Goal: Information Seeking & Learning: Learn about a topic

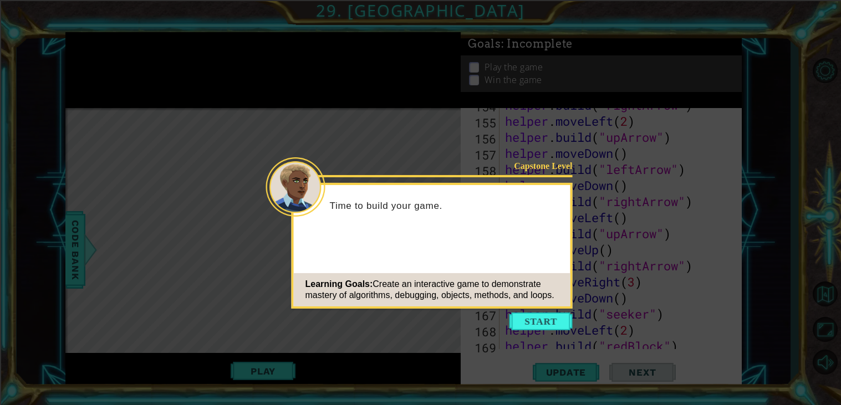
scroll to position [2830, 0]
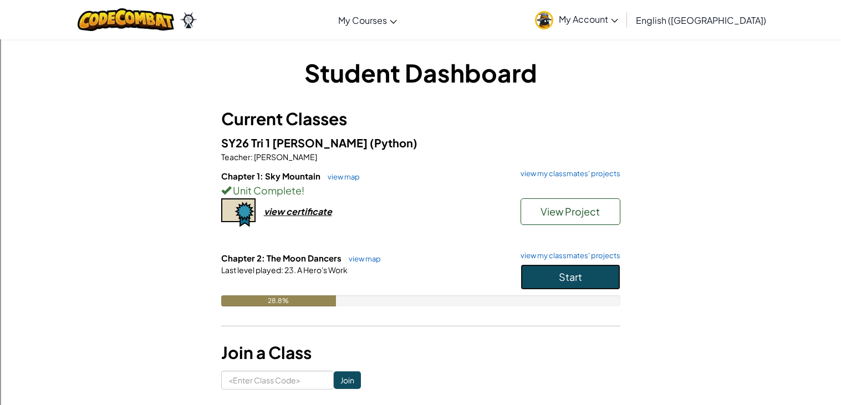
click at [603, 283] on button "Start" at bounding box center [571, 277] width 100 height 26
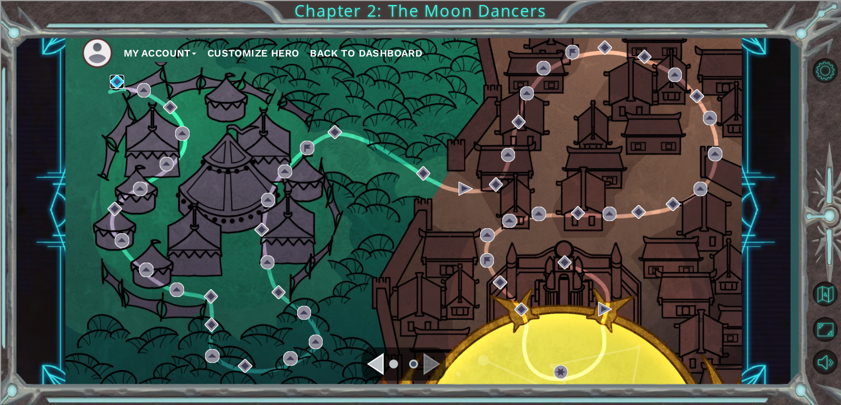
click at [116, 86] on img at bounding box center [117, 82] width 14 height 14
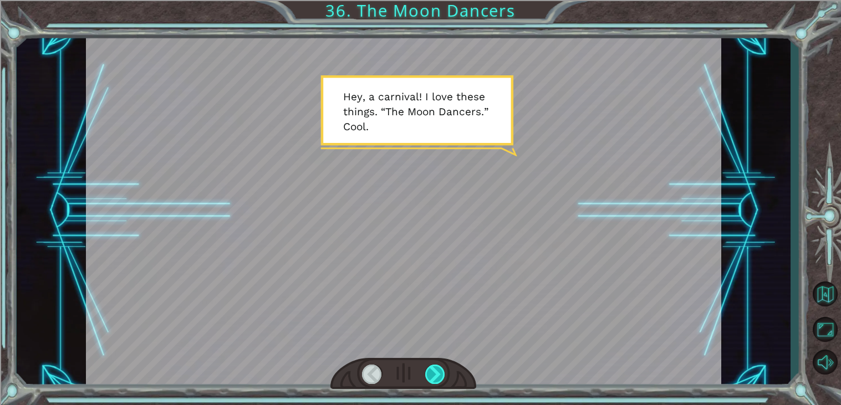
click at [439, 370] on div at bounding box center [435, 374] width 20 height 19
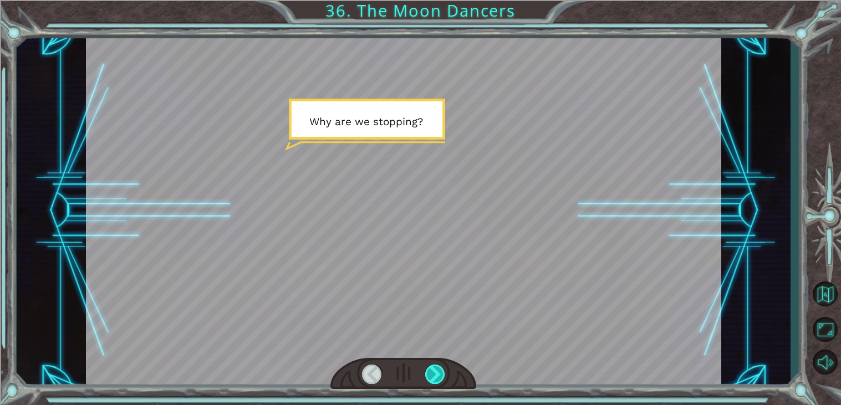
click at [439, 371] on div at bounding box center [435, 374] width 20 height 19
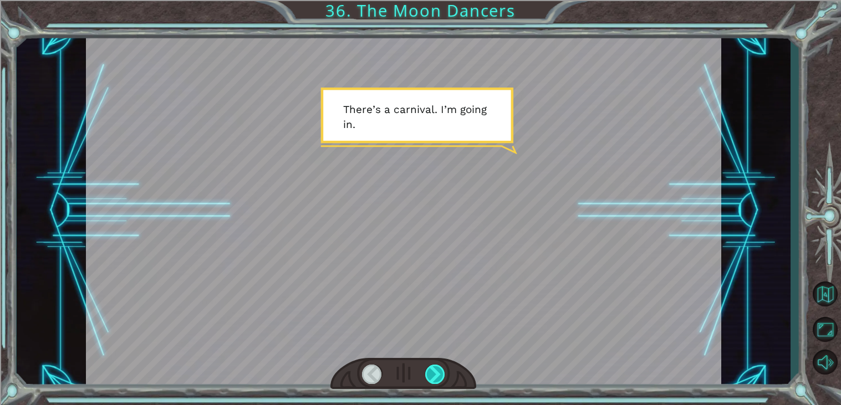
click at [439, 370] on div at bounding box center [435, 374] width 20 height 19
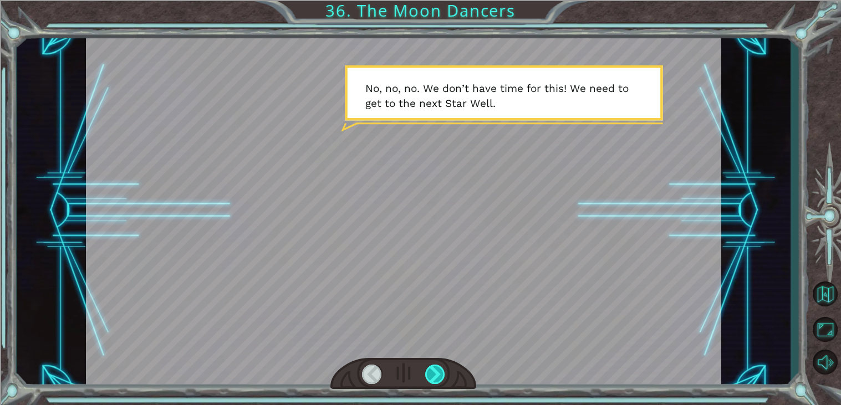
click at [439, 370] on div at bounding box center [435, 374] width 20 height 19
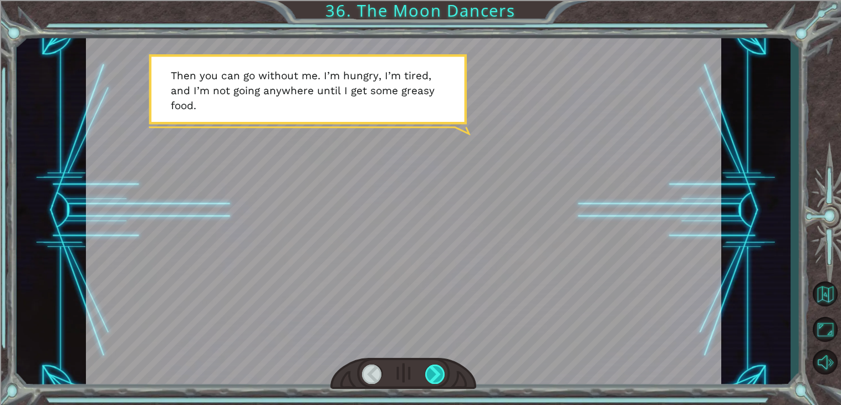
click at [439, 370] on div at bounding box center [435, 374] width 20 height 19
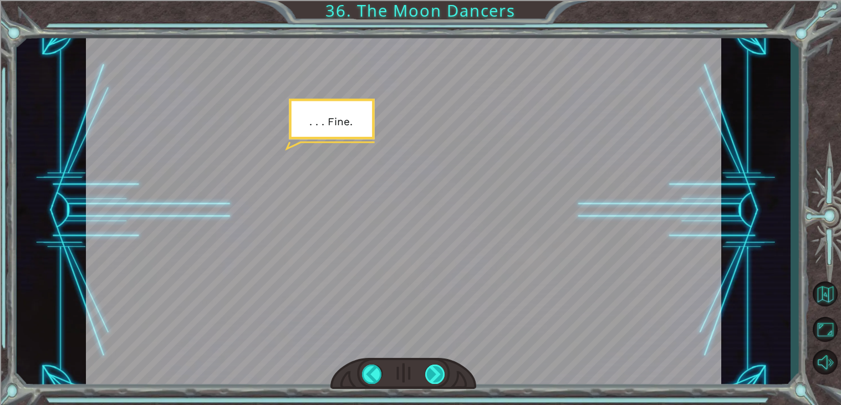
click at [439, 370] on div at bounding box center [435, 374] width 20 height 19
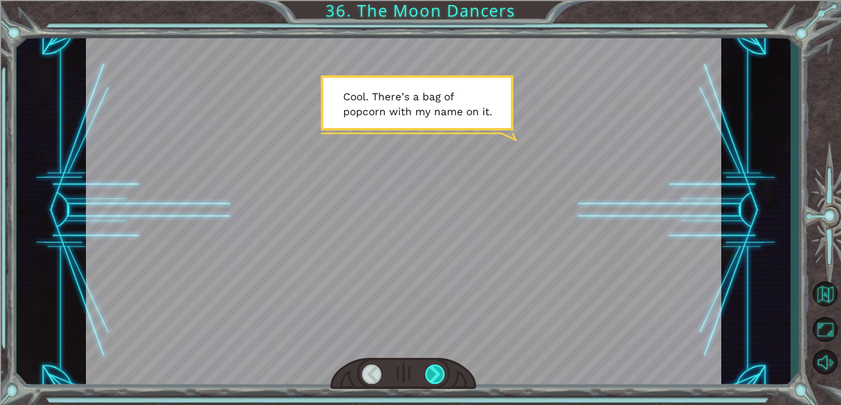
click at [439, 370] on div at bounding box center [435, 374] width 20 height 19
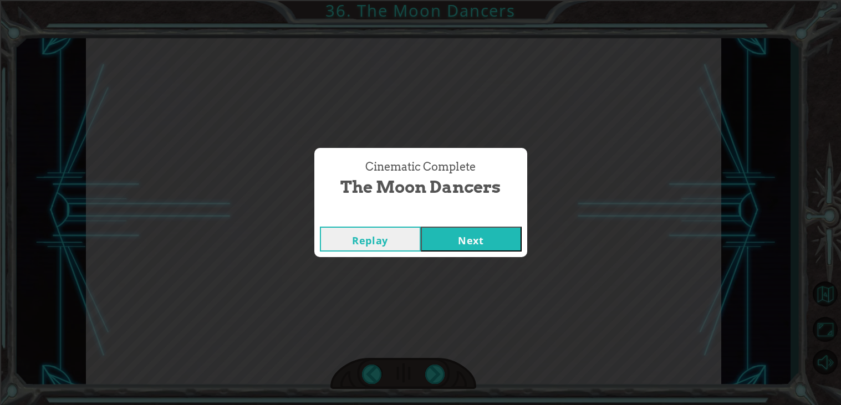
click at [496, 241] on button "Next" at bounding box center [471, 239] width 101 height 25
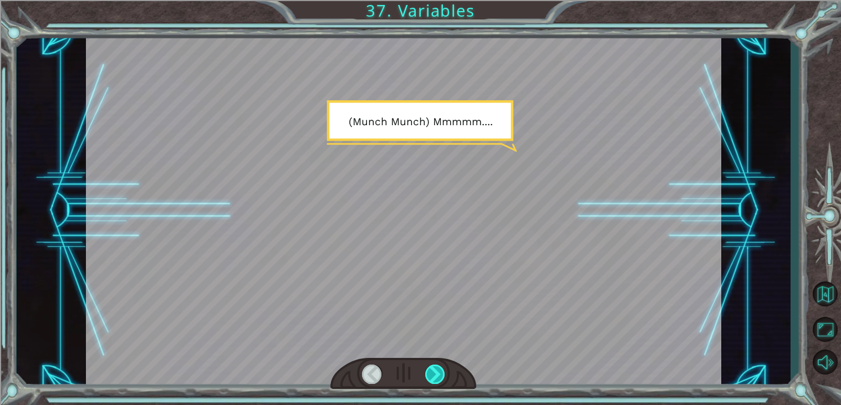
click at [429, 365] on div at bounding box center [435, 374] width 20 height 19
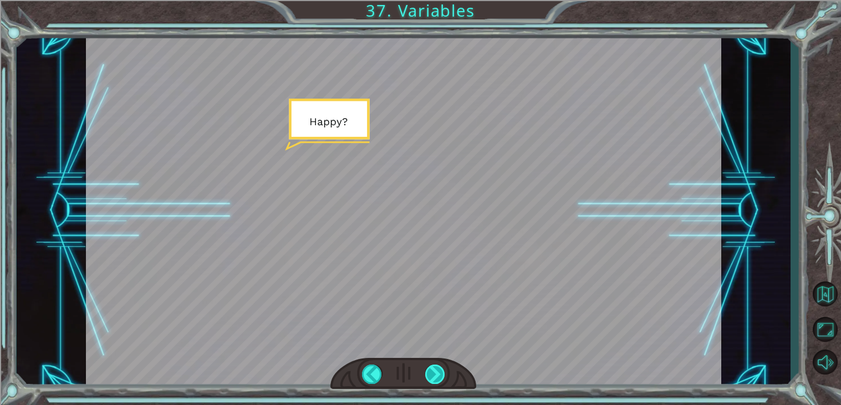
click at [429, 365] on div at bounding box center [435, 374] width 20 height 19
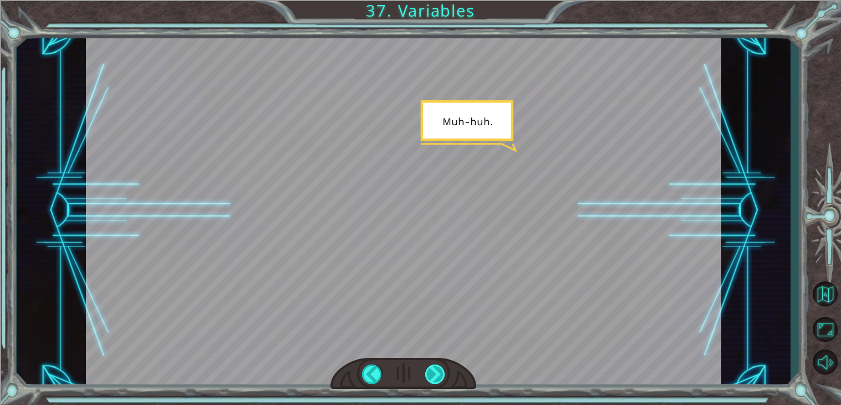
click at [429, 365] on div at bounding box center [435, 374] width 20 height 19
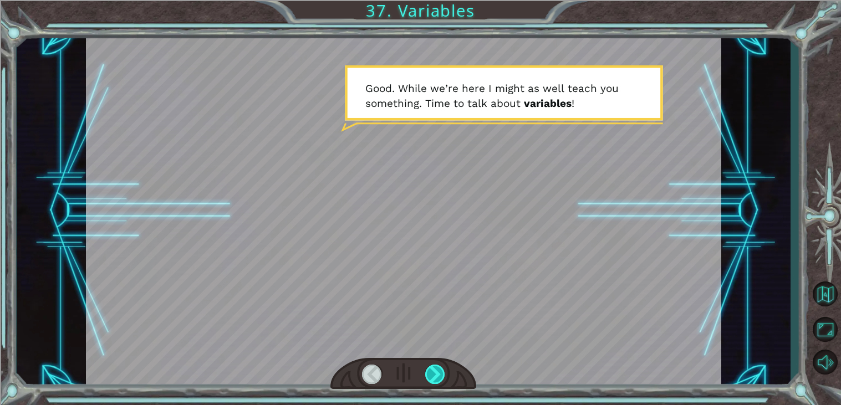
click at [429, 365] on div at bounding box center [435, 374] width 20 height 19
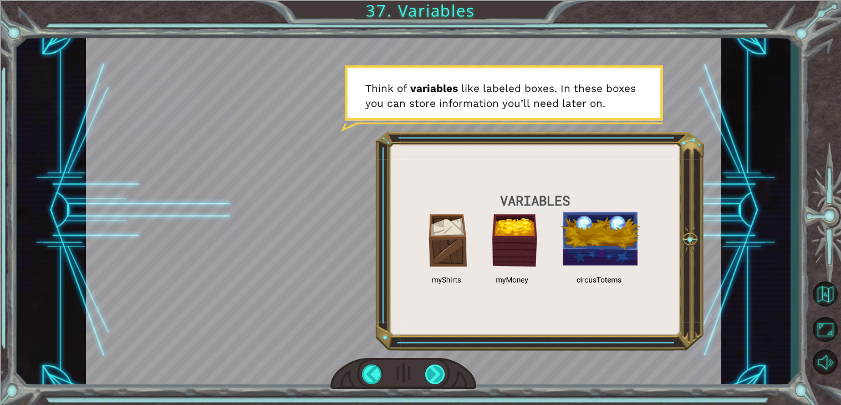
click at [429, 365] on div at bounding box center [435, 374] width 20 height 19
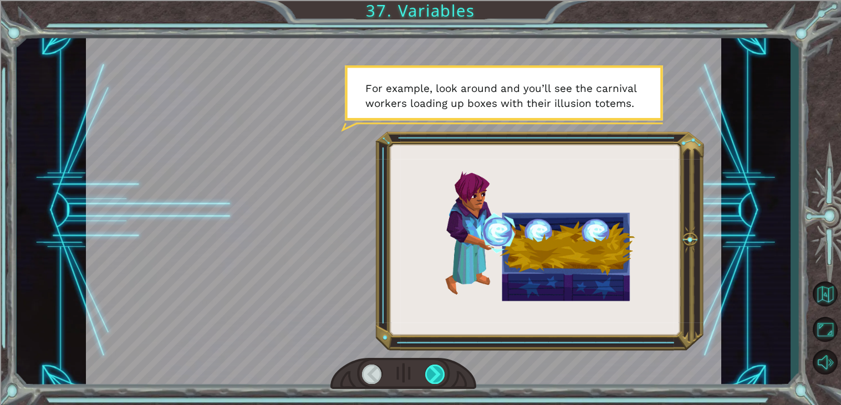
click at [429, 365] on div at bounding box center [435, 374] width 20 height 19
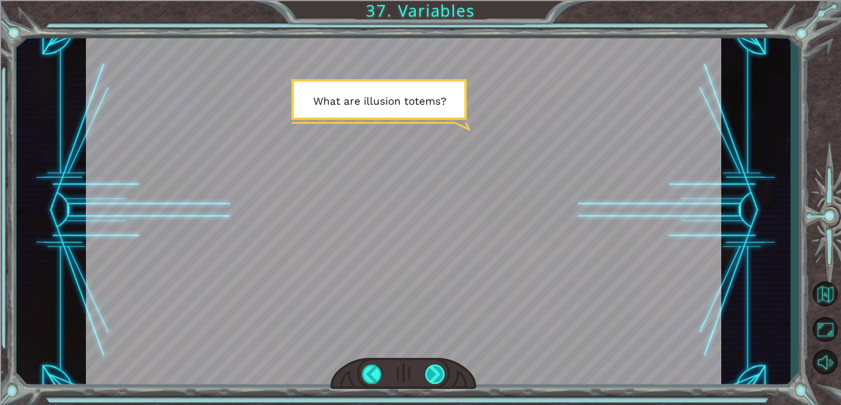
click at [429, 365] on div at bounding box center [435, 374] width 20 height 19
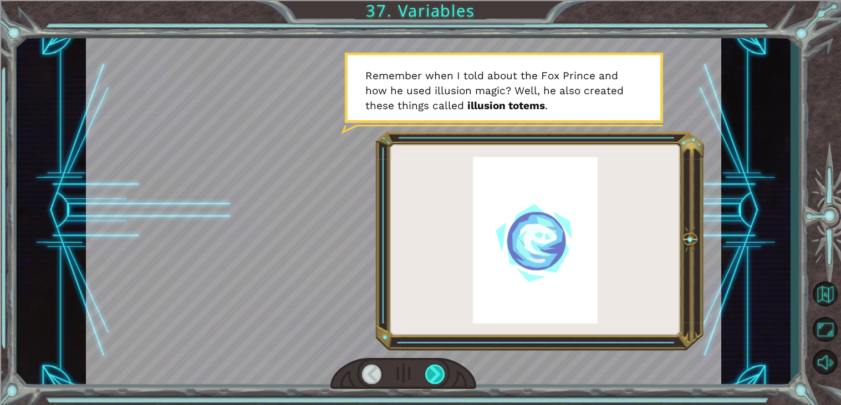
click at [429, 365] on div at bounding box center [435, 374] width 20 height 19
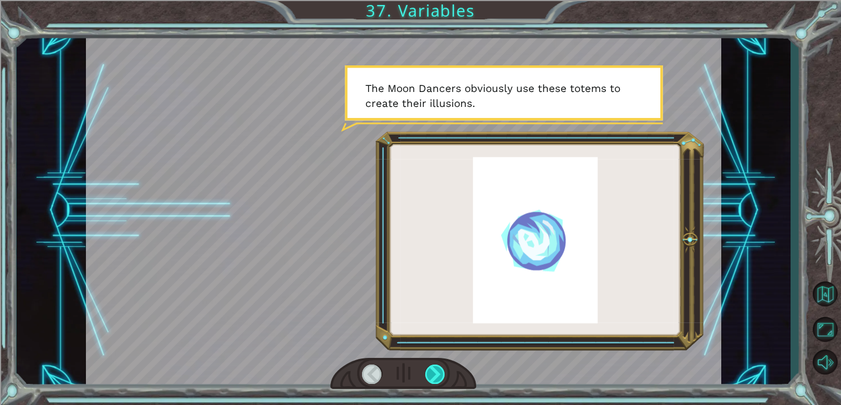
click at [429, 365] on div at bounding box center [435, 374] width 20 height 19
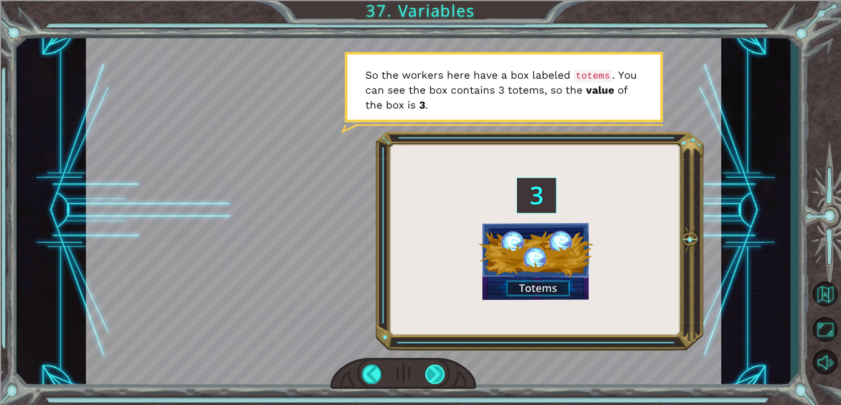
click at [429, 365] on div at bounding box center [435, 374] width 20 height 19
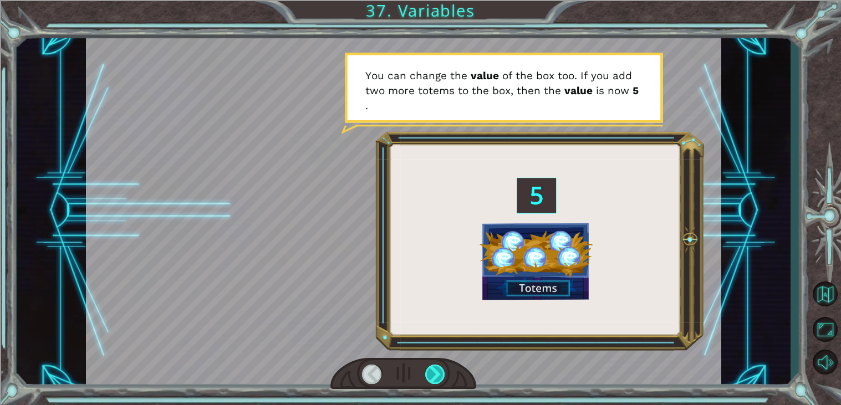
click at [429, 365] on div at bounding box center [435, 374] width 20 height 19
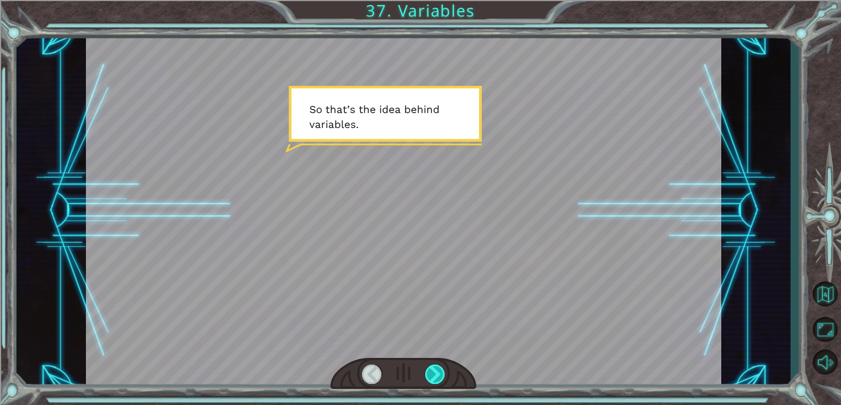
click at [429, 365] on div at bounding box center [435, 374] width 20 height 19
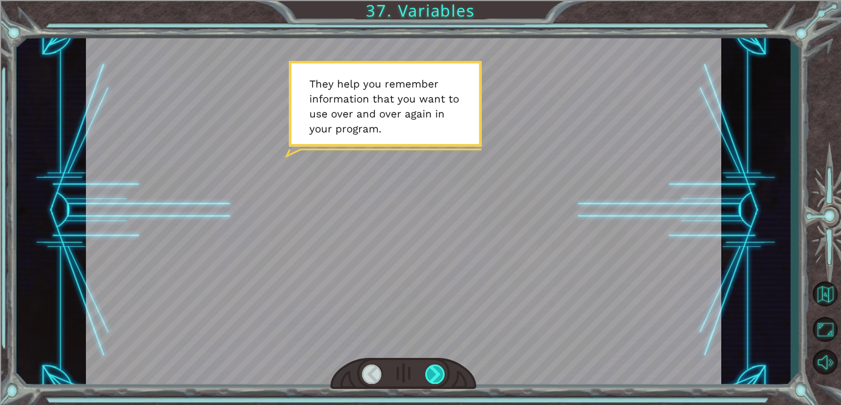
click at [429, 365] on div at bounding box center [435, 374] width 20 height 19
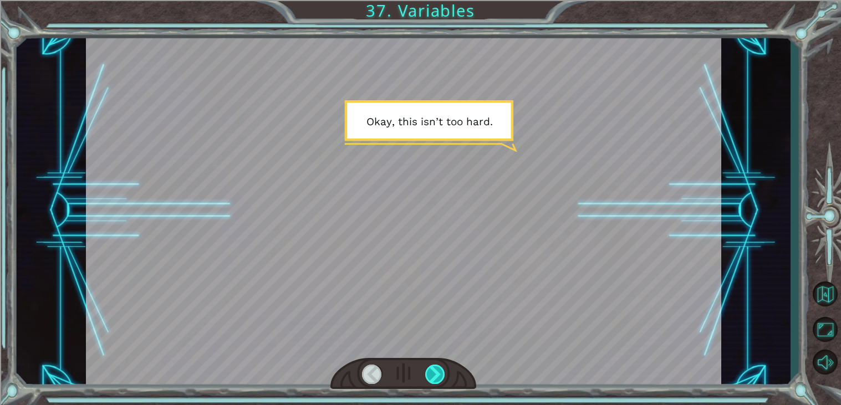
click at [429, 365] on div at bounding box center [435, 374] width 20 height 19
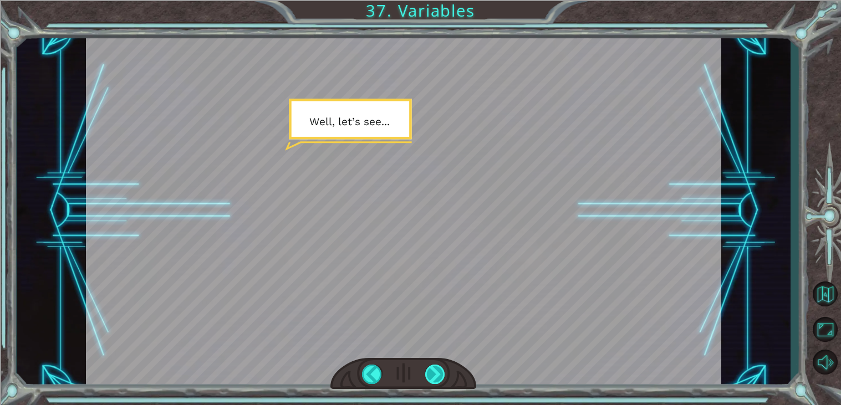
click at [429, 365] on div at bounding box center [435, 374] width 20 height 19
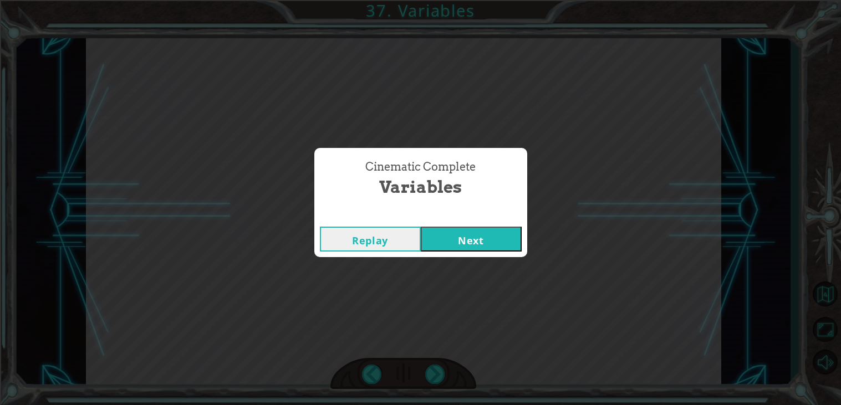
click at [446, 240] on button "Next" at bounding box center [471, 239] width 101 height 25
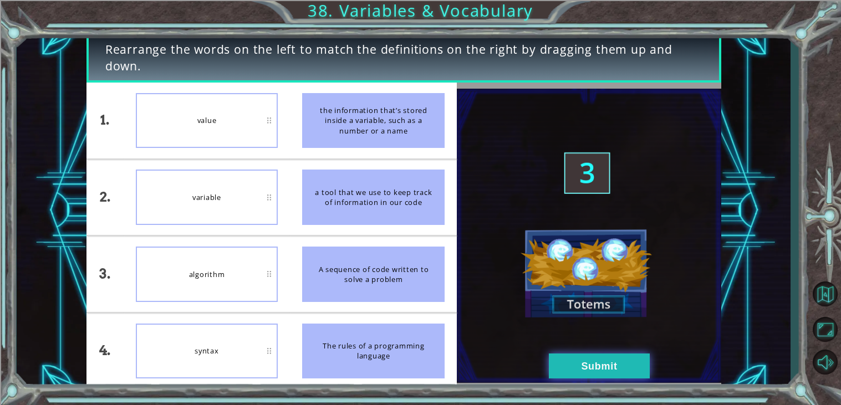
click at [592, 372] on button "Submit" at bounding box center [599, 366] width 101 height 25
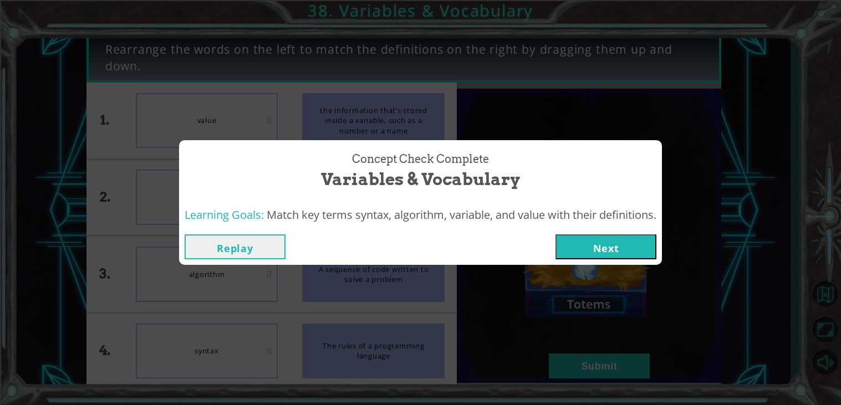
click at [630, 251] on button "Next" at bounding box center [606, 247] width 101 height 25
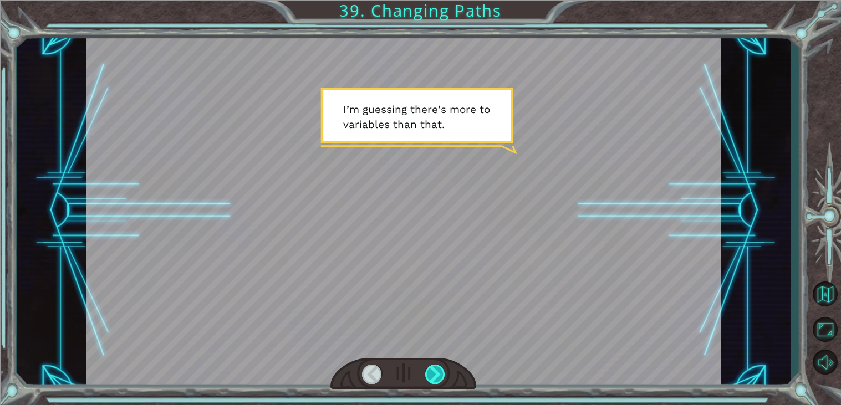
click at [432, 367] on div at bounding box center [435, 374] width 20 height 19
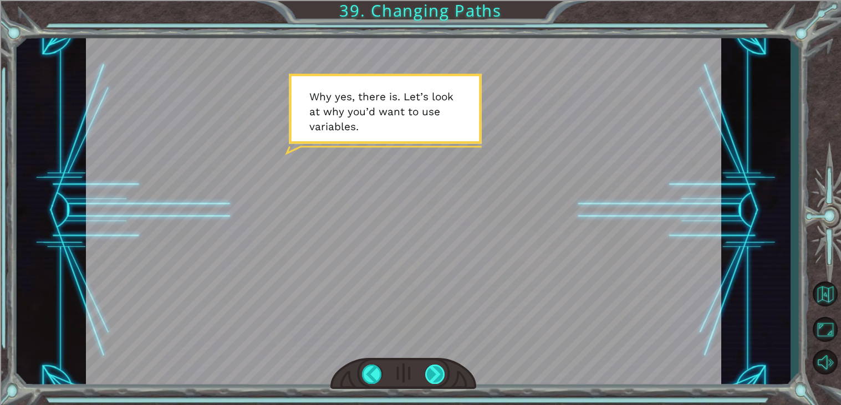
click at [435, 368] on div at bounding box center [435, 374] width 20 height 19
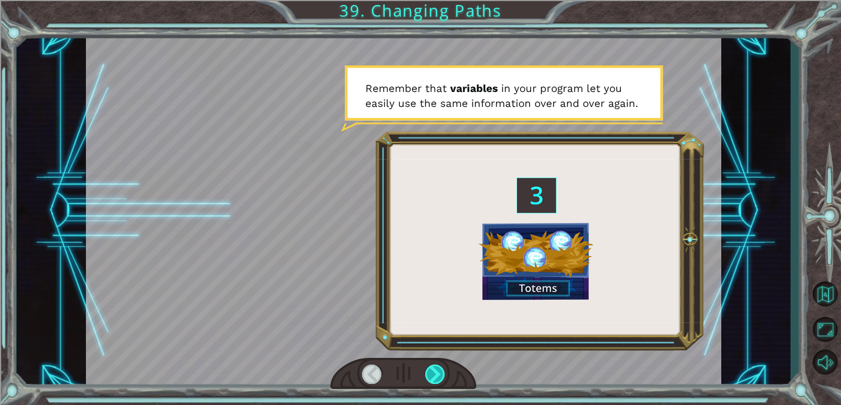
click at [435, 368] on div at bounding box center [435, 374] width 20 height 19
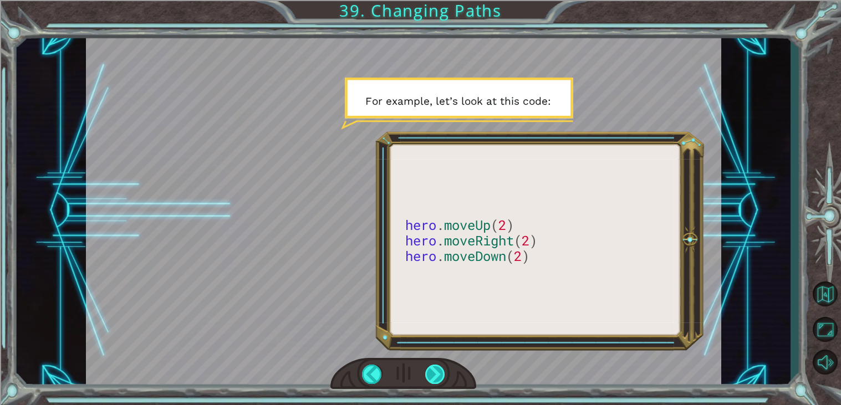
click at [435, 368] on div at bounding box center [435, 374] width 20 height 19
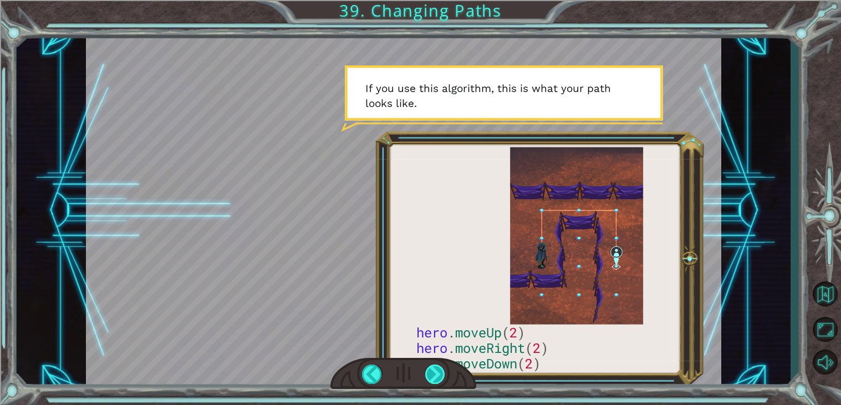
click at [435, 368] on div at bounding box center [435, 374] width 20 height 19
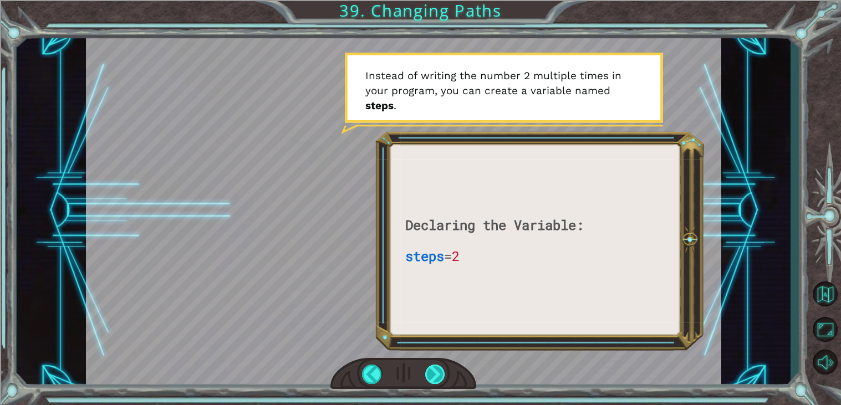
click at [435, 368] on div at bounding box center [435, 374] width 20 height 19
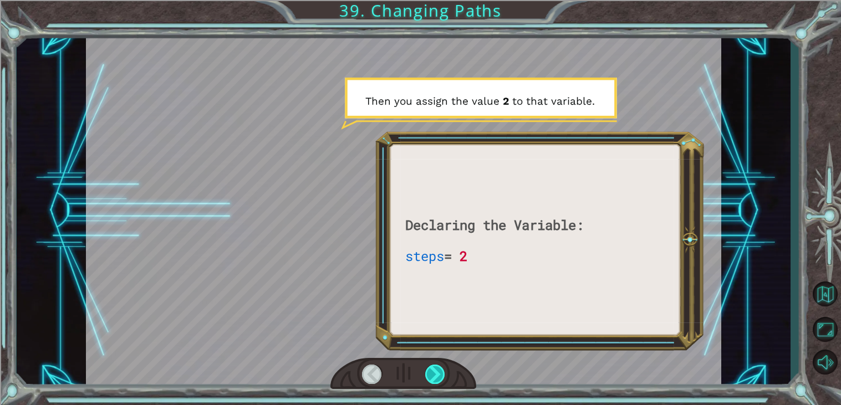
click at [435, 368] on div at bounding box center [435, 374] width 20 height 19
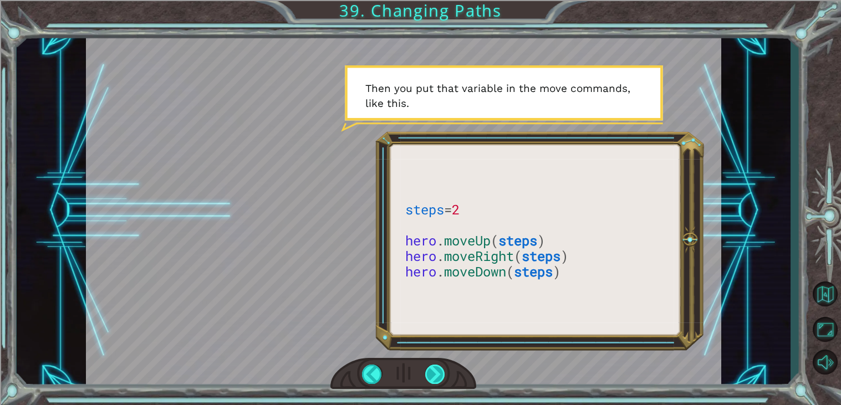
click at [435, 368] on div at bounding box center [435, 374] width 20 height 19
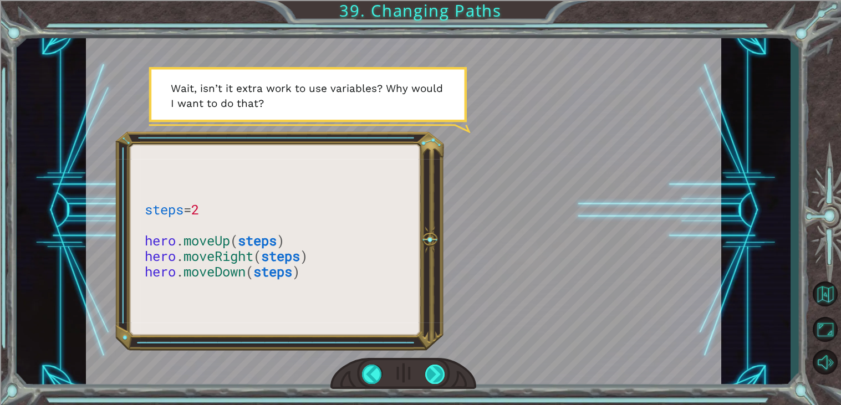
click at [435, 368] on div at bounding box center [435, 374] width 20 height 19
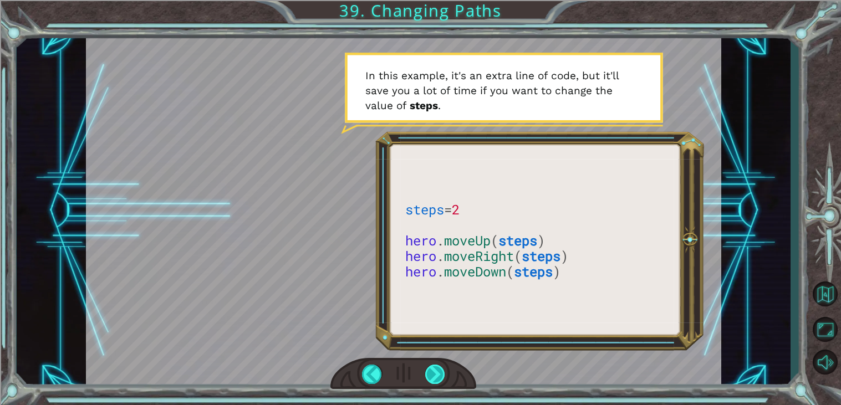
click at [435, 368] on div at bounding box center [435, 374] width 20 height 19
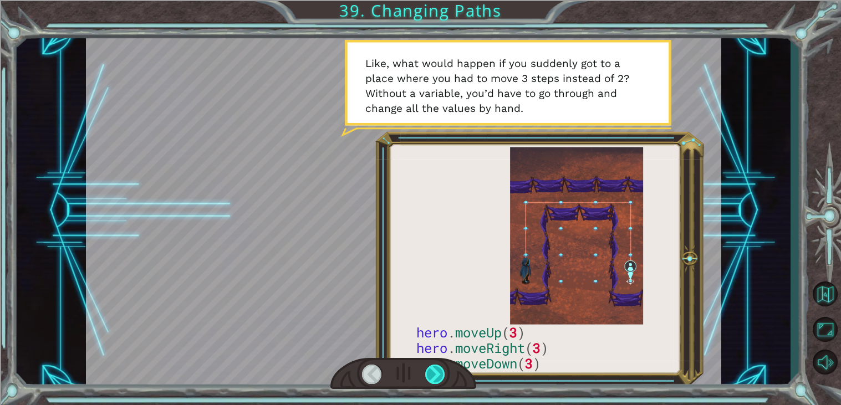
click at [435, 368] on div at bounding box center [435, 374] width 20 height 19
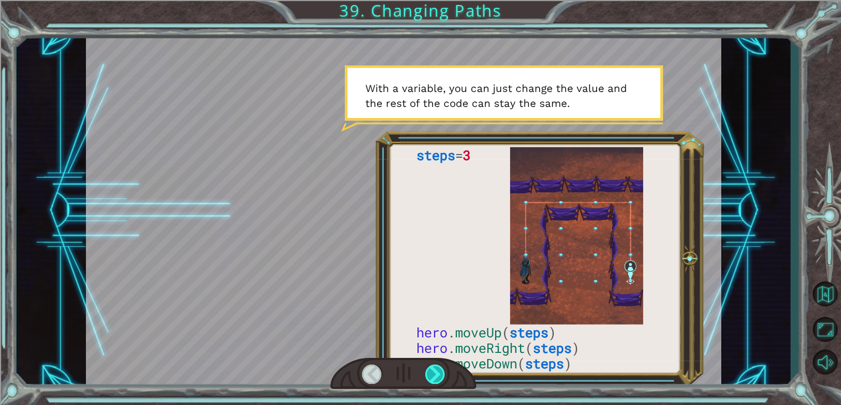
click at [435, 368] on div at bounding box center [435, 374] width 20 height 19
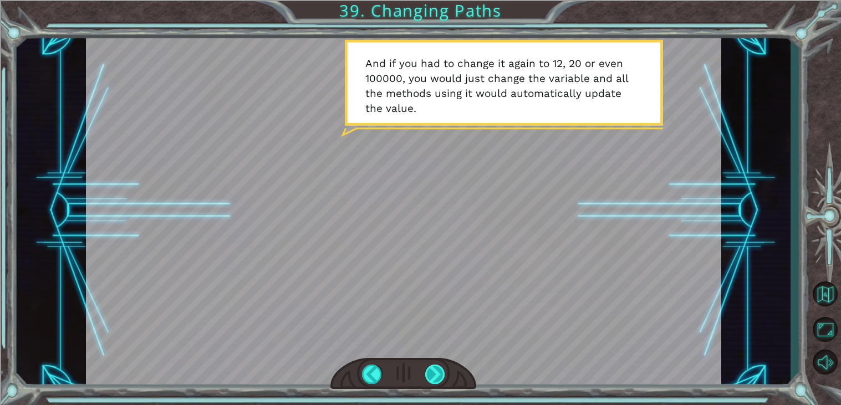
click at [435, 368] on div at bounding box center [435, 374] width 20 height 19
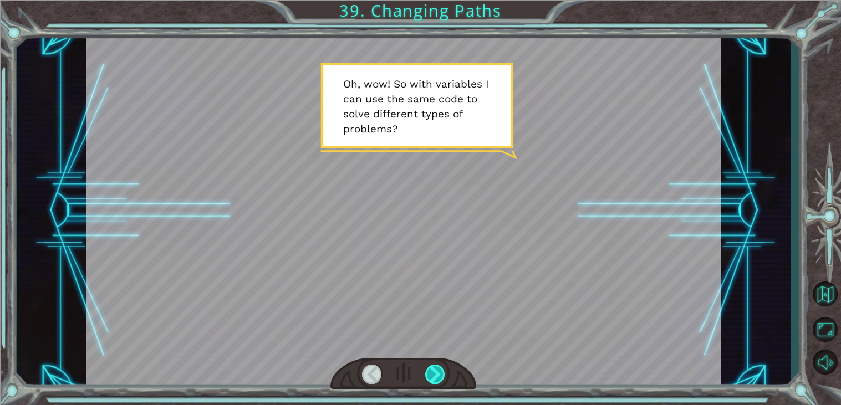
click at [435, 368] on div at bounding box center [435, 374] width 20 height 19
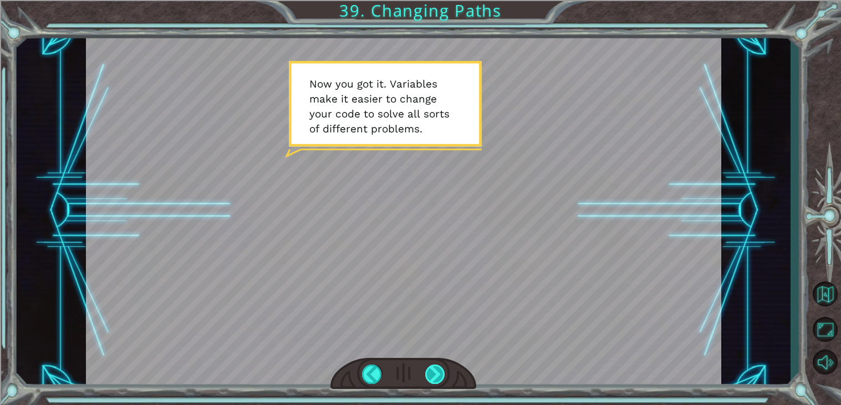
click at [435, 368] on div at bounding box center [435, 374] width 20 height 19
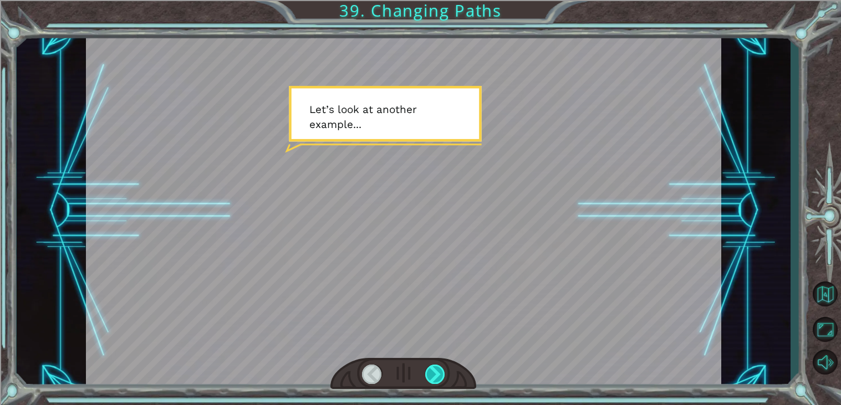
click at [435, 368] on div at bounding box center [435, 374] width 20 height 19
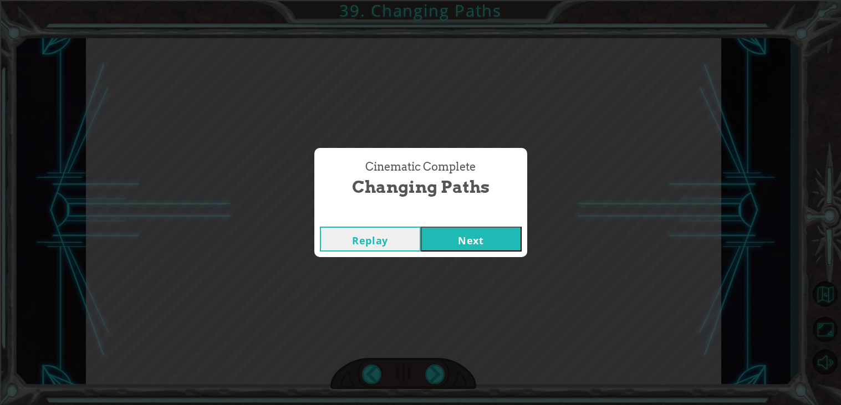
click at [486, 249] on button "Next" at bounding box center [471, 239] width 101 height 25
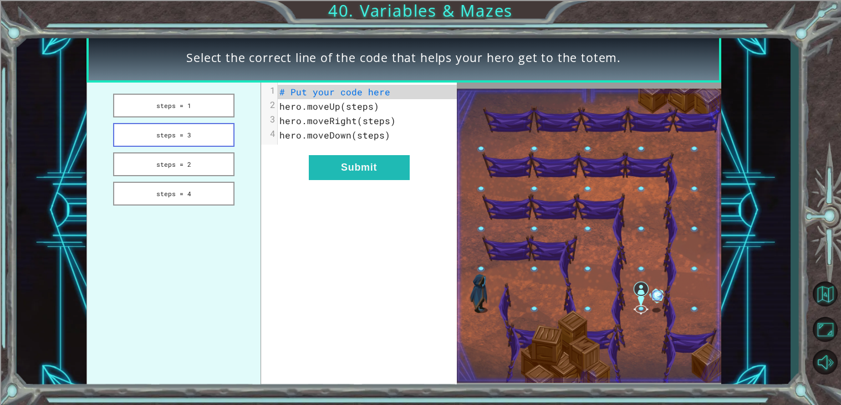
click at [216, 144] on button "steps = 3" at bounding box center [173, 135] width 121 height 24
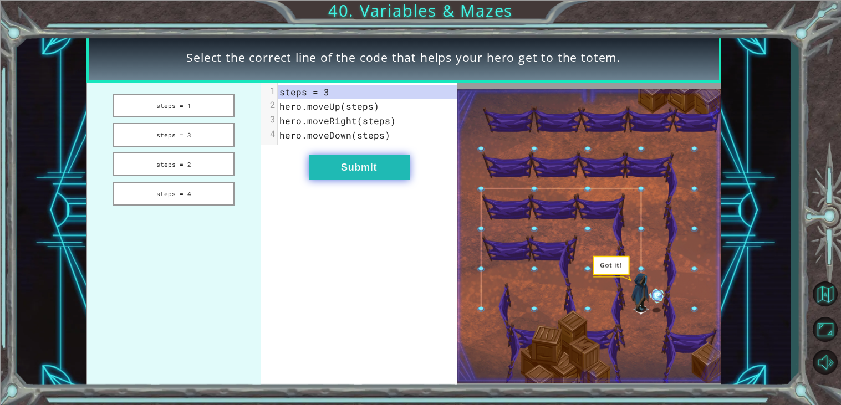
click at [353, 165] on button "Submit" at bounding box center [359, 167] width 101 height 25
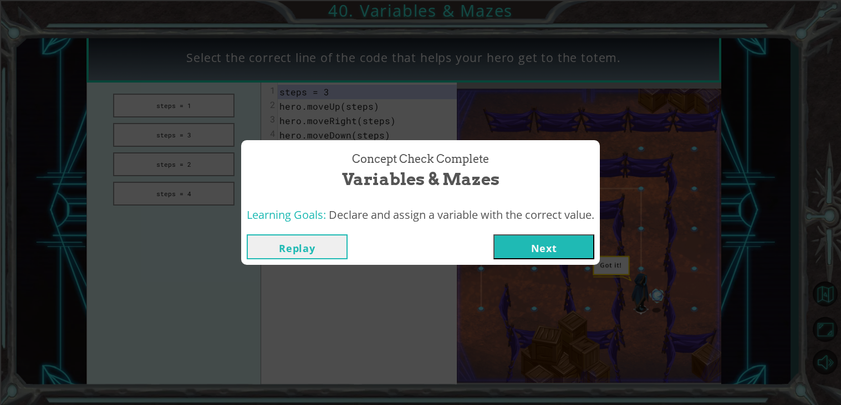
click at [566, 246] on button "Next" at bounding box center [543, 247] width 101 height 25
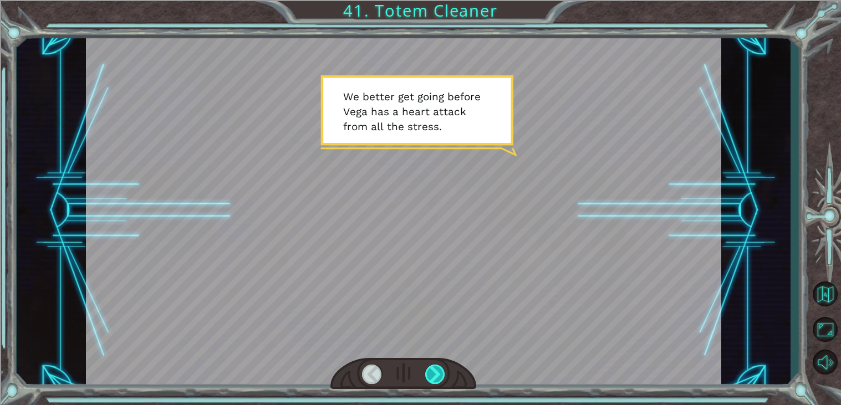
click at [436, 365] on div at bounding box center [435, 374] width 20 height 19
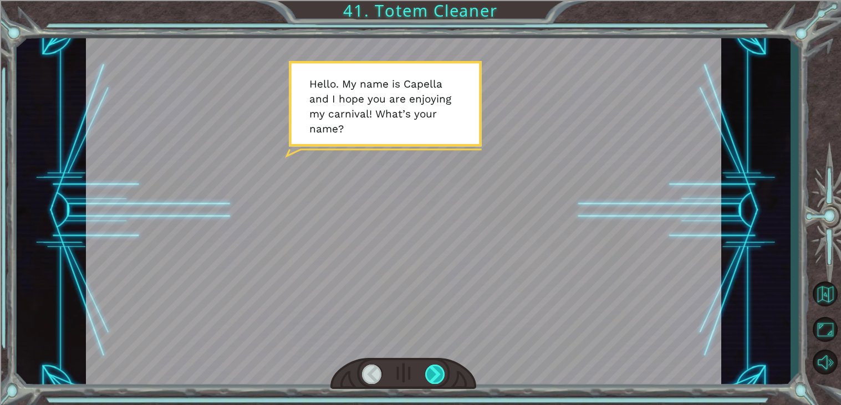
click at [440, 374] on div at bounding box center [435, 374] width 20 height 19
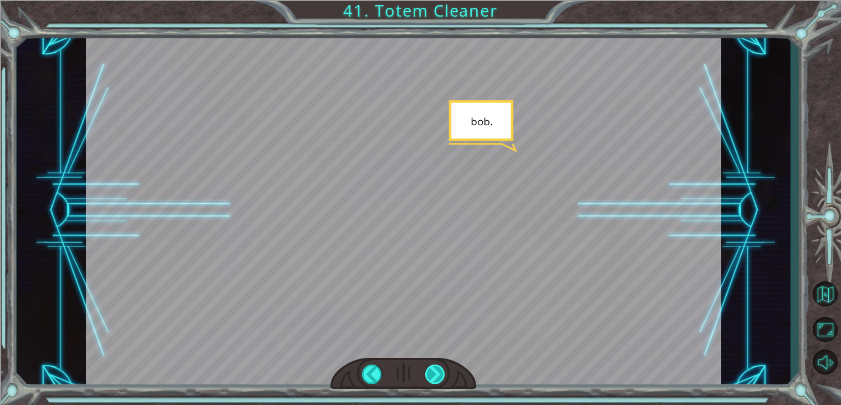
click at [440, 373] on div at bounding box center [435, 374] width 20 height 19
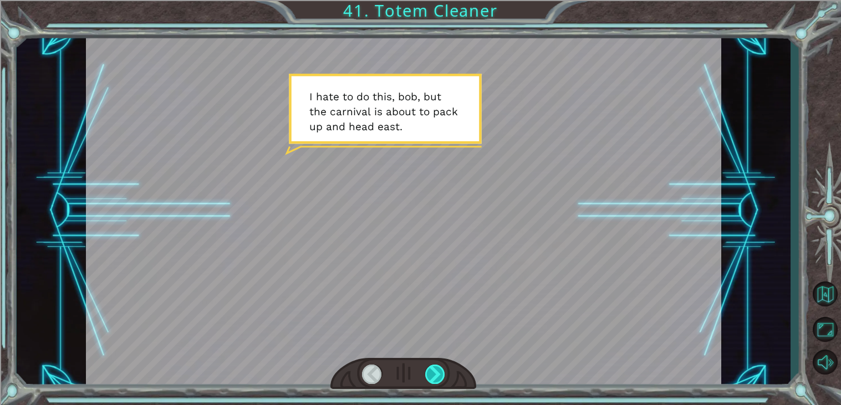
click at [440, 372] on div at bounding box center [435, 374] width 20 height 19
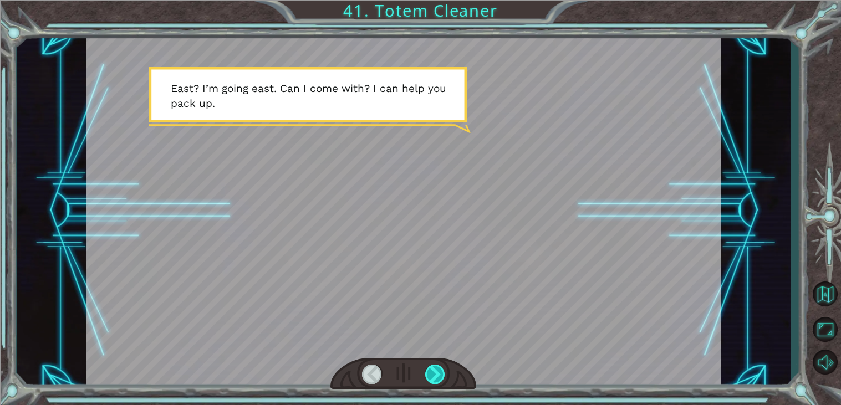
click at [440, 372] on div at bounding box center [435, 374] width 20 height 19
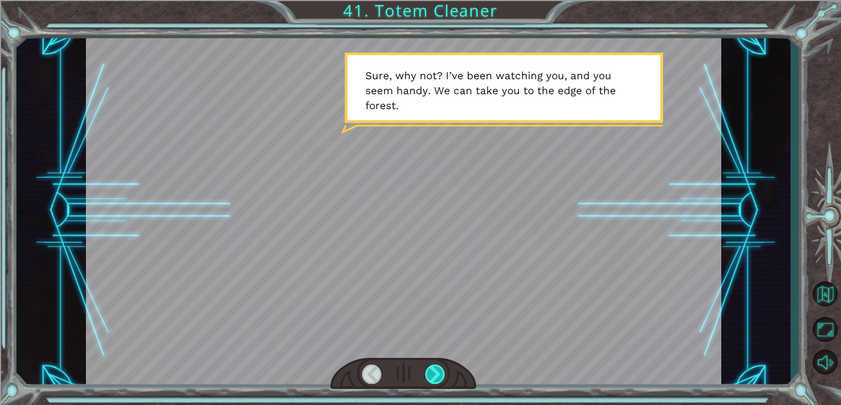
click at [440, 372] on div at bounding box center [435, 374] width 20 height 19
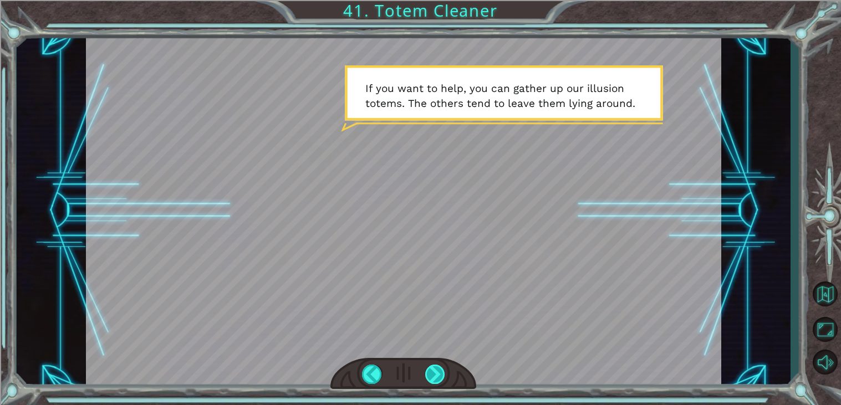
click at [440, 372] on div at bounding box center [435, 374] width 20 height 19
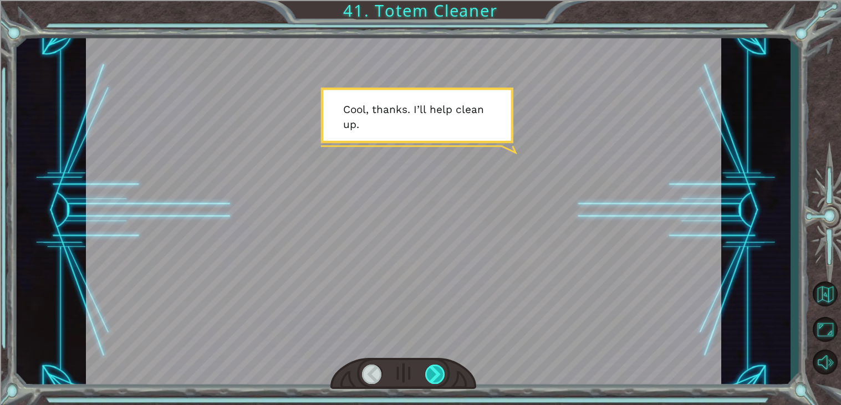
click at [440, 372] on div at bounding box center [435, 374] width 20 height 19
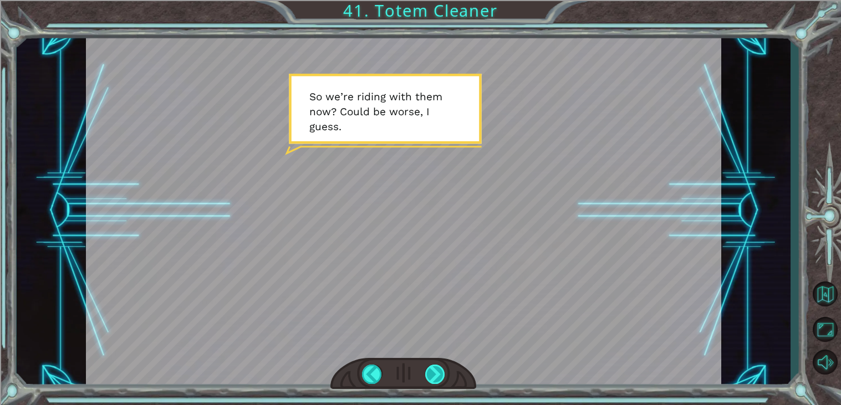
click at [440, 372] on div at bounding box center [435, 374] width 20 height 19
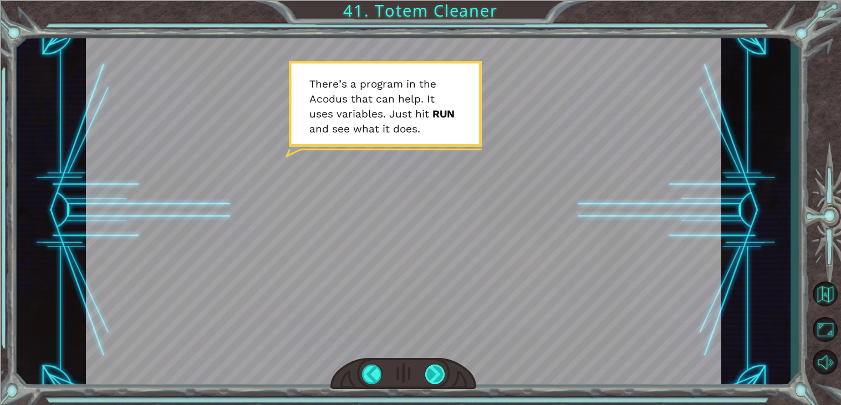
click at [440, 372] on div at bounding box center [435, 374] width 20 height 19
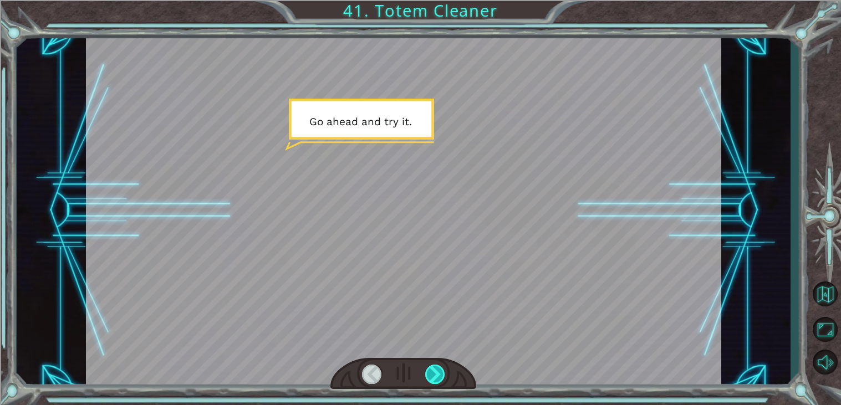
click at [440, 372] on div at bounding box center [435, 374] width 20 height 19
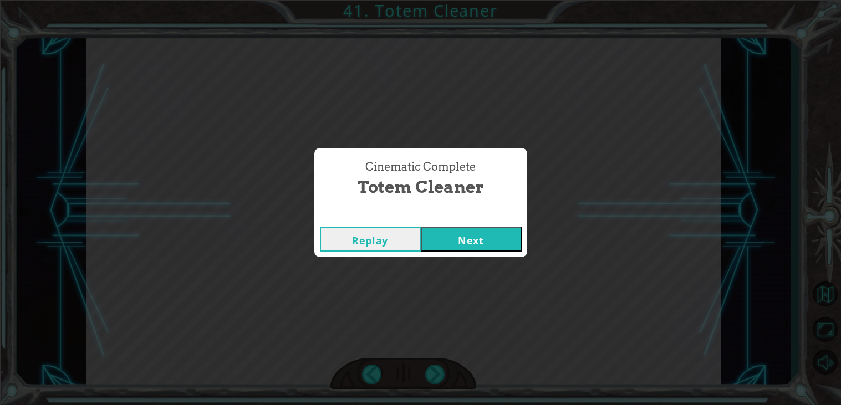
click at [446, 230] on button "Next" at bounding box center [471, 239] width 101 height 25
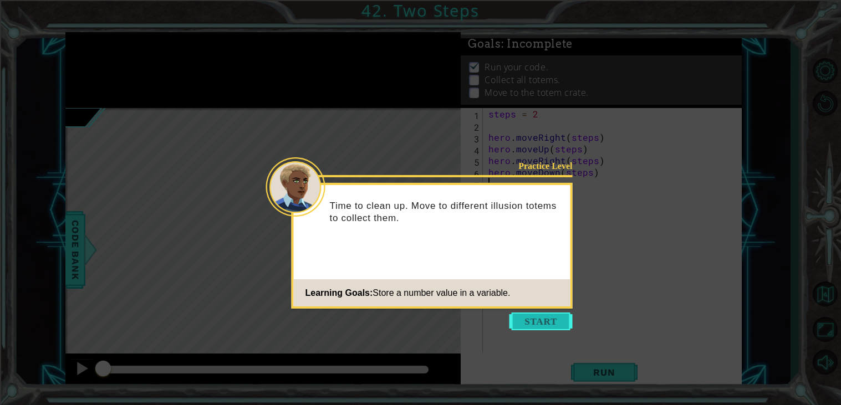
click at [541, 324] on button "Start" at bounding box center [541, 322] width 63 height 18
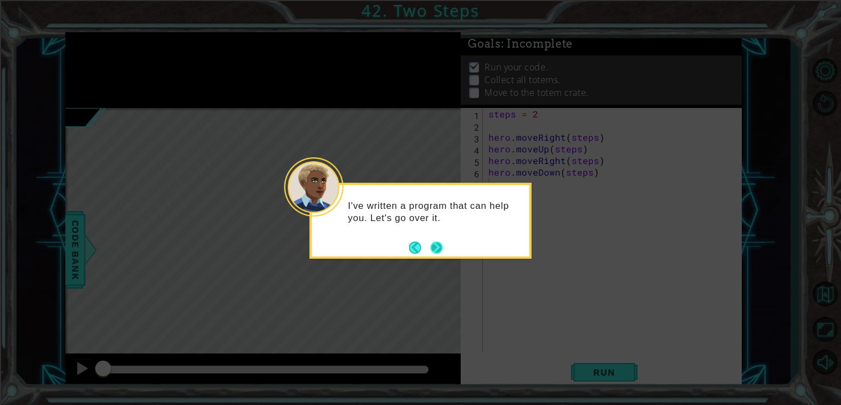
click at [441, 250] on button "Next" at bounding box center [437, 248] width 12 height 12
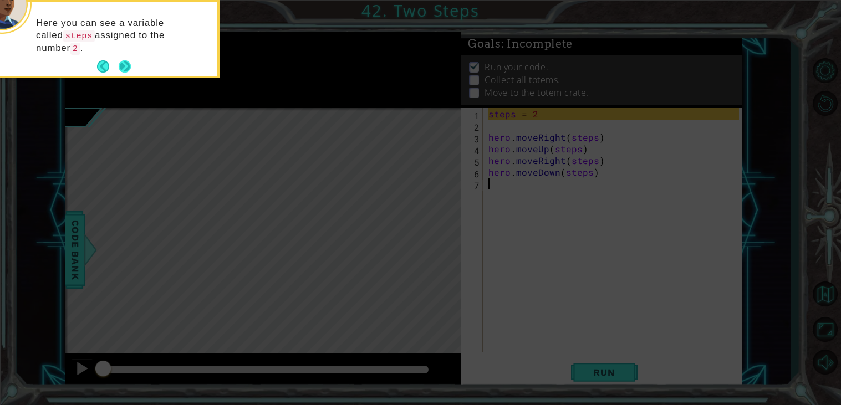
click at [125, 67] on button "Next" at bounding box center [125, 66] width 12 height 12
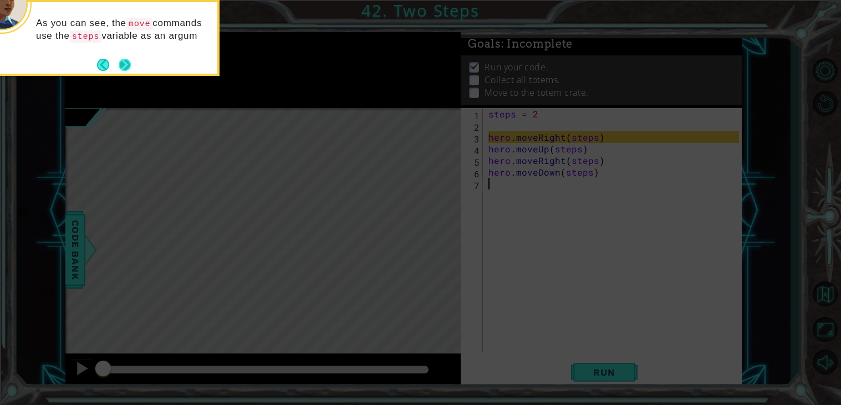
click at [124, 62] on button "Next" at bounding box center [125, 65] width 12 height 12
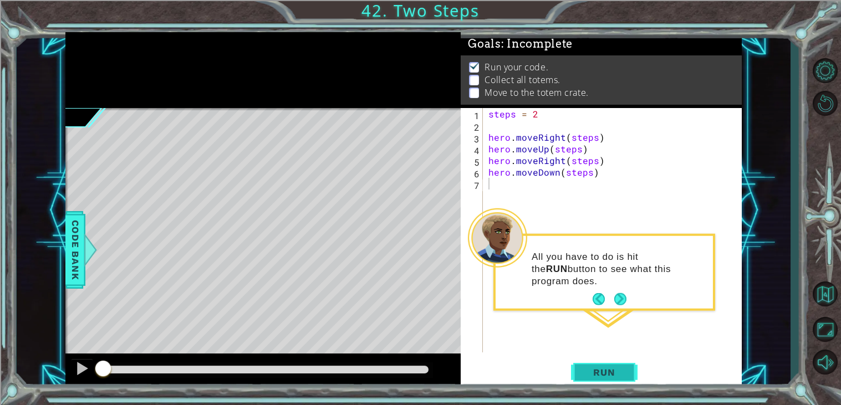
click at [601, 370] on span "Run" at bounding box center [604, 372] width 44 height 11
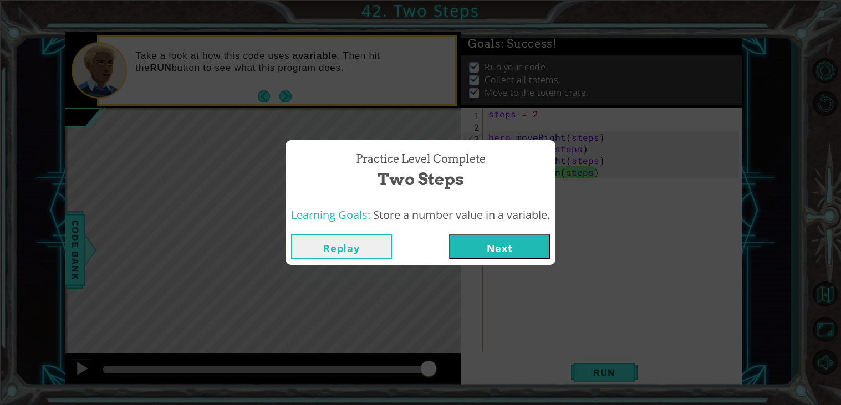
click at [493, 254] on button "Next" at bounding box center [499, 247] width 101 height 25
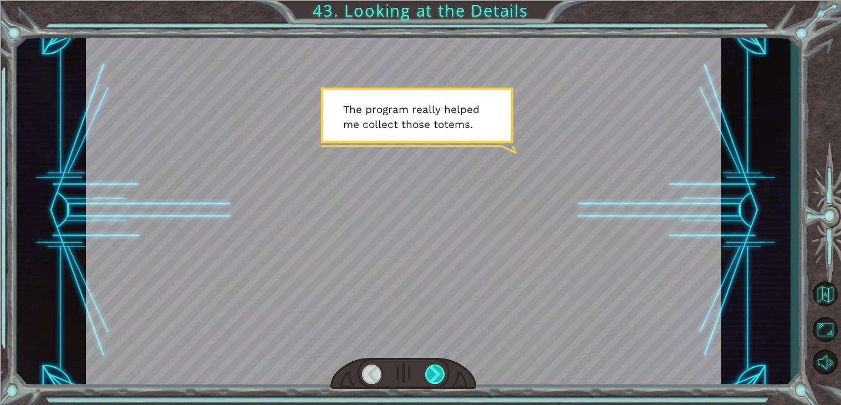
click at [430, 379] on div at bounding box center [435, 374] width 20 height 19
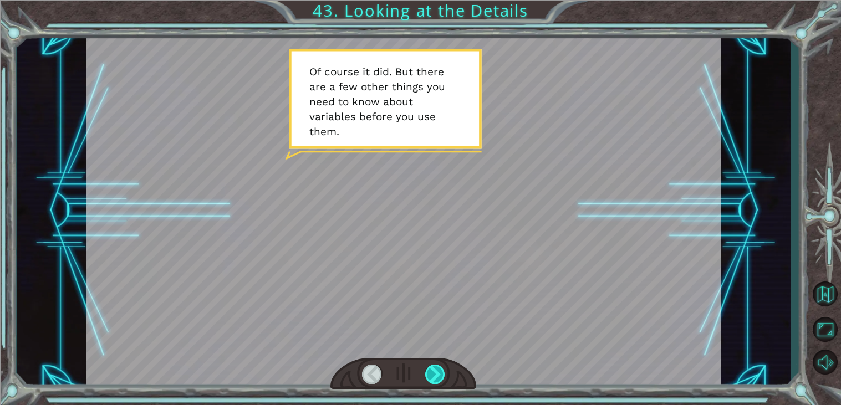
click at [430, 379] on div at bounding box center [435, 374] width 20 height 19
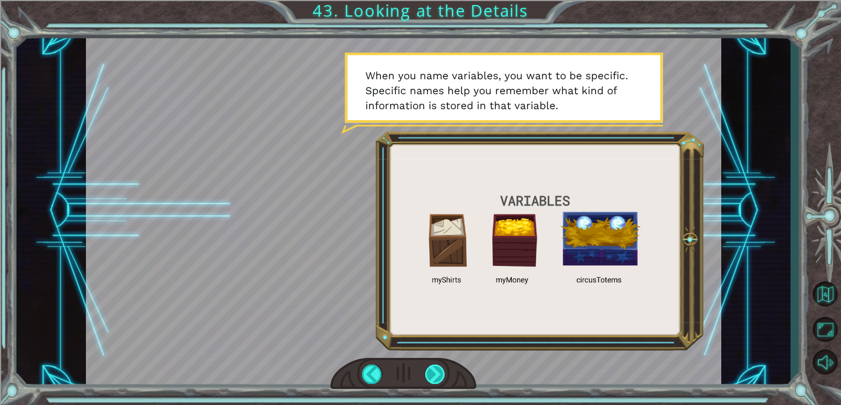
click at [430, 379] on div at bounding box center [435, 374] width 20 height 19
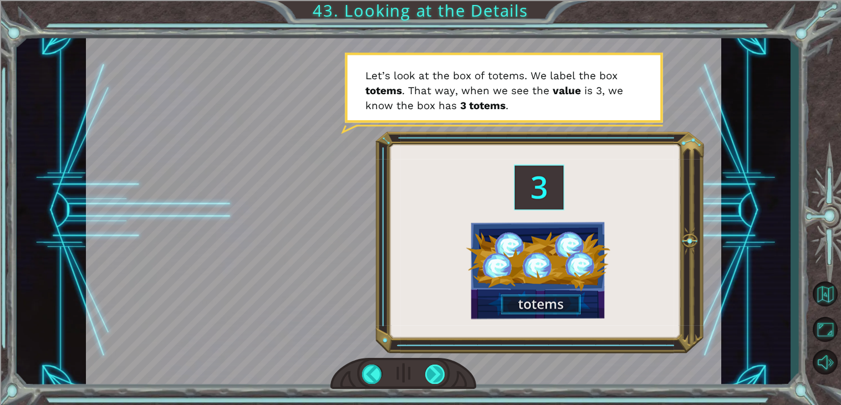
click at [430, 379] on div at bounding box center [435, 374] width 20 height 19
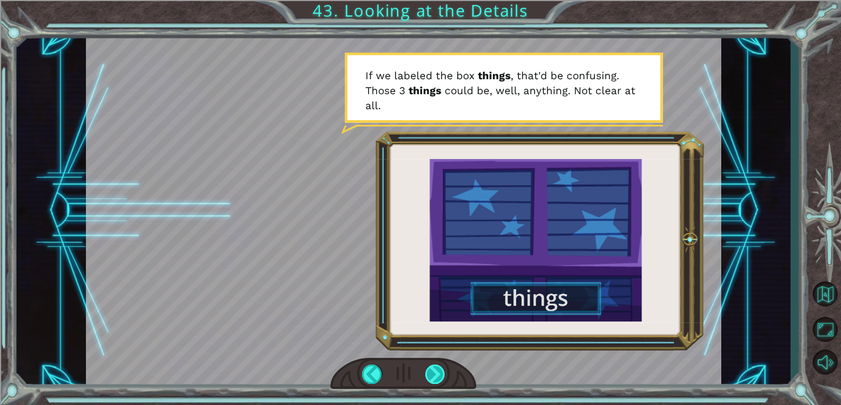
click at [437, 379] on div at bounding box center [435, 374] width 20 height 19
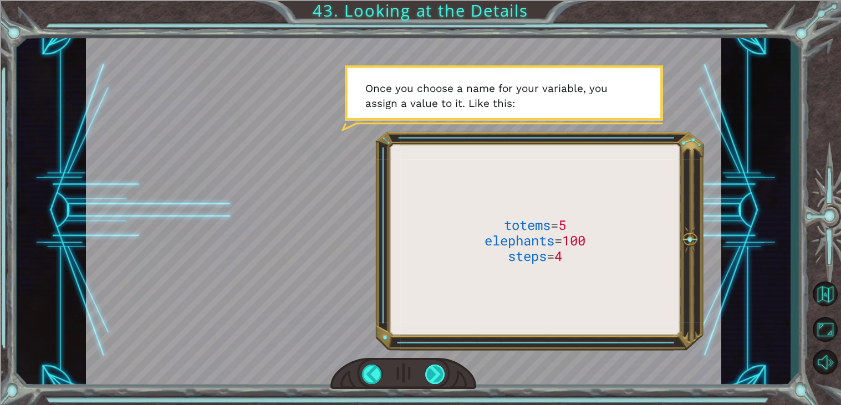
click at [437, 379] on div at bounding box center [435, 374] width 20 height 19
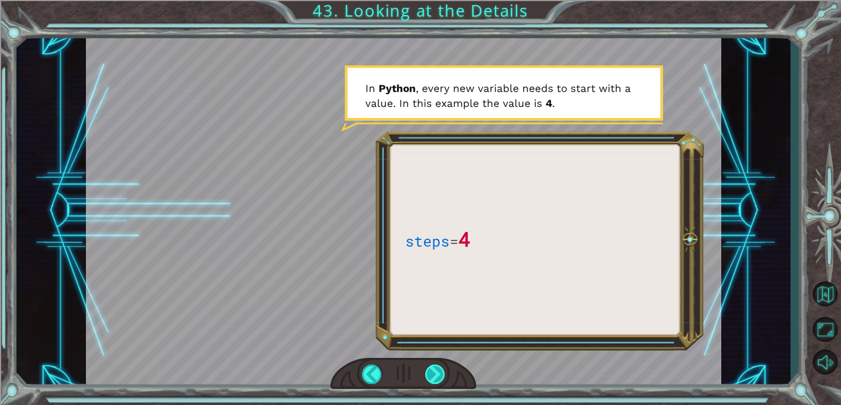
click at [437, 379] on div at bounding box center [435, 374] width 20 height 19
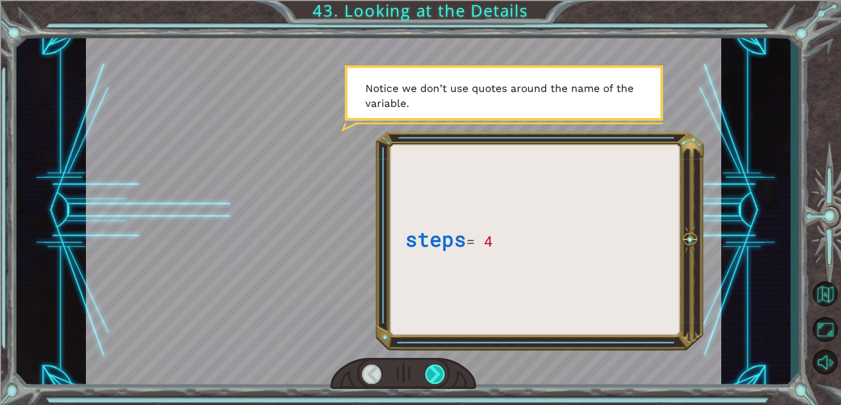
click at [440, 376] on div at bounding box center [435, 374] width 20 height 19
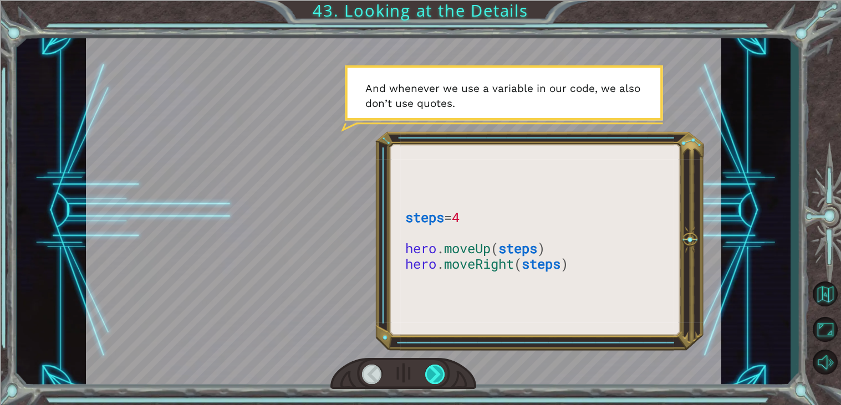
click at [441, 377] on div at bounding box center [435, 374] width 20 height 19
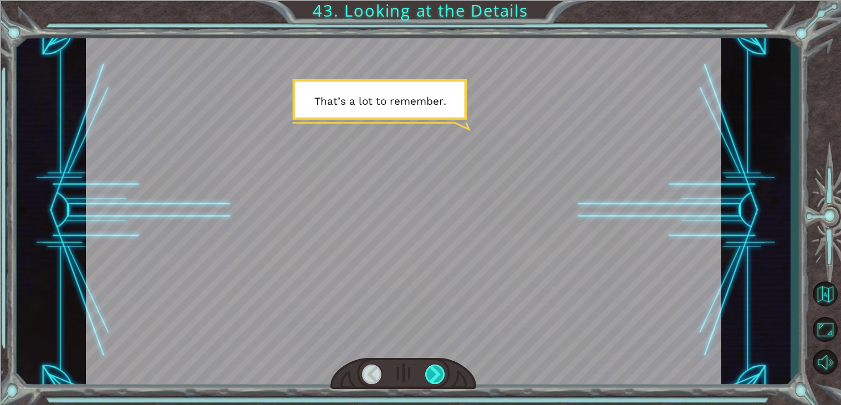
click at [441, 377] on div at bounding box center [435, 374] width 20 height 19
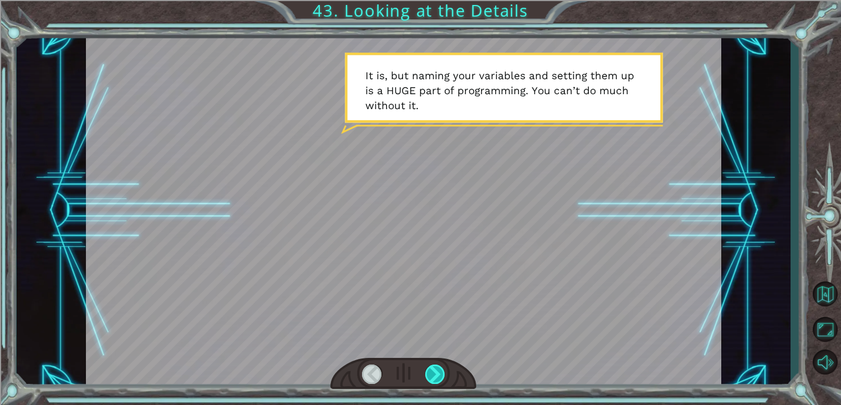
click at [441, 377] on div at bounding box center [435, 374] width 20 height 19
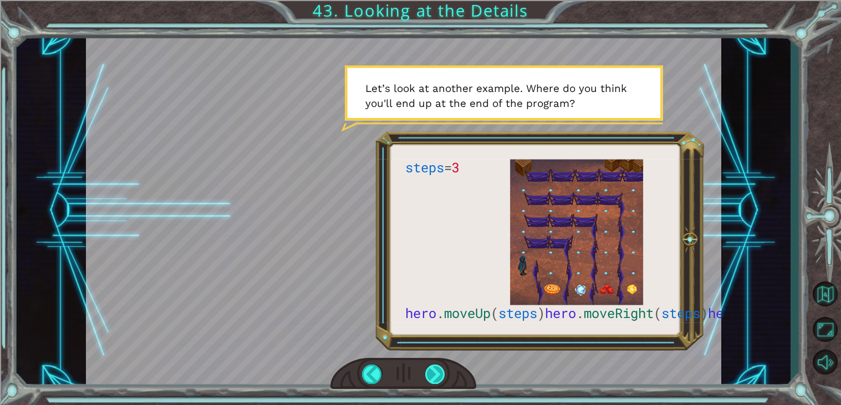
click at [441, 377] on div at bounding box center [435, 374] width 20 height 19
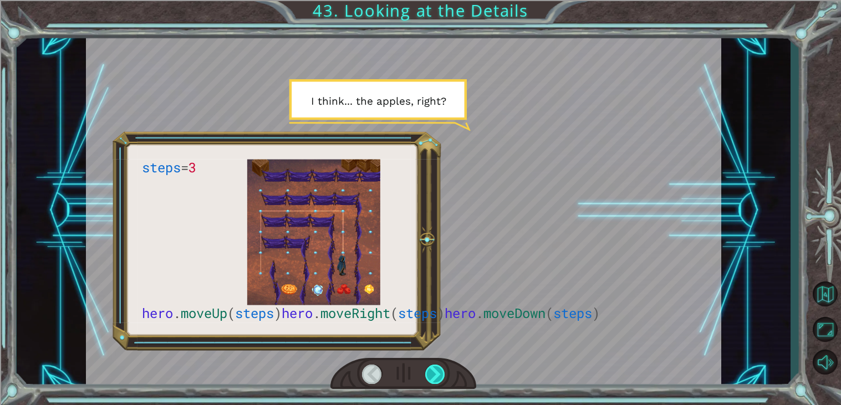
click at [441, 377] on div at bounding box center [435, 374] width 20 height 19
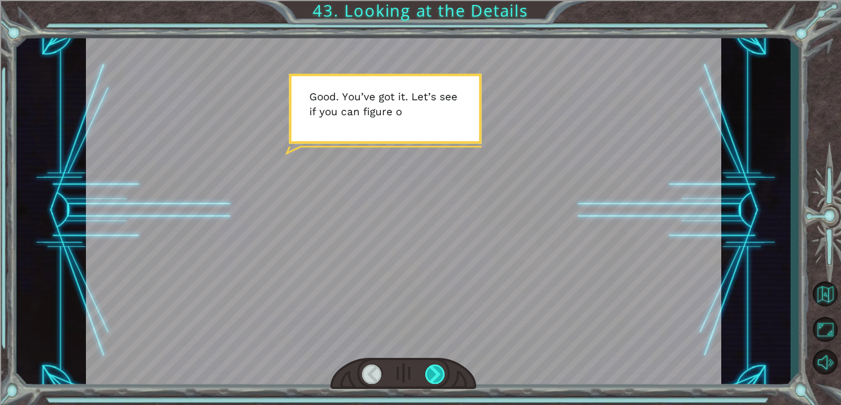
click at [441, 377] on div at bounding box center [435, 374] width 20 height 19
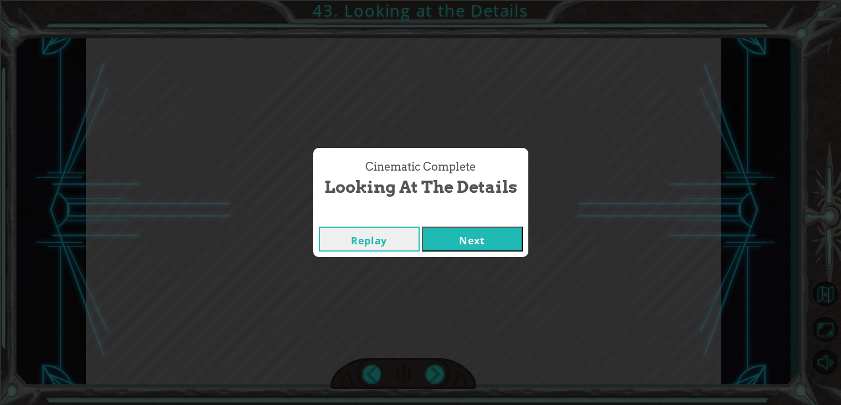
click at [477, 230] on button "Next" at bounding box center [472, 239] width 101 height 25
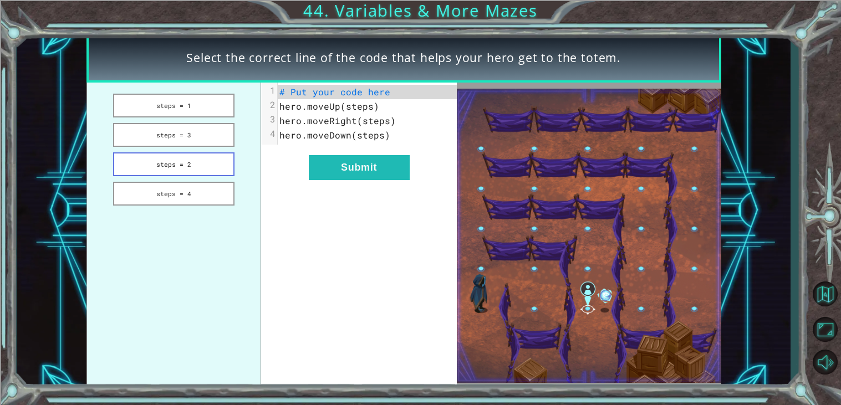
click at [201, 161] on button "steps = 2" at bounding box center [173, 164] width 121 height 24
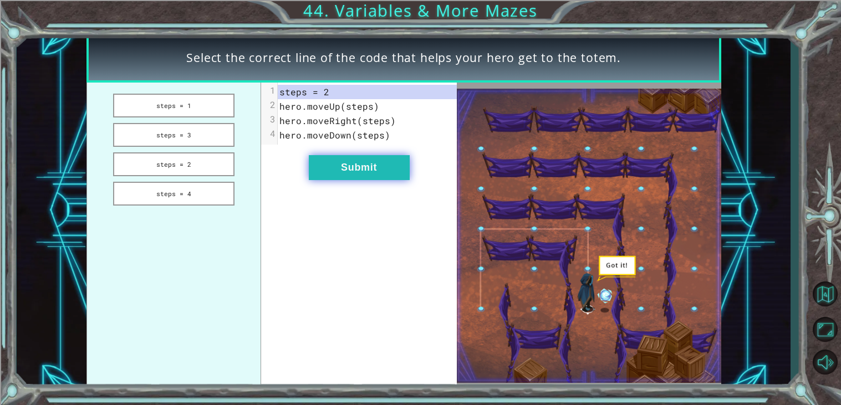
click at [375, 165] on button "Submit" at bounding box center [359, 167] width 101 height 25
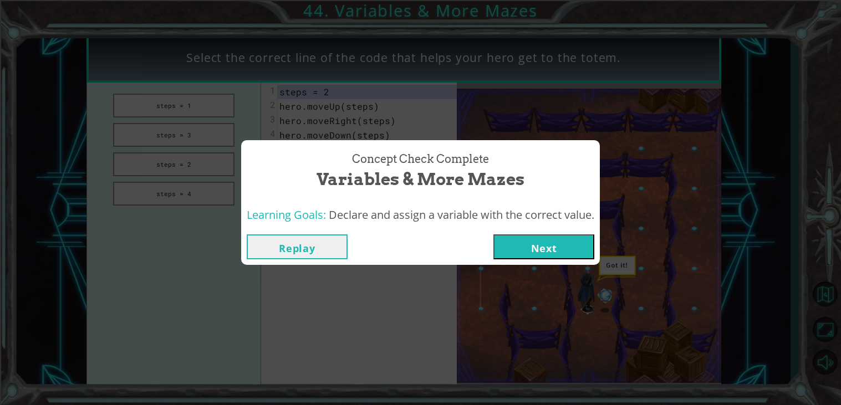
click at [561, 245] on button "Next" at bounding box center [543, 247] width 101 height 25
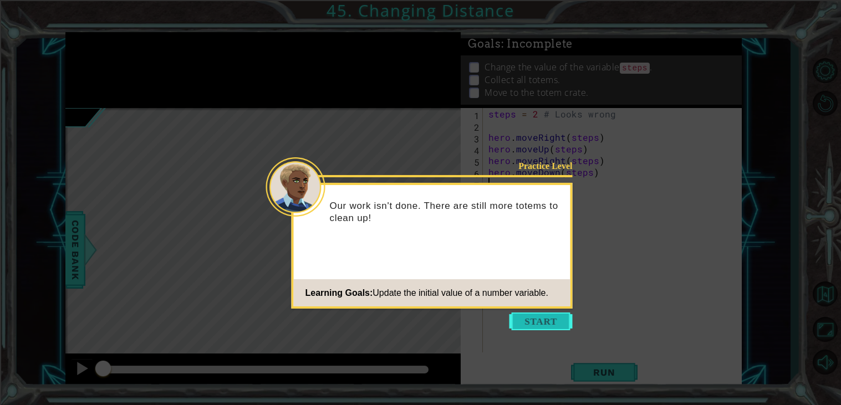
click at [547, 314] on button "Start" at bounding box center [541, 322] width 63 height 18
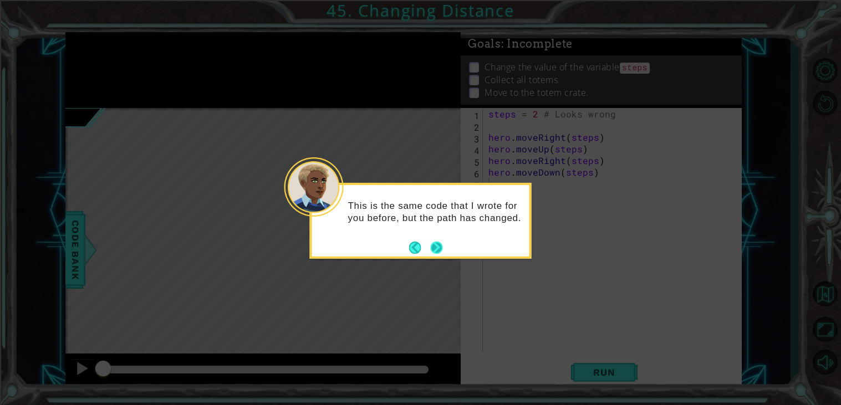
click at [437, 247] on button "Next" at bounding box center [437, 248] width 12 height 12
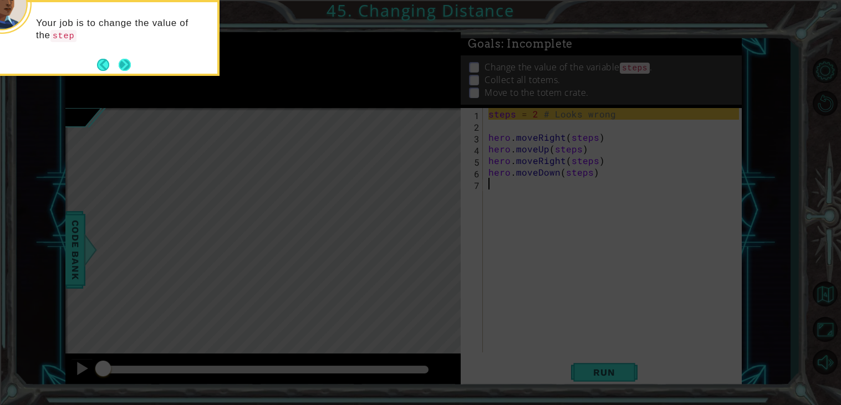
click at [121, 70] on button "Next" at bounding box center [125, 65] width 12 height 12
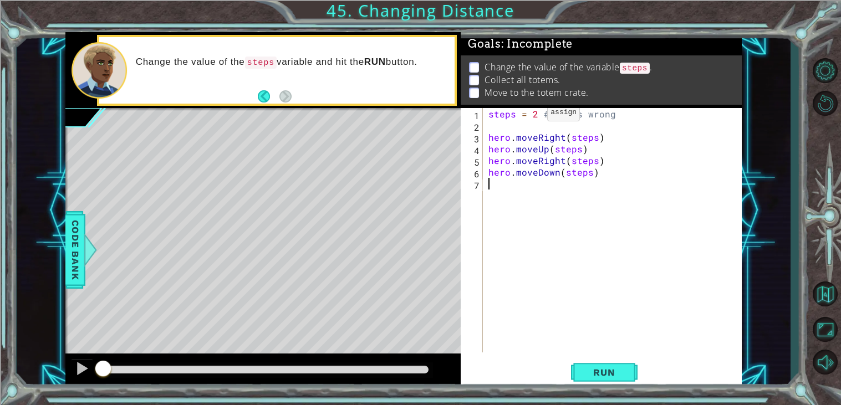
click at [527, 114] on div "steps = 2 # Looks wrong hero . moveRight ( steps ) hero . moveUp ( steps ) hero…" at bounding box center [615, 242] width 258 height 268
click at [577, 113] on div "steps = 3 # Looks wrong hero . moveRight ( steps ) hero . moveUp ( steps ) hero…" at bounding box center [615, 242] width 258 height 268
click at [542, 110] on div "steps = 3 # Looks wrong hero . moveRight ( steps ) hero . moveUp ( steps ) hero…" at bounding box center [615, 242] width 258 height 268
click at [608, 378] on span "Run" at bounding box center [604, 372] width 44 height 11
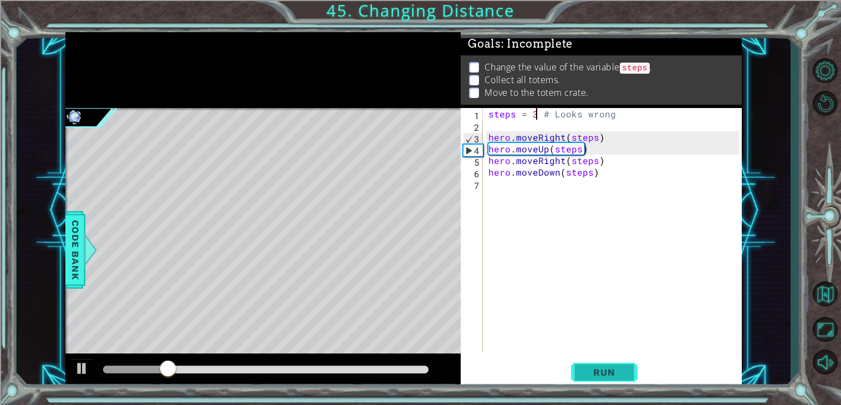
type textarea "steps = 3 # Looks wrong"
click at [628, 369] on button "Run" at bounding box center [604, 373] width 67 height 28
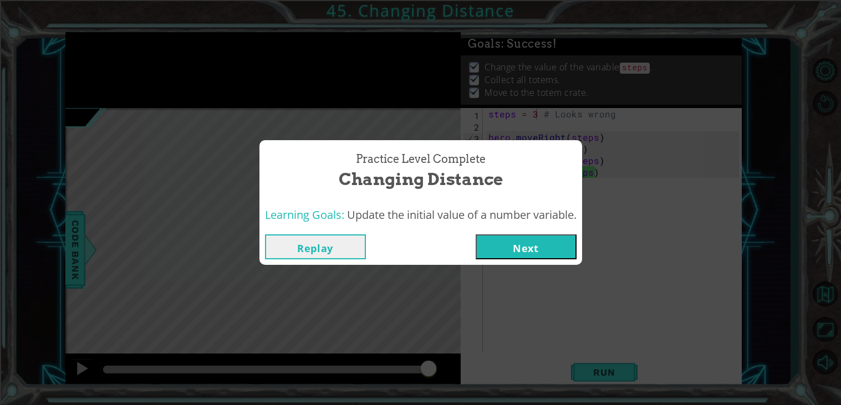
click at [539, 238] on button "Next" at bounding box center [526, 247] width 101 height 25
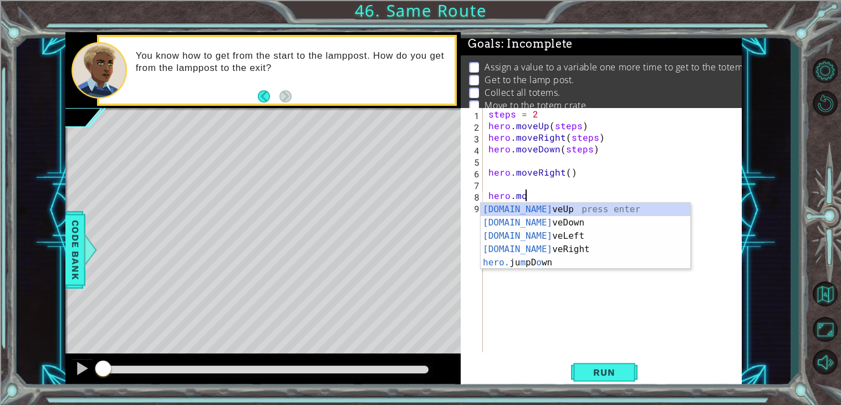
scroll to position [0, 2]
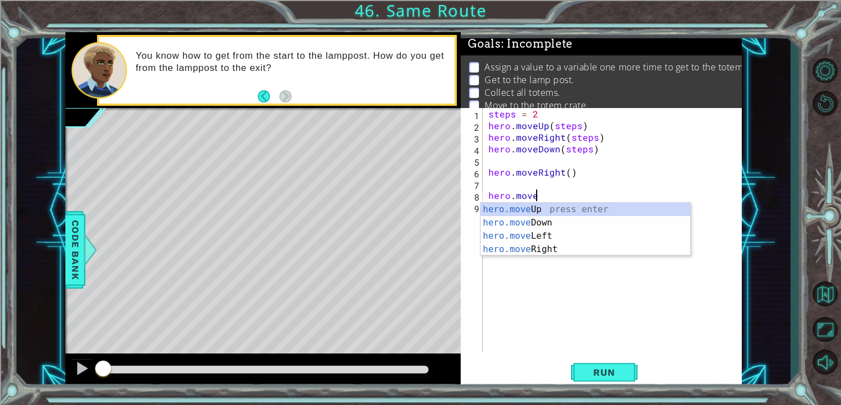
click at [569, 202] on body "1 ההההההההההההההההההההההההההההההההההההההההההההההההההההההההההההההההההההההההההההה…" at bounding box center [420, 202] width 841 height 405
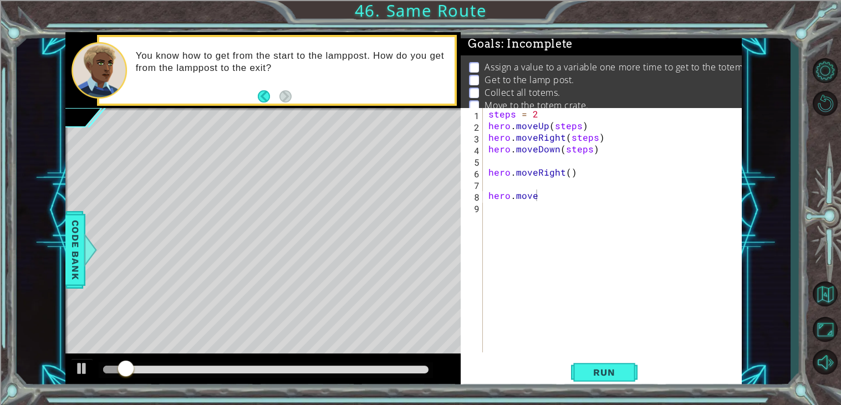
click at [553, 200] on div "steps = 2 hero . moveUp ( steps ) hero . moveRight ( steps ) hero . moveDown ( …" at bounding box center [615, 242] width 258 height 268
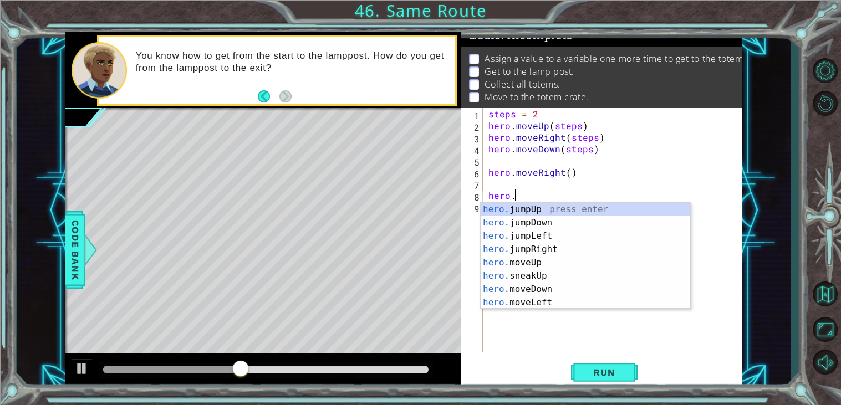
scroll to position [0, 0]
type textarea "h"
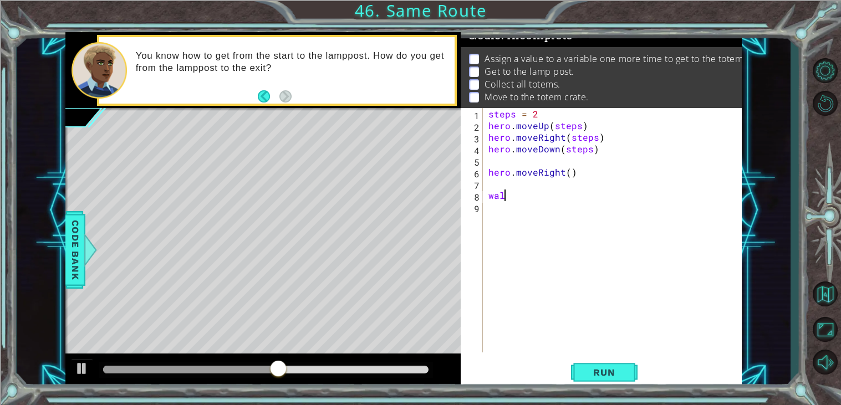
scroll to position [0, 1]
type textarea "walk=3"
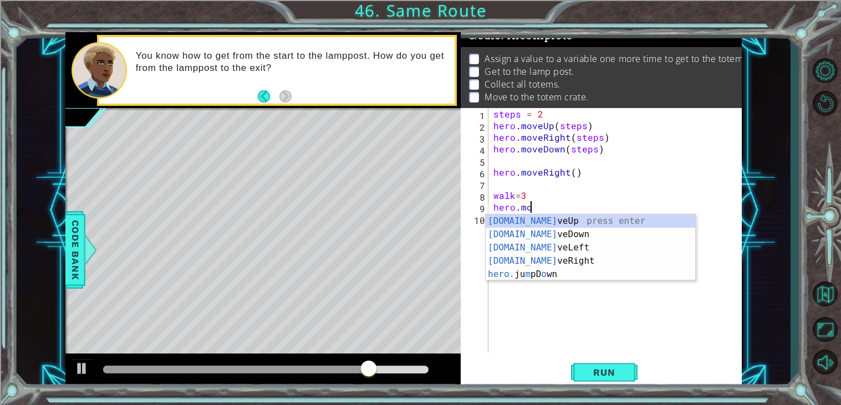
scroll to position [0, 2]
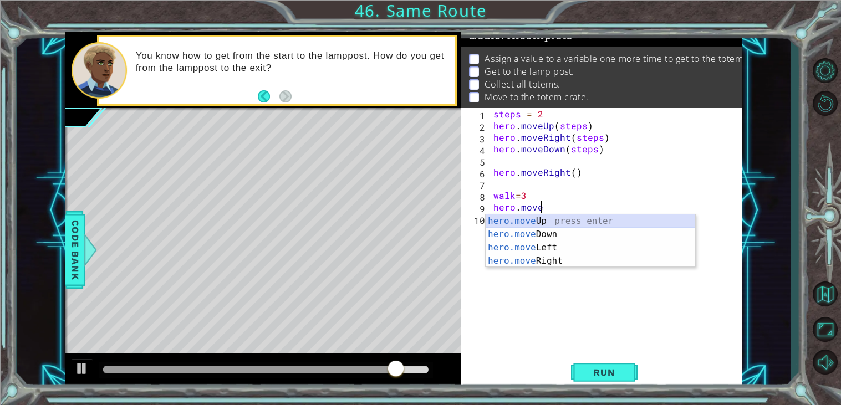
click at [554, 221] on div "hero.move Up press enter hero.move Down press enter hero.move Left press enter …" at bounding box center [591, 255] width 210 height 80
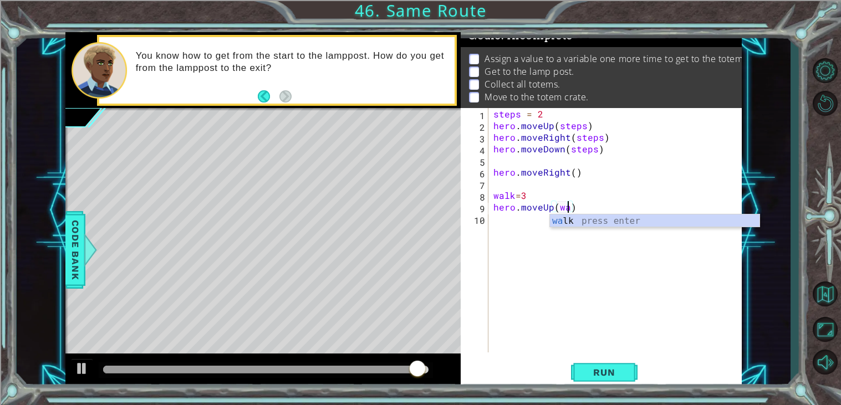
type textarea "hero.moveUp(walk)"
click at [558, 226] on div "walk press enter" at bounding box center [655, 235] width 210 height 40
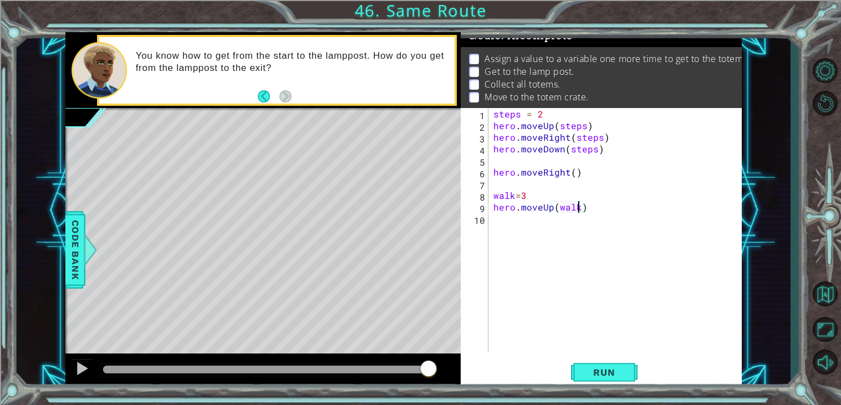
click at [539, 223] on div "steps = 2 hero . moveUp ( steps ) hero . moveRight ( steps ) hero . moveDown ( …" at bounding box center [617, 242] width 253 height 268
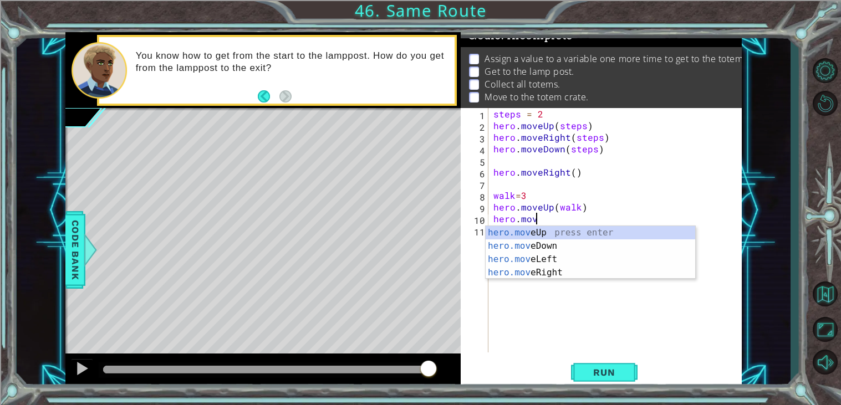
scroll to position [0, 2]
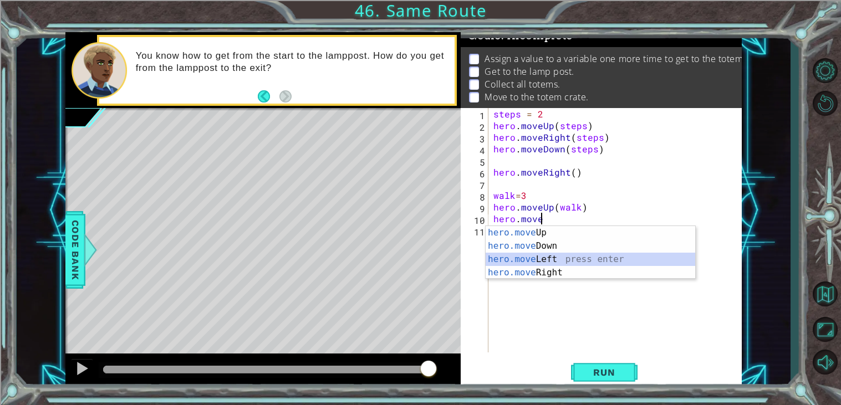
click at [543, 266] on div "hero.move Up press enter hero.move Down press enter hero.move Left press enter …" at bounding box center [591, 266] width 210 height 80
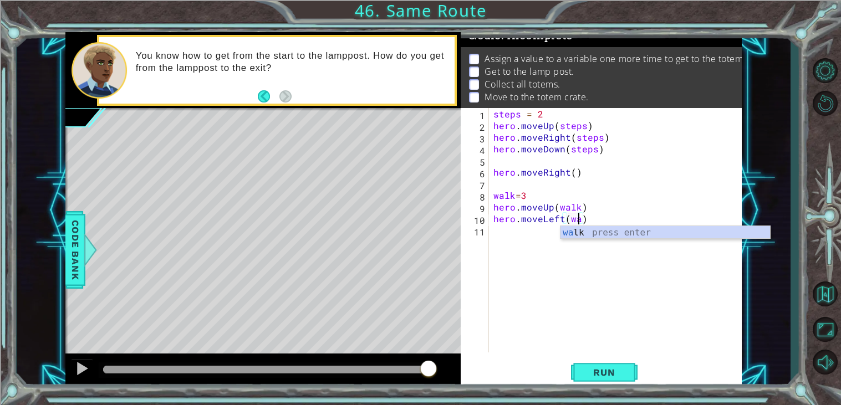
scroll to position [0, 5]
type textarea "hero.moveLeft(walk)"
click at [526, 235] on div "steps = 2 hero . moveUp ( steps ) hero . moveRight ( steps ) hero . moveDown ( …" at bounding box center [617, 242] width 253 height 268
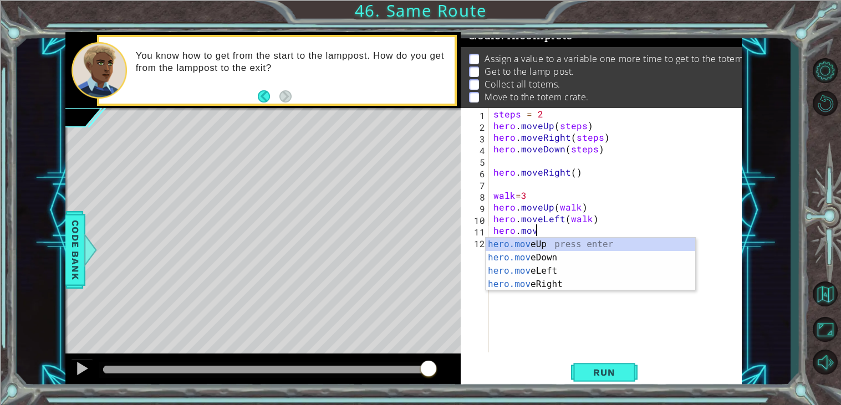
scroll to position [0, 2]
click at [502, 253] on div "hero.move Up press enter hero.move Down press enter hero.move Left press enter …" at bounding box center [591, 278] width 210 height 80
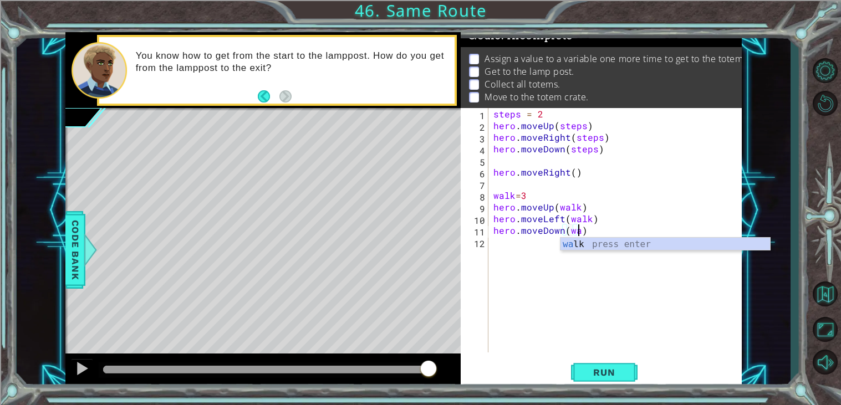
scroll to position [0, 5]
click at [596, 380] on button "Run" at bounding box center [604, 373] width 67 height 28
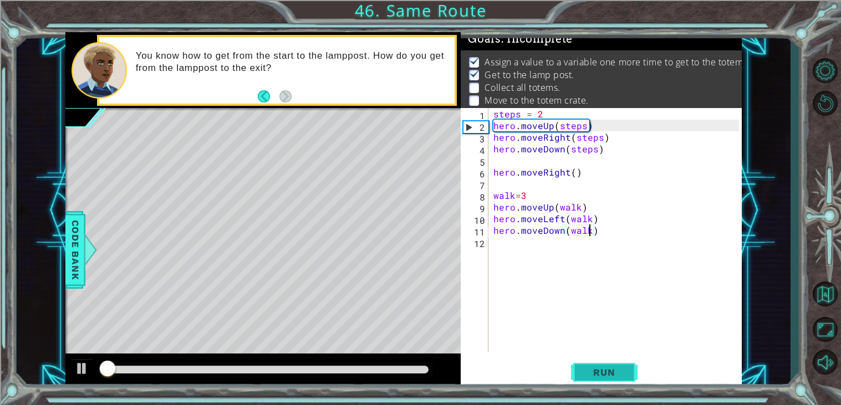
scroll to position [4, 0]
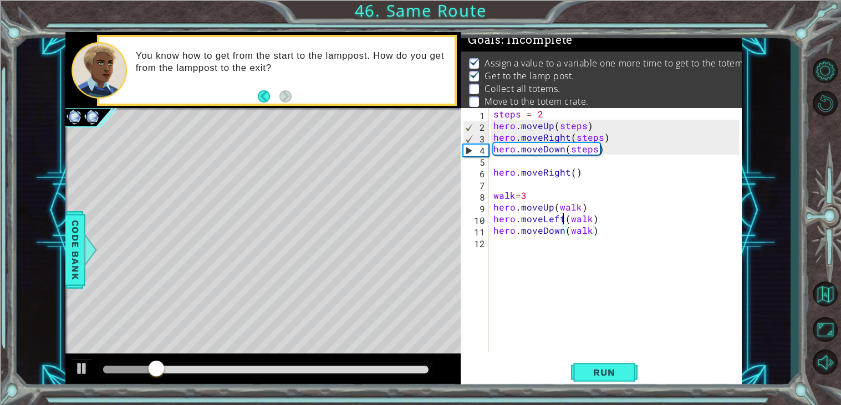
click at [562, 219] on div "steps = 2 hero . moveUp ( steps ) hero . moveRight ( steps ) hero . moveDown ( …" at bounding box center [617, 242] width 253 height 268
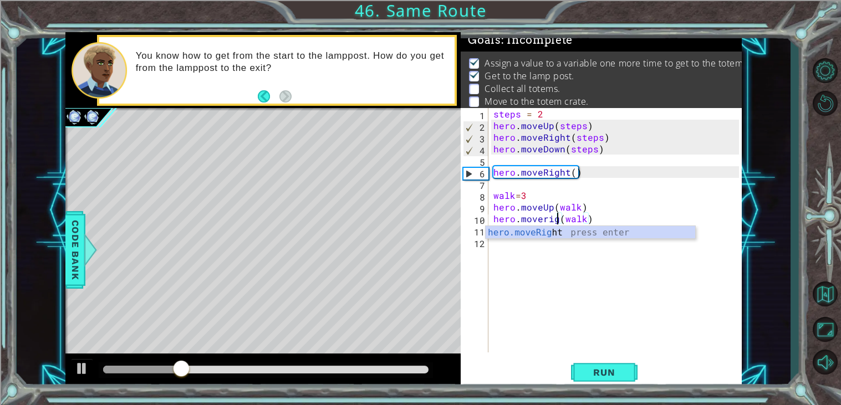
scroll to position [0, 4]
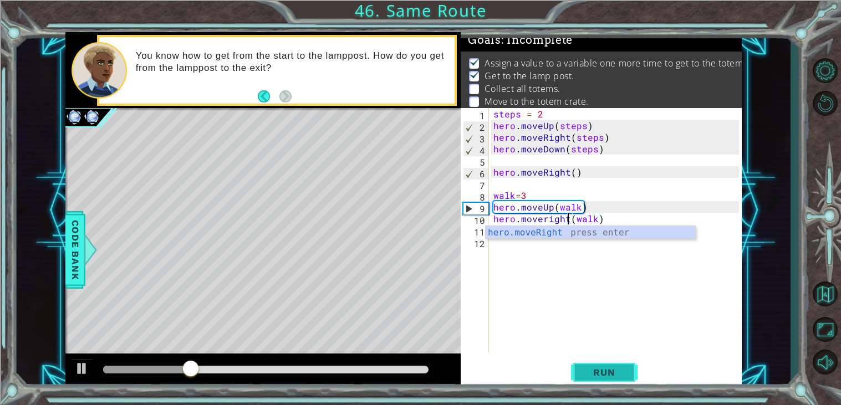
click at [615, 370] on span "Run" at bounding box center [604, 372] width 44 height 11
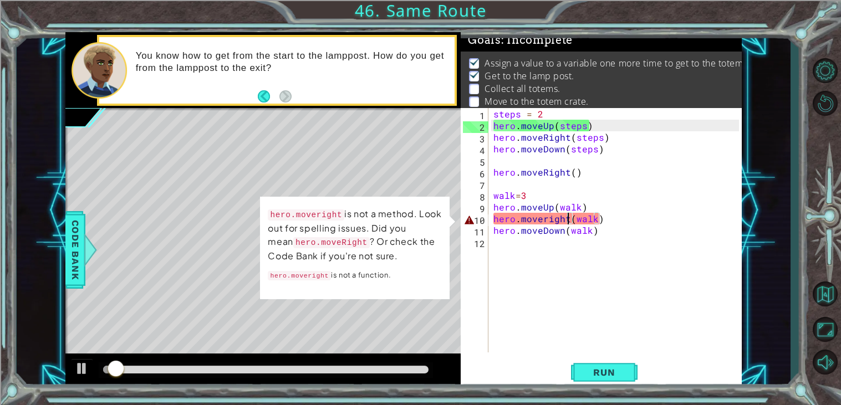
click at [553, 220] on div "steps = 2 hero . moveUp ( steps ) hero . moveRight ( steps ) hero . moveDown ( …" at bounding box center [617, 242] width 253 height 268
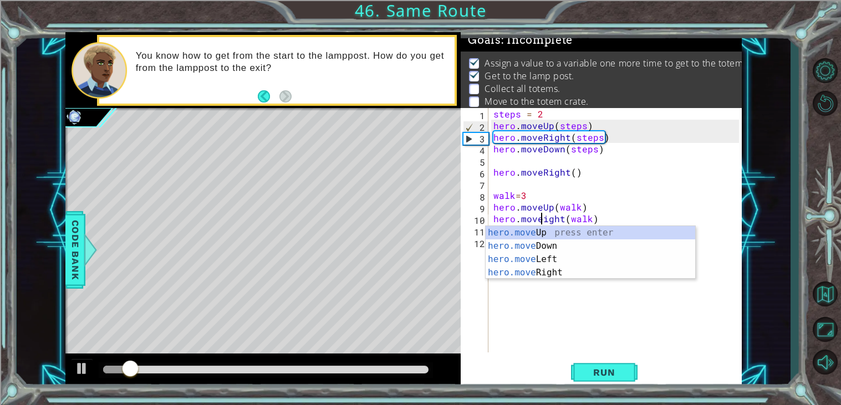
scroll to position [0, 3]
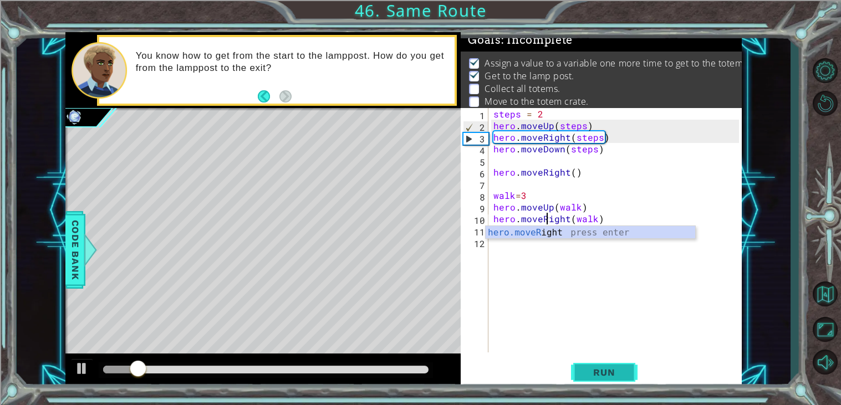
type textarea "hero.moveRight(walk)"
click at [612, 374] on span "Run" at bounding box center [604, 372] width 44 height 11
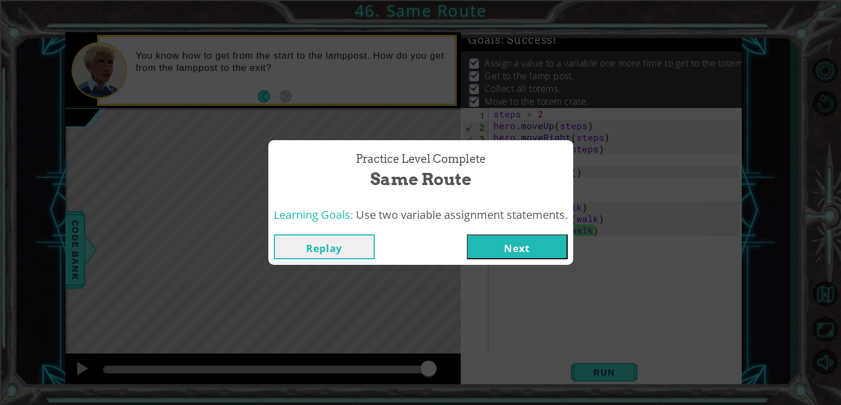
click at [542, 255] on button "Next" at bounding box center [517, 247] width 101 height 25
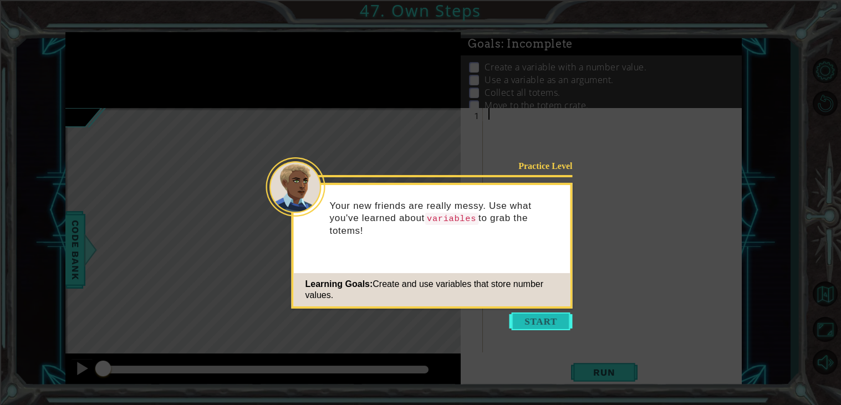
click at [548, 325] on button "Start" at bounding box center [541, 322] width 63 height 18
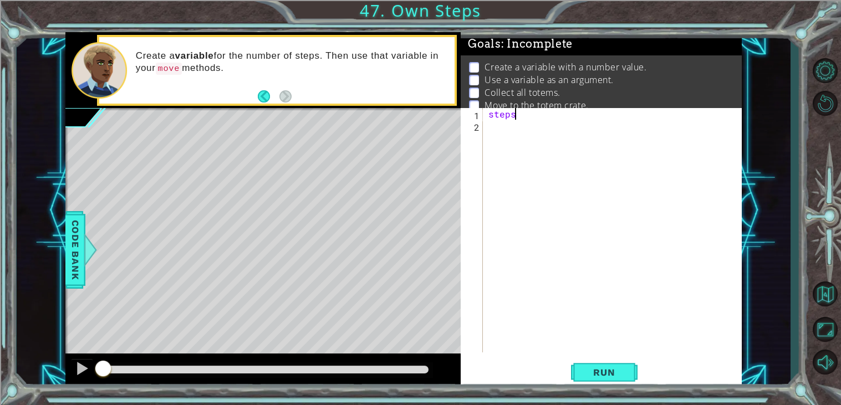
scroll to position [0, 1]
type textarea "steps=4"
type textarea "hero.moveup"
click at [572, 145] on div "steps = 4 hero . moveup" at bounding box center [615, 242] width 258 height 268
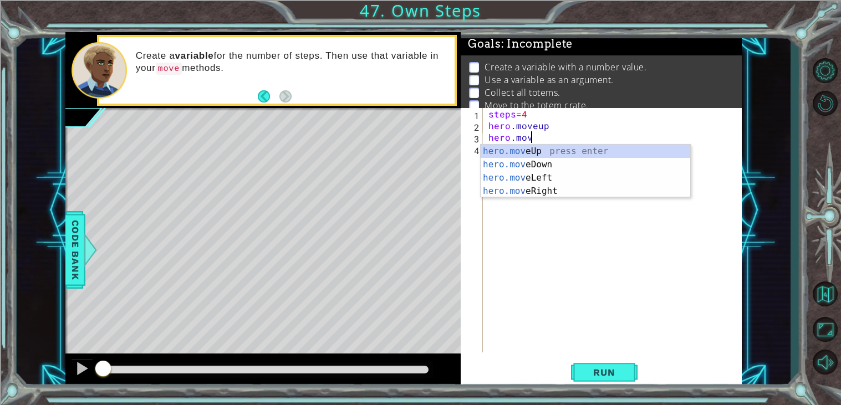
scroll to position [0, 2]
type textarea "hero.move"
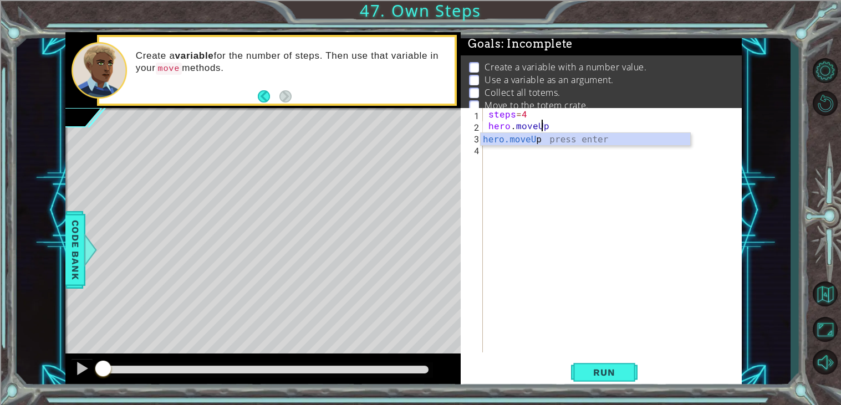
scroll to position [0, 2]
click at [540, 140] on div "hero.moveUp press enter" at bounding box center [586, 153] width 210 height 40
click at [542, 134] on div "steps = 4 hero . moveUp ( 1 ) hero . move" at bounding box center [615, 242] width 258 height 268
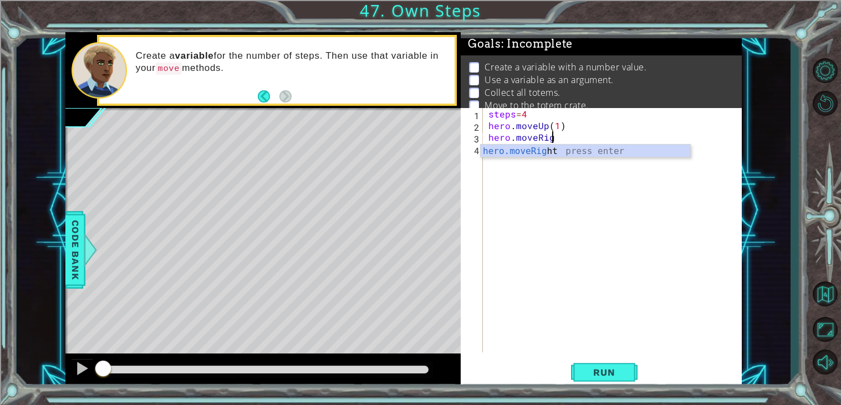
scroll to position [0, 3]
click at [566, 152] on div "hero.moveRight press enter" at bounding box center [586, 165] width 210 height 40
type textarea "hero.moveRight(1)"
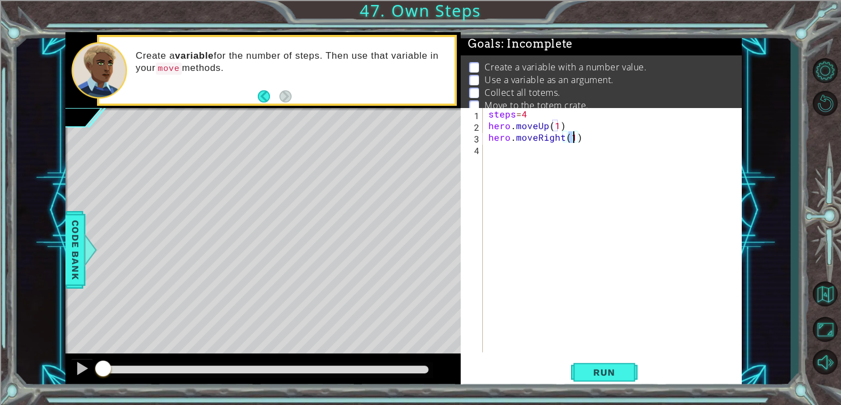
click at [550, 151] on div "steps = 4 hero . moveUp ( 1 ) hero . moveRight ( 1 )" at bounding box center [615, 242] width 258 height 268
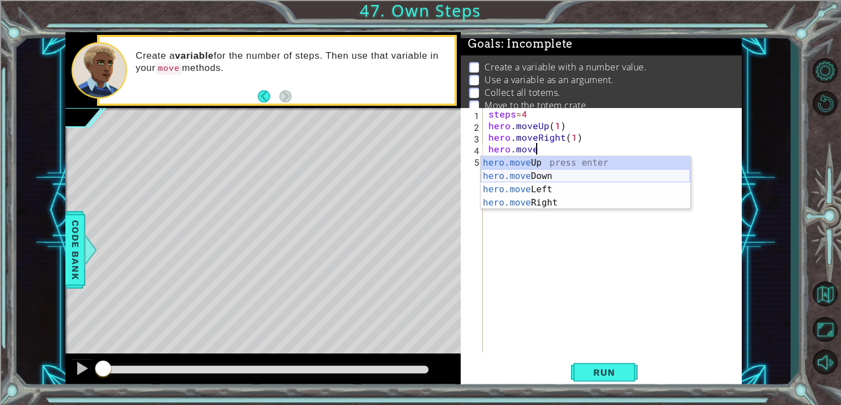
click at [535, 174] on div "hero.move Up press enter hero.move Down press enter hero.move Left press enter …" at bounding box center [586, 196] width 210 height 80
type textarea "hero.moveDown(1)"
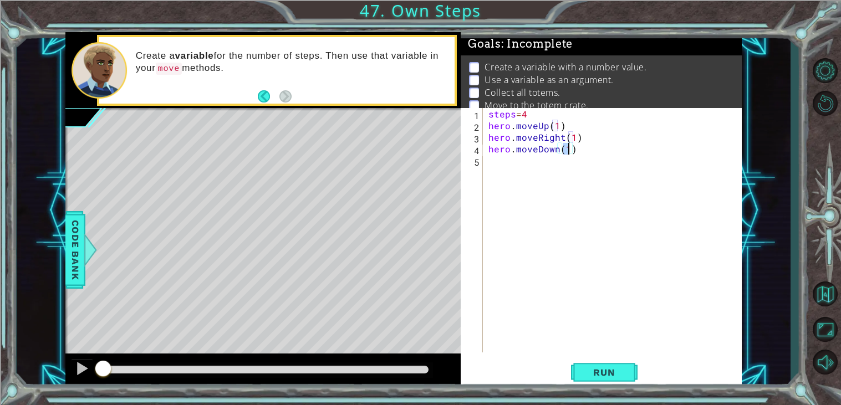
click at [529, 164] on div "steps = 4 hero . moveUp ( 1 ) hero . moveRight ( 1 ) hero . moveDown ( 1 )" at bounding box center [615, 242] width 258 height 268
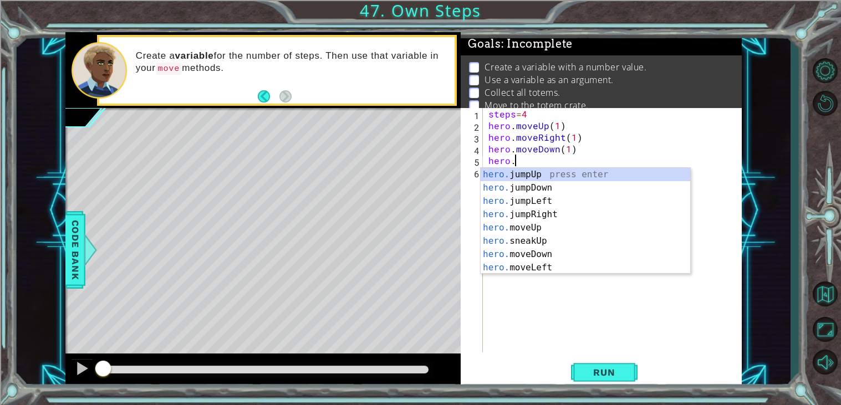
scroll to position [0, 1]
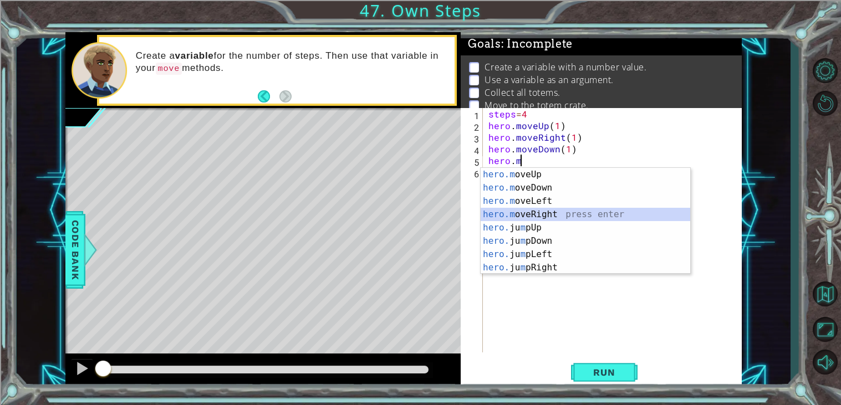
click at [530, 214] on div "hero.m oveUp press enter hero.m oveDown press enter hero.m oveLeft press enter …" at bounding box center [586, 234] width 210 height 133
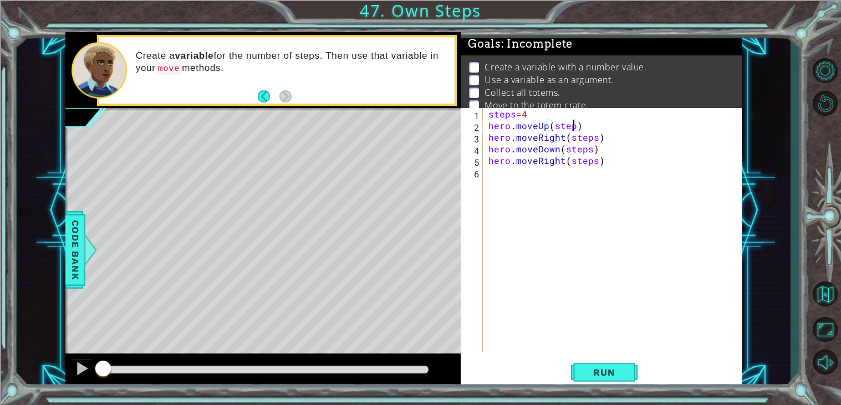
scroll to position [0, 5]
click at [593, 380] on button "Run" at bounding box center [604, 373] width 67 height 28
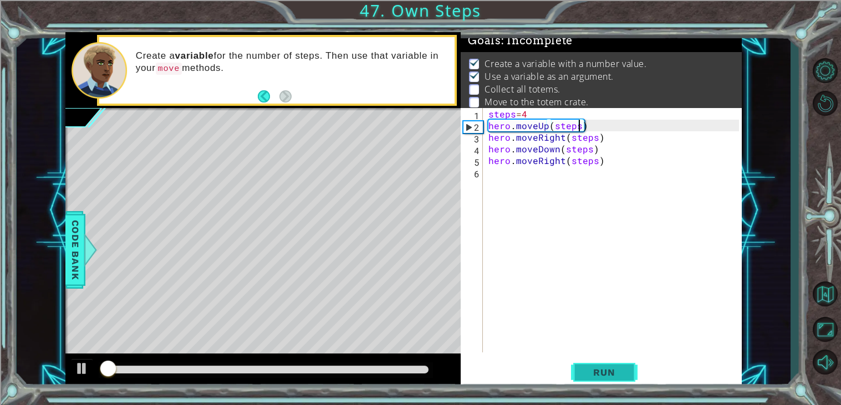
scroll to position [4, 0]
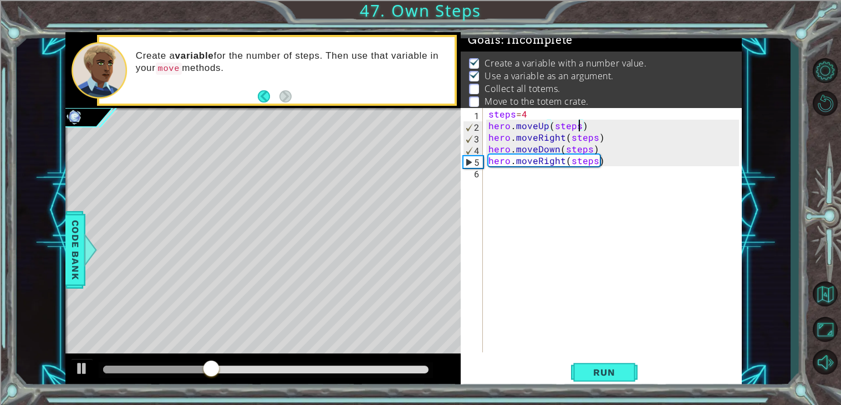
click at [526, 111] on div "steps = 4 hero . moveUp ( steps ) hero . moveRight ( steps ) hero . moveDown ( …" at bounding box center [615, 242] width 258 height 268
type textarea "steps=3"
click at [603, 365] on button "Run" at bounding box center [604, 373] width 67 height 28
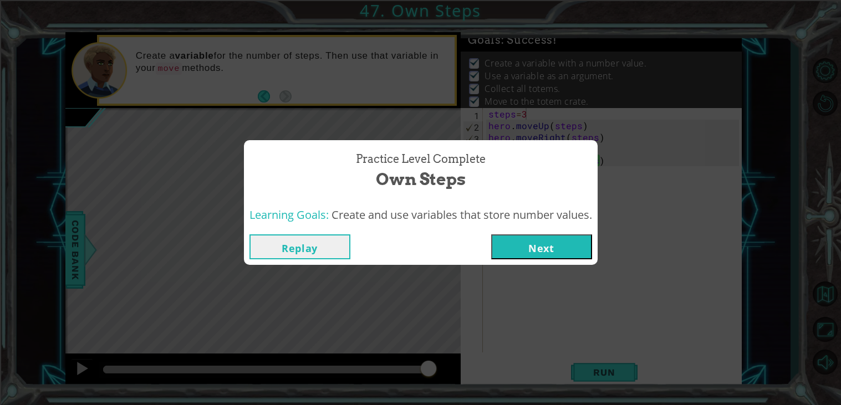
click at [565, 257] on button "Next" at bounding box center [541, 247] width 101 height 25
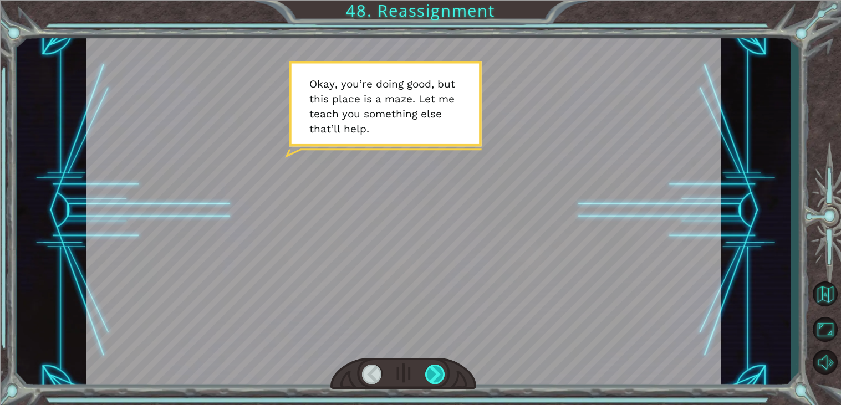
click at [442, 378] on div at bounding box center [435, 374] width 20 height 19
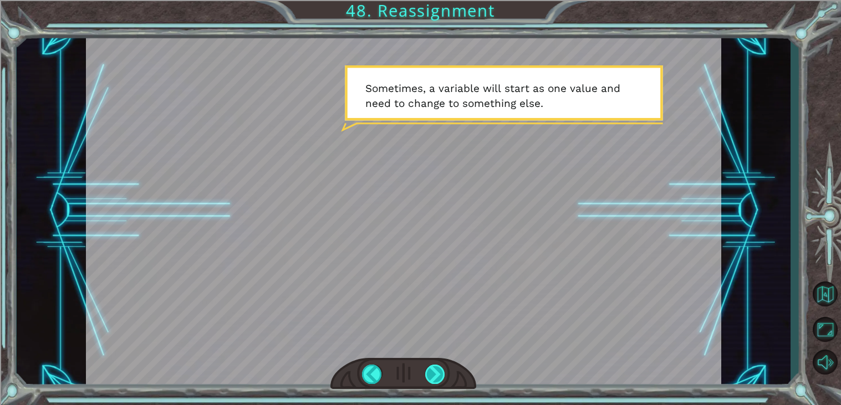
click at [436, 375] on div at bounding box center [435, 374] width 20 height 19
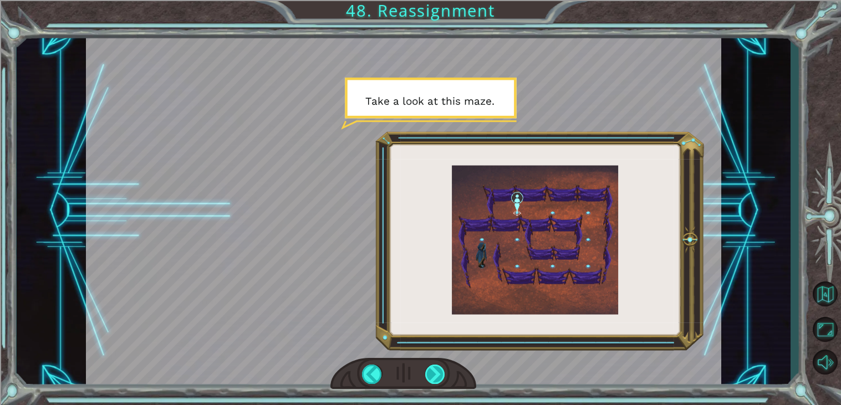
click at [436, 375] on div at bounding box center [435, 374] width 20 height 19
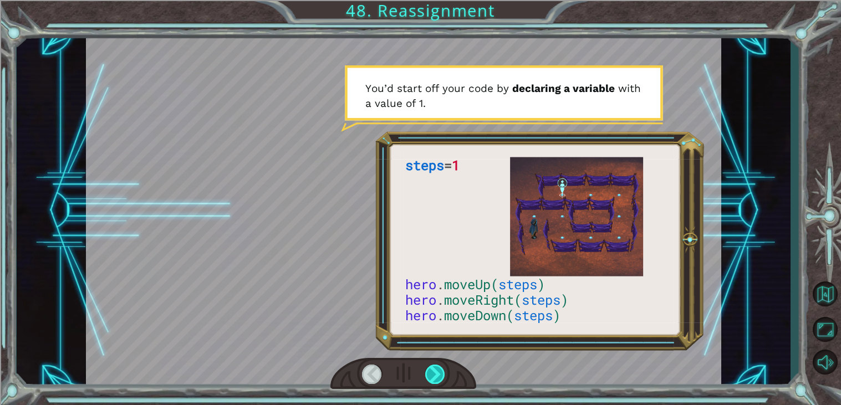
click at [436, 375] on div at bounding box center [435, 374] width 20 height 19
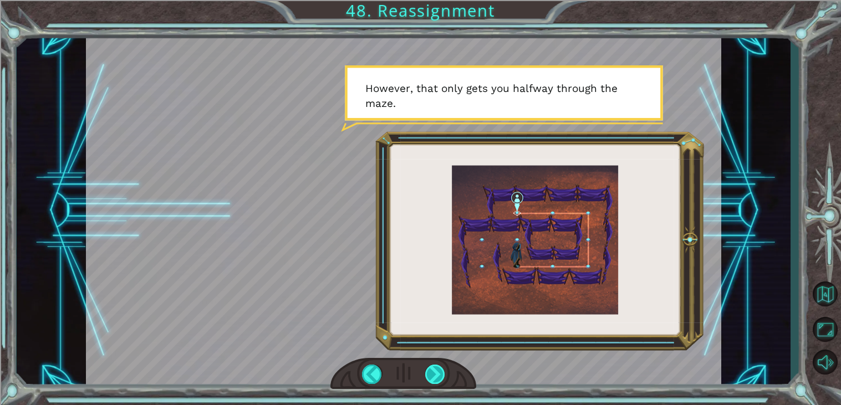
click at [436, 375] on div at bounding box center [435, 374] width 20 height 19
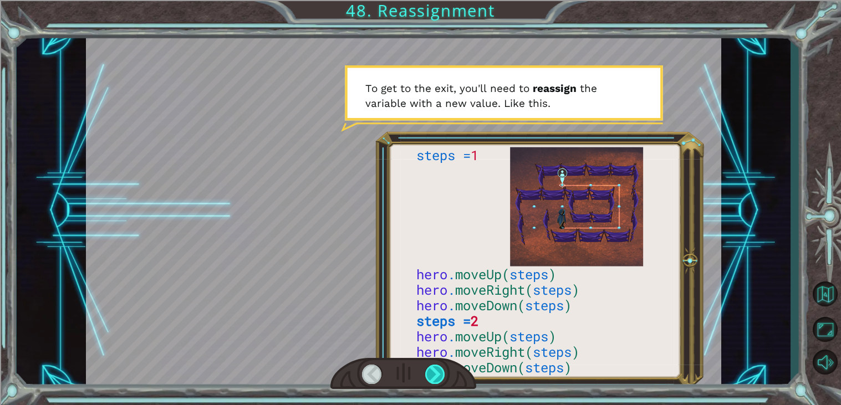
click at [436, 375] on div at bounding box center [435, 374] width 20 height 19
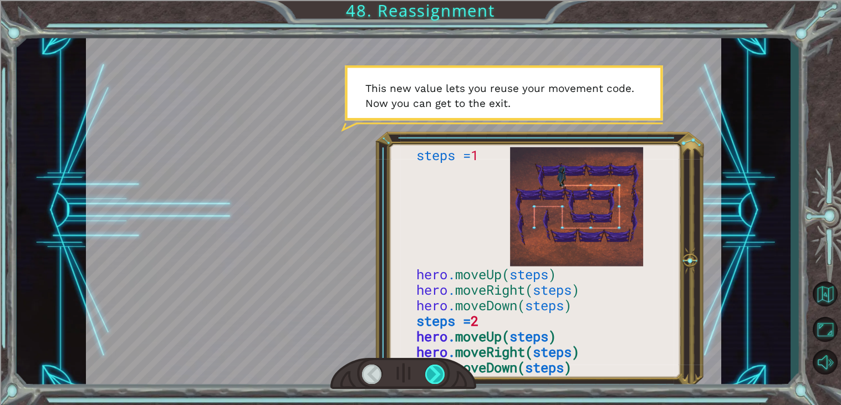
click at [436, 375] on div at bounding box center [435, 374] width 20 height 19
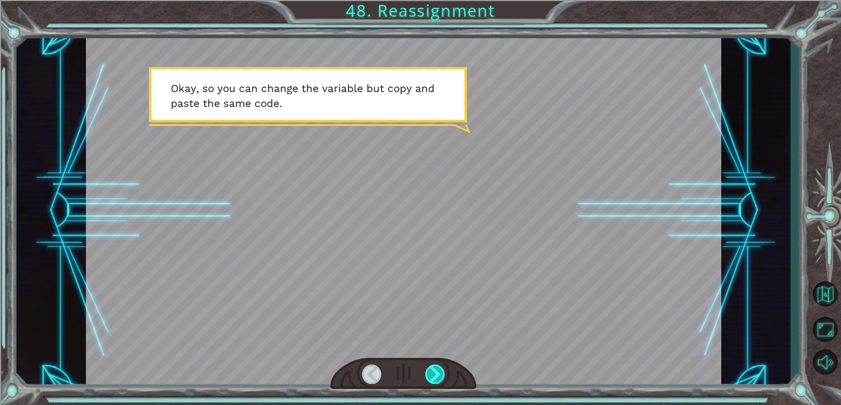
click at [436, 375] on div at bounding box center [435, 374] width 20 height 19
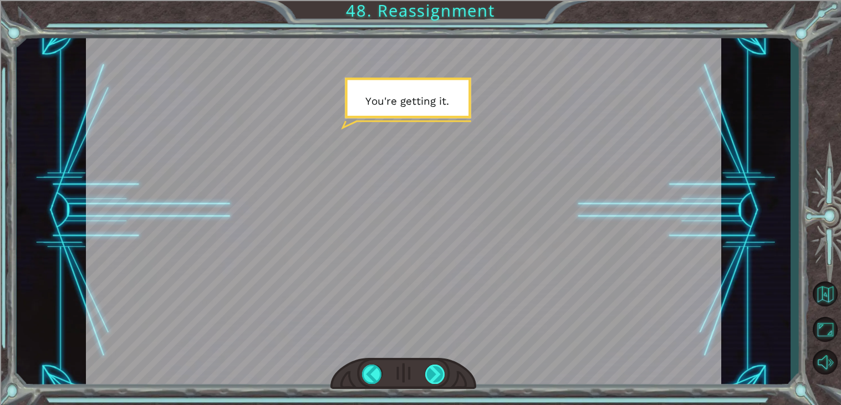
click at [436, 375] on div at bounding box center [435, 374] width 20 height 19
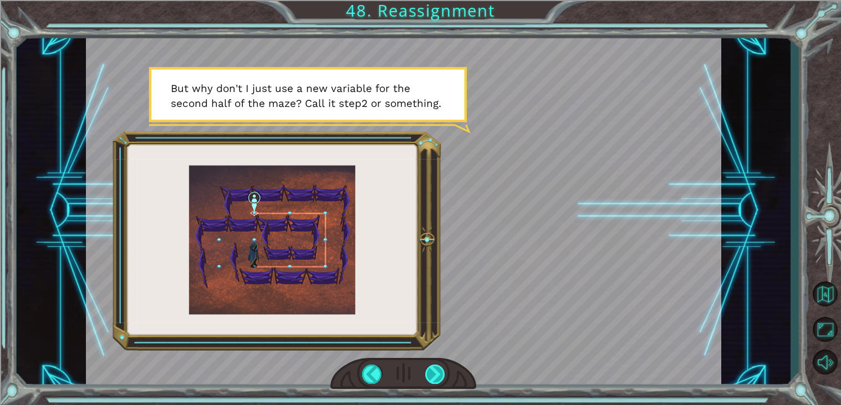
click at [436, 375] on div at bounding box center [435, 374] width 20 height 19
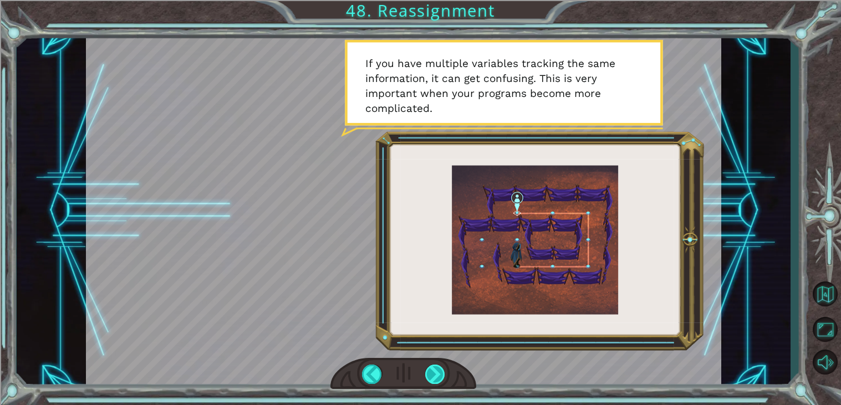
click at [434, 379] on div at bounding box center [435, 374] width 20 height 19
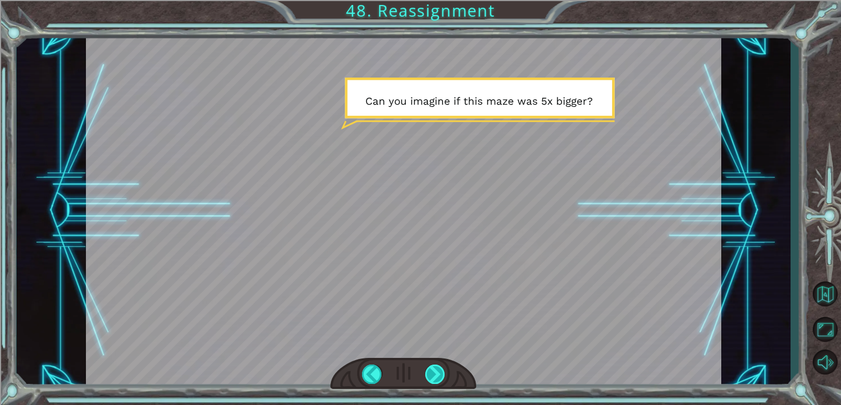
click at [434, 379] on div at bounding box center [435, 374] width 20 height 19
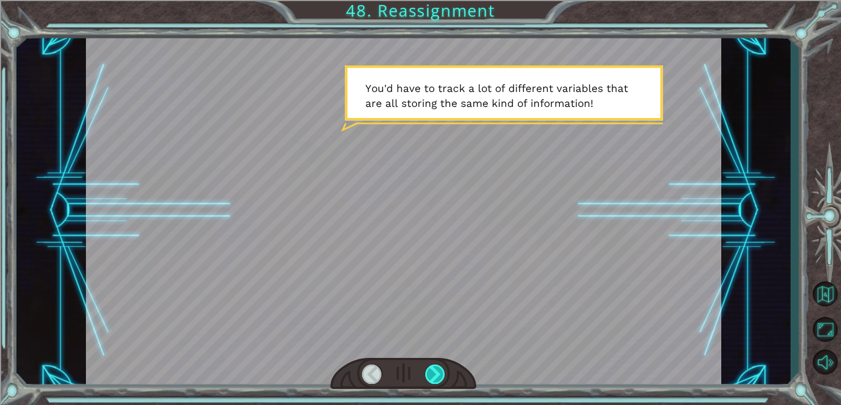
click at [434, 379] on div at bounding box center [435, 374] width 20 height 19
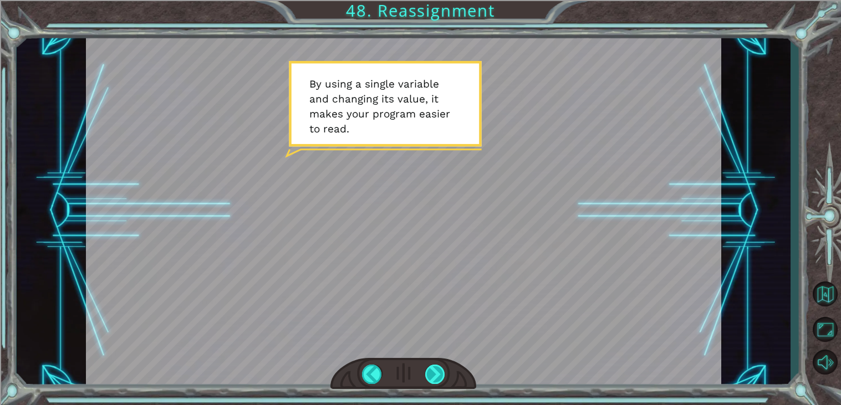
click at [434, 379] on div at bounding box center [435, 374] width 20 height 19
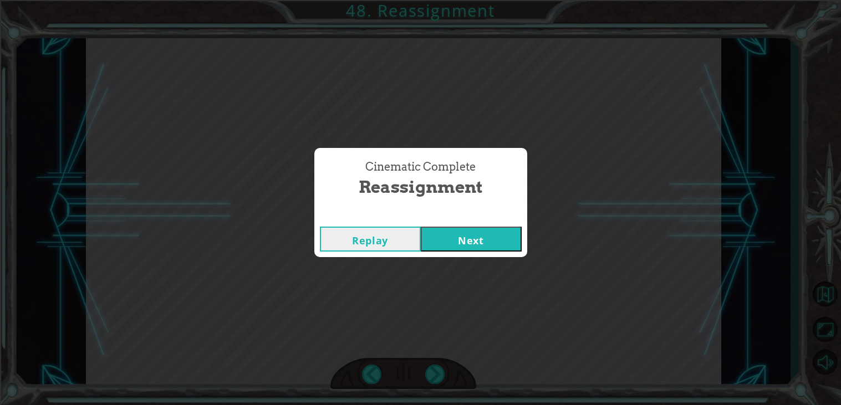
click at [487, 247] on button "Next" at bounding box center [471, 239] width 101 height 25
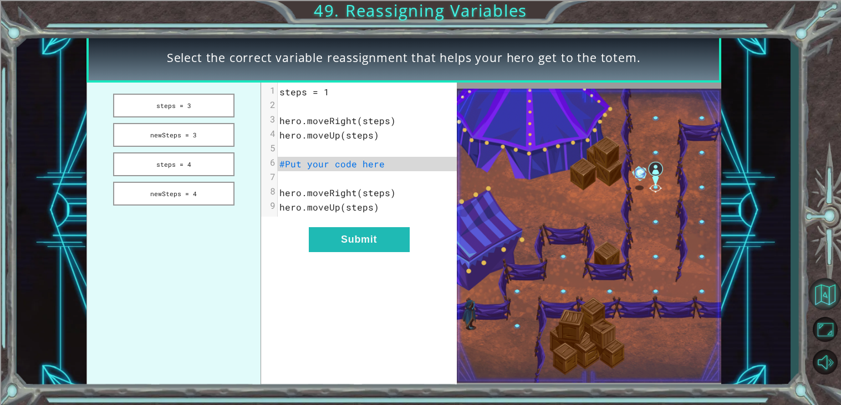
click at [829, 298] on button "Back to Map" at bounding box center [825, 294] width 32 height 32
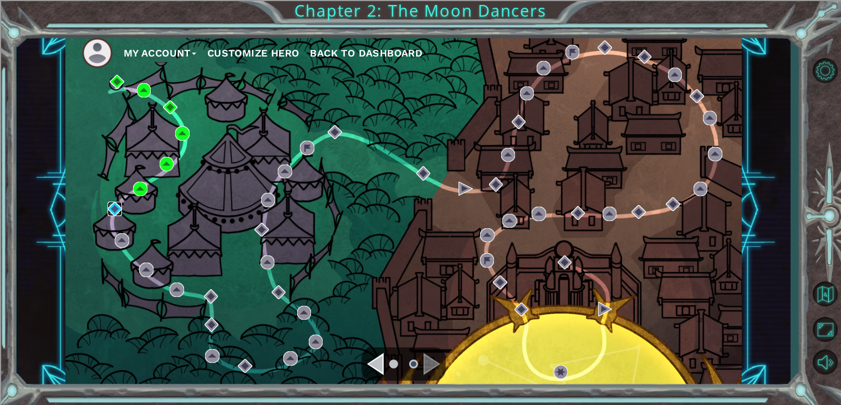
click at [118, 210] on img at bounding box center [115, 209] width 14 height 14
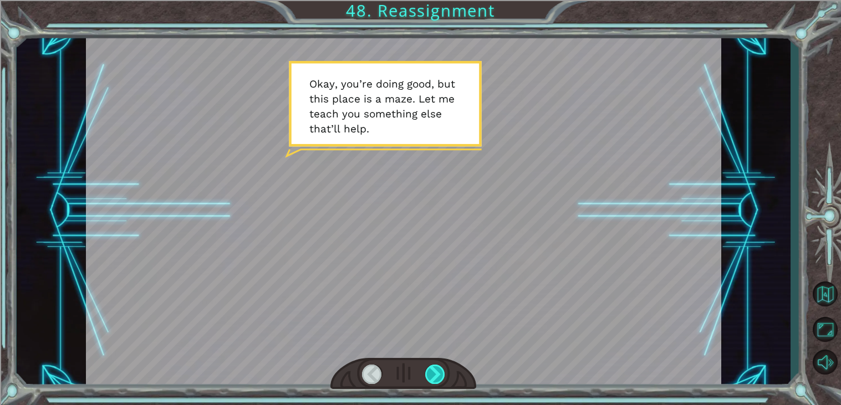
click at [441, 369] on div at bounding box center [435, 374] width 20 height 19
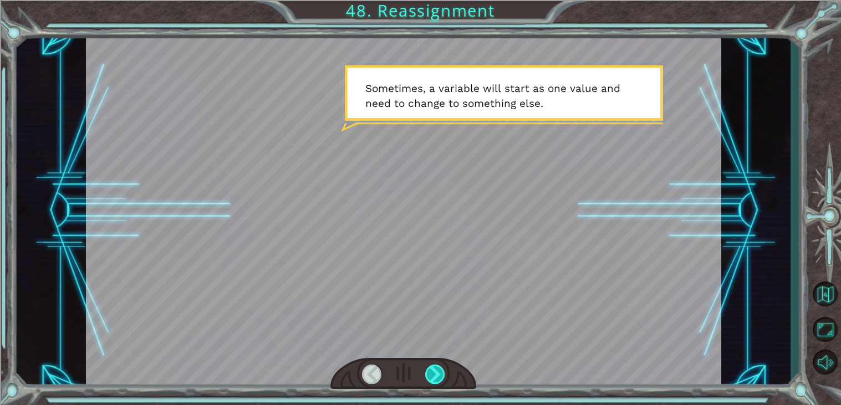
click at [437, 370] on div at bounding box center [435, 374] width 20 height 19
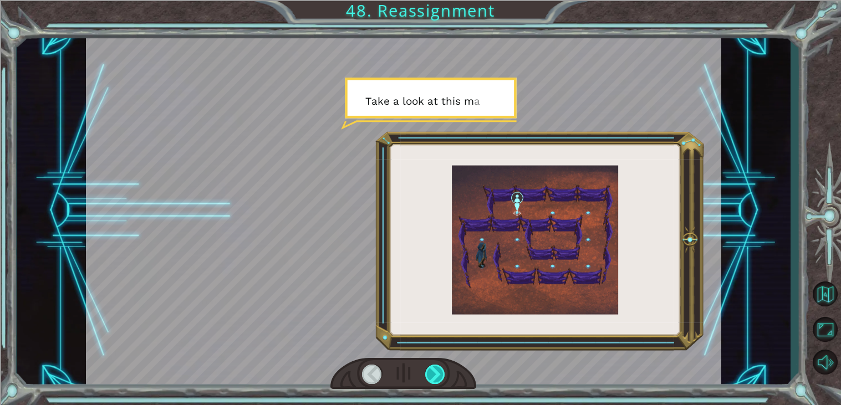
click at [437, 370] on div at bounding box center [435, 374] width 20 height 19
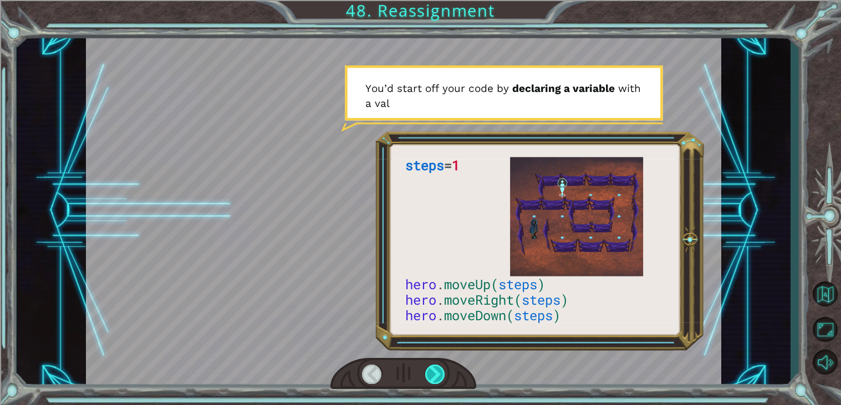
click at [437, 370] on div at bounding box center [435, 374] width 20 height 19
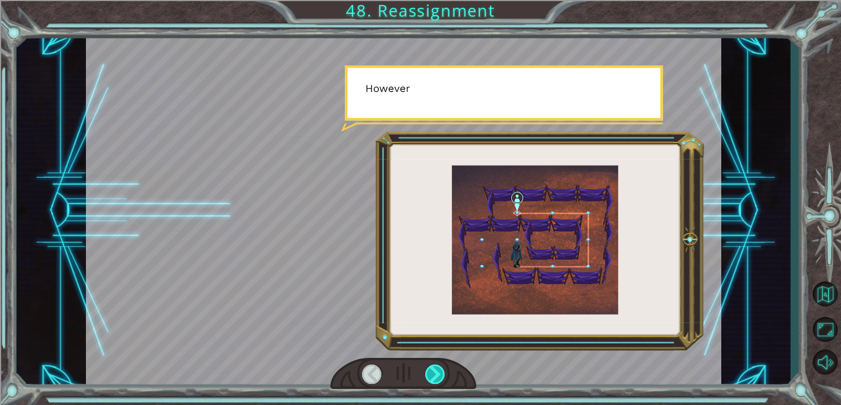
click at [437, 370] on div at bounding box center [435, 374] width 20 height 19
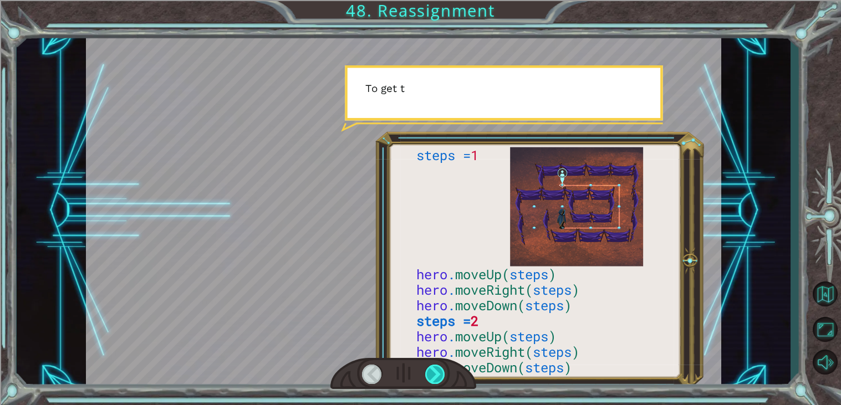
click at [437, 370] on div at bounding box center [435, 374] width 20 height 19
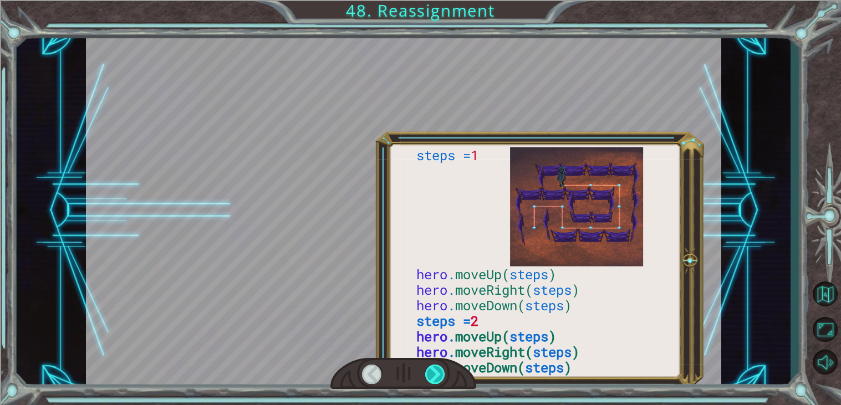
click at [437, 370] on div at bounding box center [435, 374] width 20 height 19
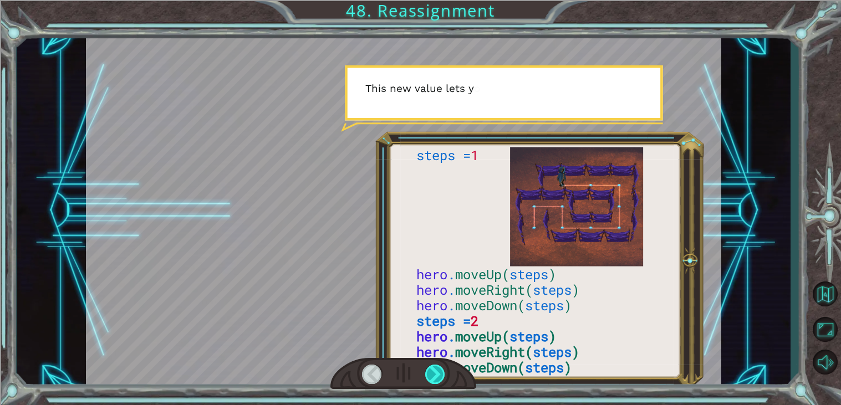
click at [437, 370] on div at bounding box center [435, 374] width 20 height 19
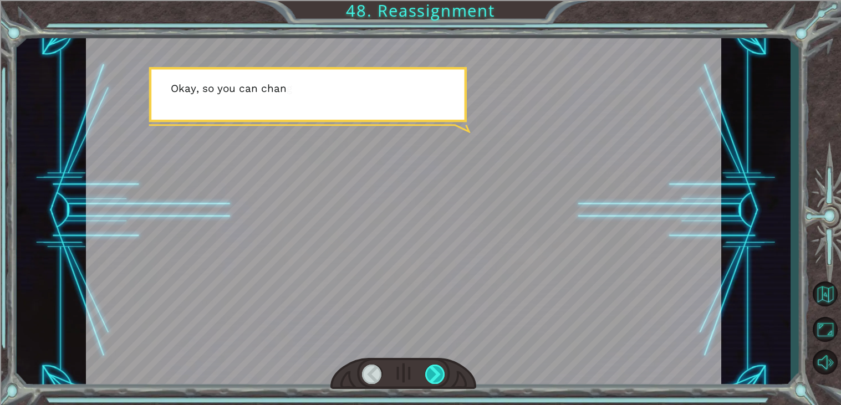
click at [437, 370] on div at bounding box center [435, 374] width 20 height 19
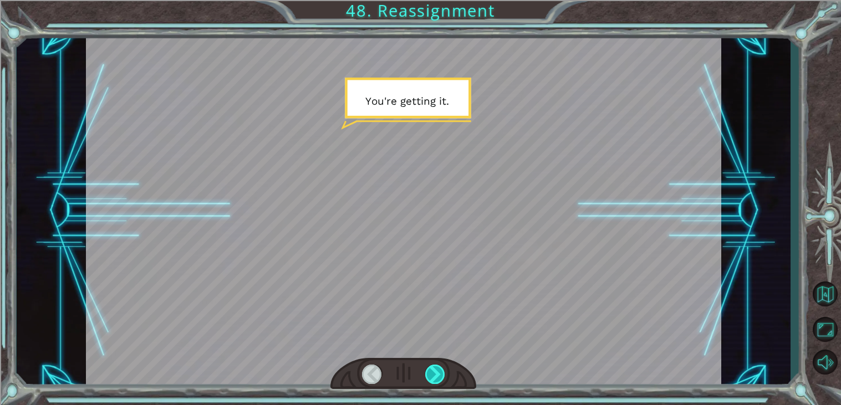
click at [437, 370] on div at bounding box center [435, 374] width 20 height 19
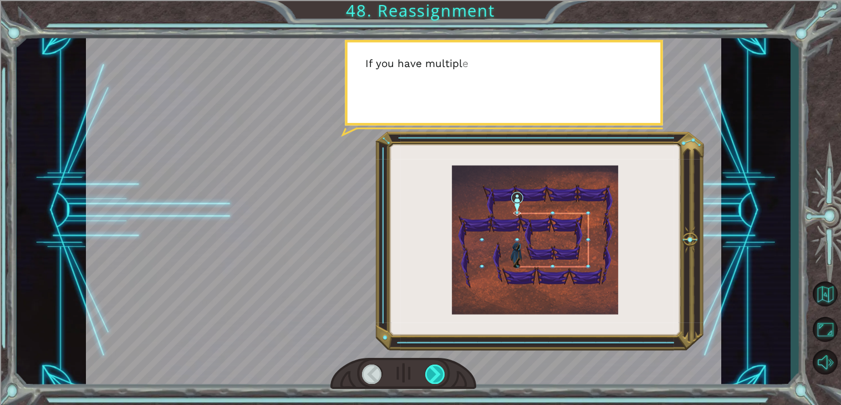
click at [437, 370] on div at bounding box center [435, 374] width 20 height 19
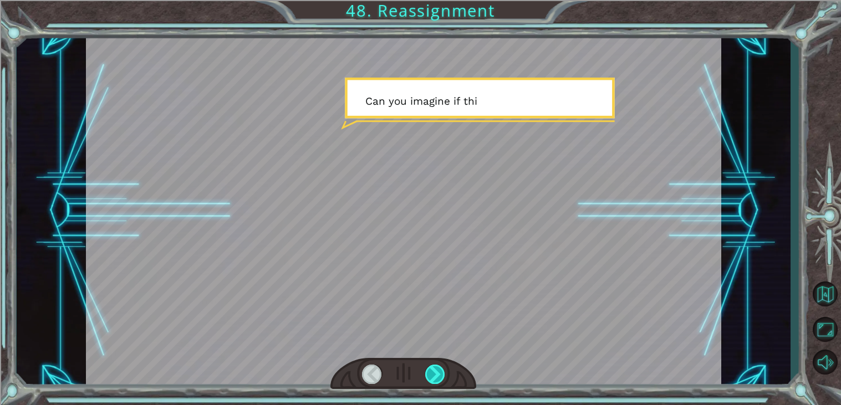
click at [437, 370] on div at bounding box center [435, 374] width 20 height 19
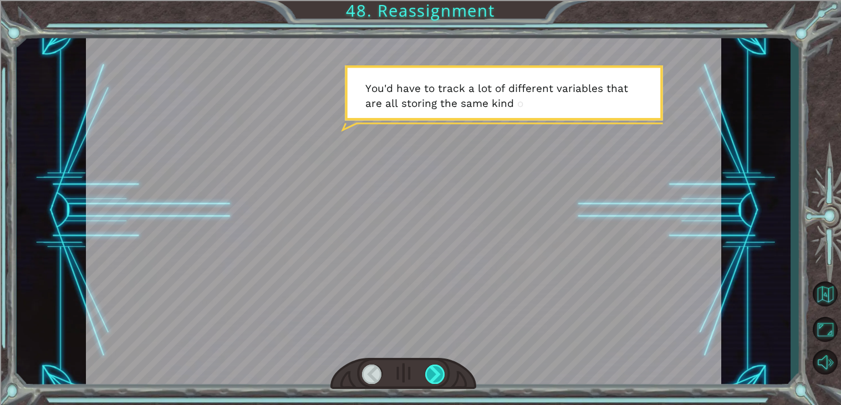
click at [437, 370] on div at bounding box center [435, 374] width 20 height 19
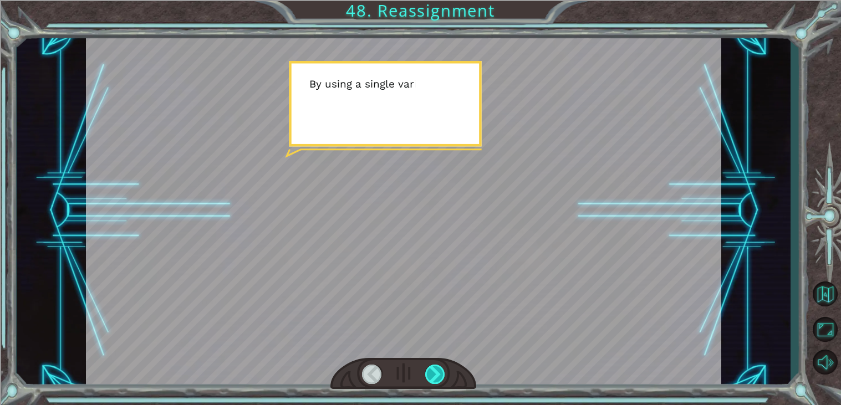
click at [437, 370] on div at bounding box center [435, 374] width 20 height 19
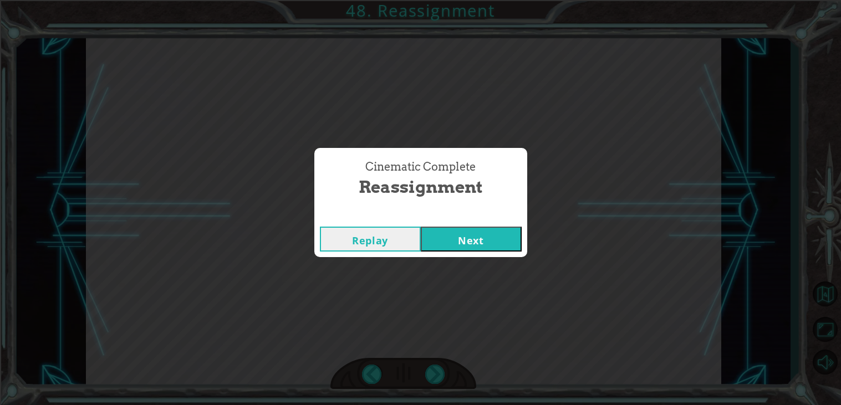
click at [465, 245] on button "Next" at bounding box center [471, 239] width 101 height 25
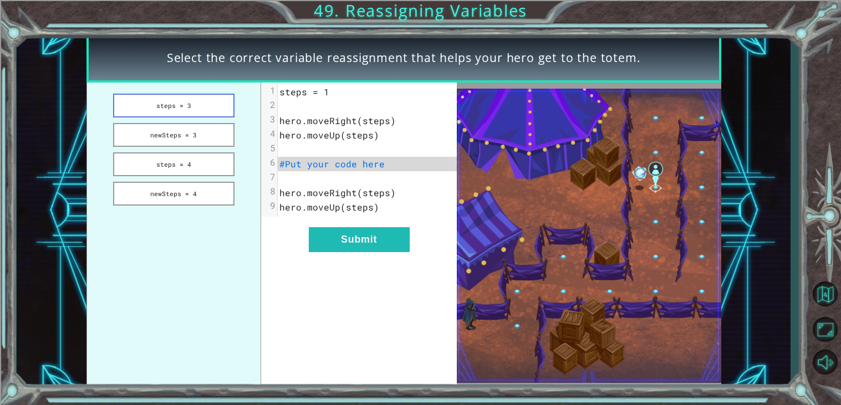
click at [189, 101] on button "steps = 3" at bounding box center [173, 106] width 121 height 24
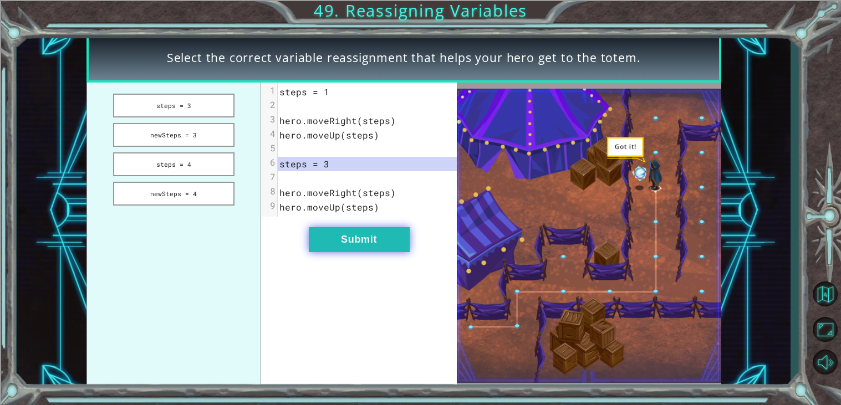
click at [383, 241] on button "Submit" at bounding box center [359, 239] width 101 height 25
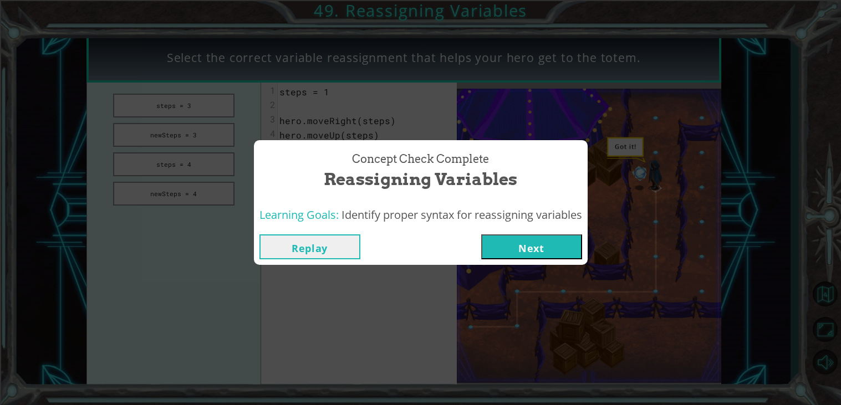
click at [555, 252] on button "Next" at bounding box center [531, 247] width 101 height 25
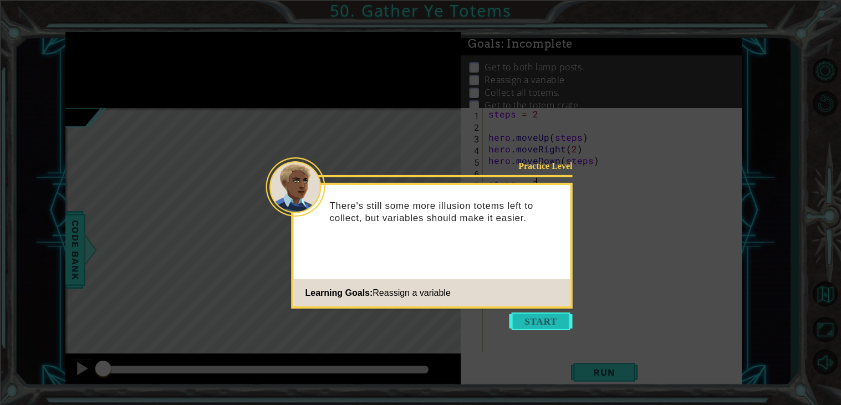
click at [544, 321] on button "Start" at bounding box center [541, 322] width 63 height 18
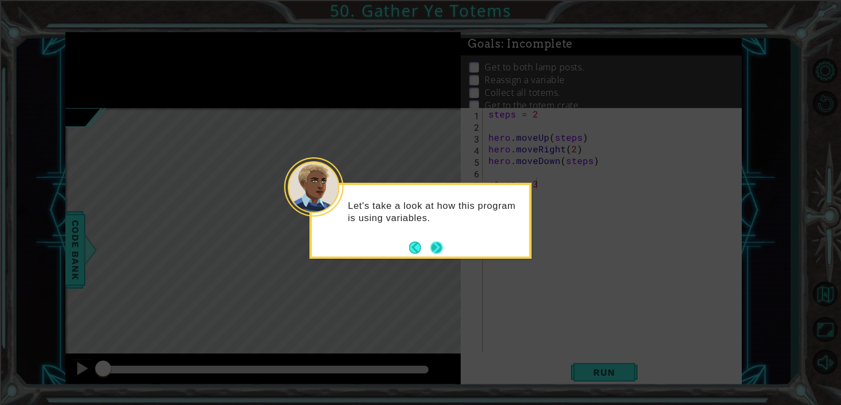
click at [430, 248] on button "Next" at bounding box center [436, 248] width 12 height 12
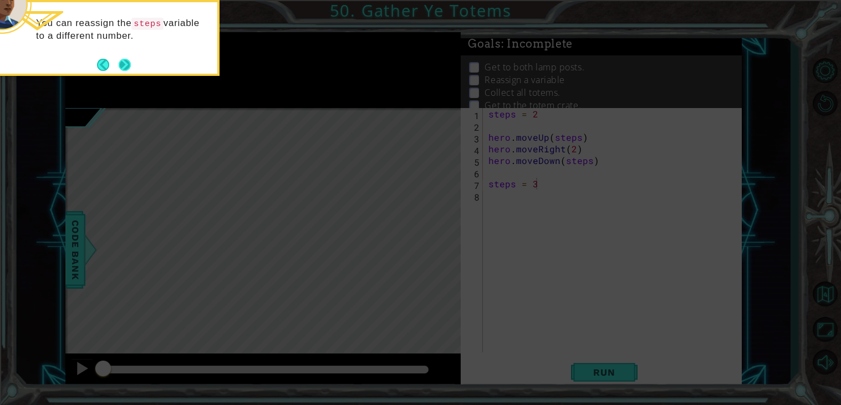
click at [125, 63] on button "Next" at bounding box center [125, 65] width 12 height 12
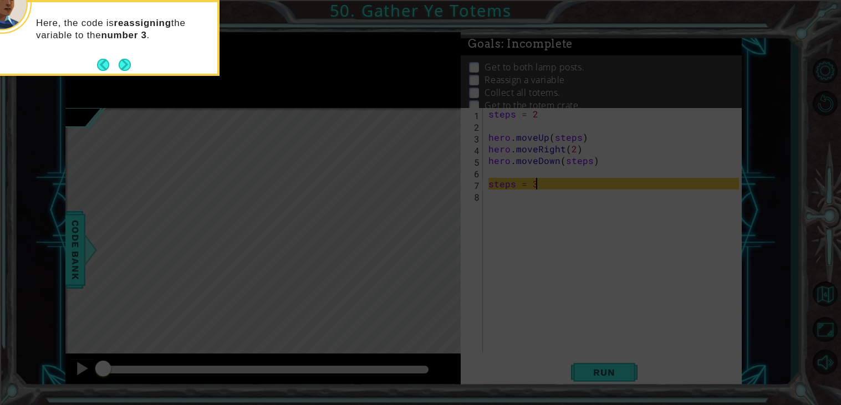
click at [125, 63] on button "Next" at bounding box center [125, 65] width 12 height 12
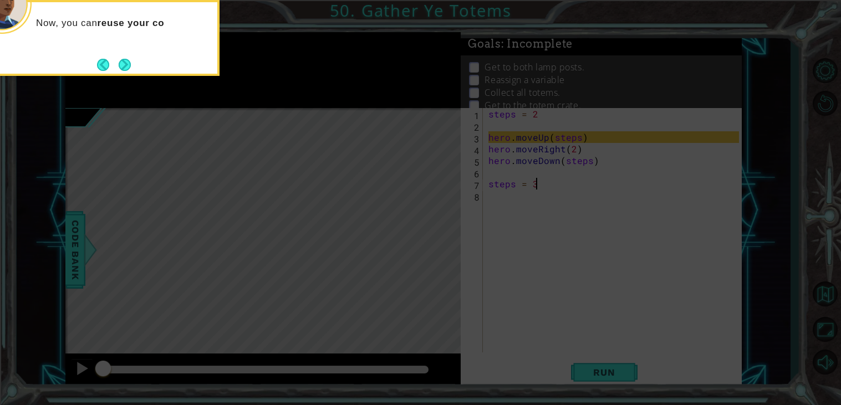
click at [125, 63] on button "Next" at bounding box center [125, 65] width 12 height 12
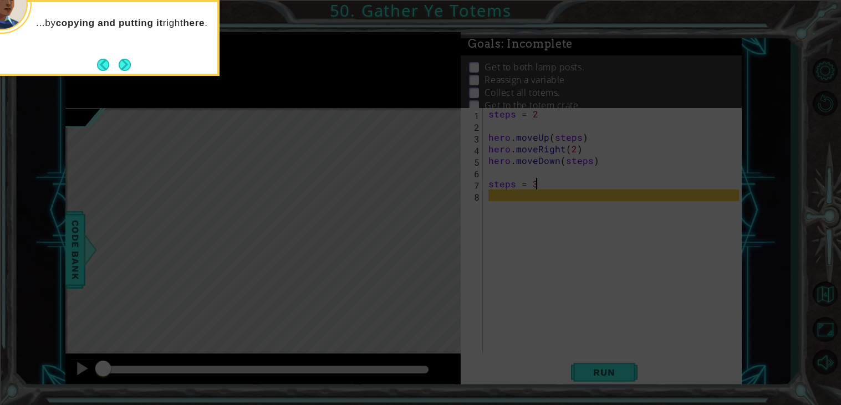
click at [125, 63] on button "Next" at bounding box center [125, 65] width 12 height 12
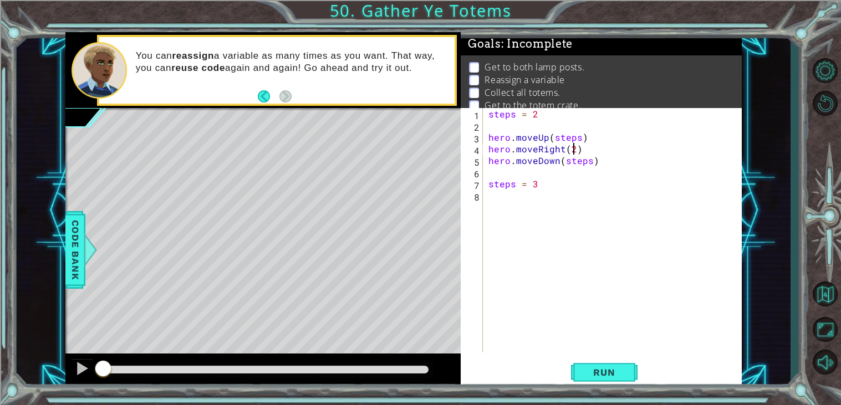
click at [572, 150] on div "steps = 2 hero . moveUp ( steps ) hero . moveRight ( 2 ) hero . moveDown ( step…" at bounding box center [615, 242] width 258 height 268
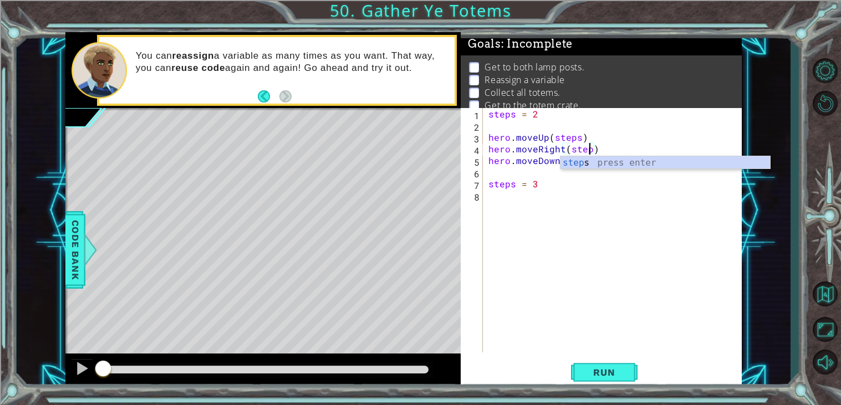
scroll to position [0, 6]
click at [604, 163] on div "steps press enter" at bounding box center [666, 176] width 210 height 40
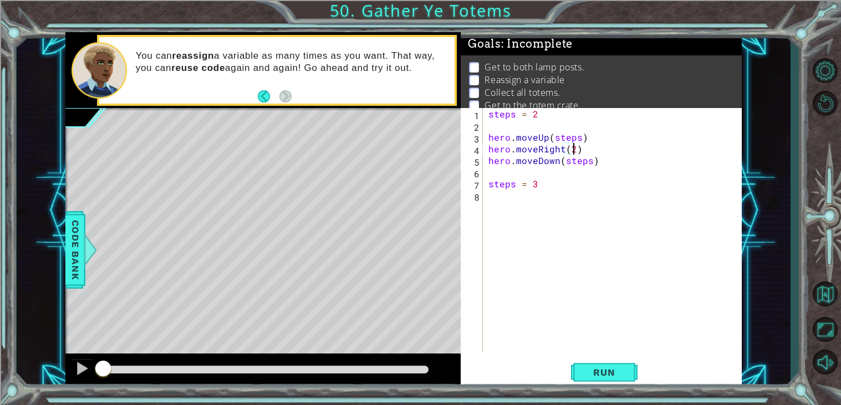
scroll to position [0, 4]
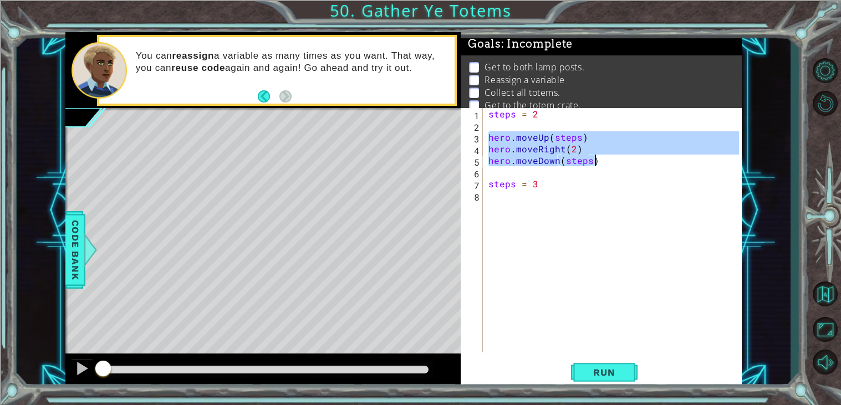
drag, startPoint x: 489, startPoint y: 137, endPoint x: 603, endPoint y: 159, distance: 116.4
click at [603, 159] on div "steps = 2 hero . moveUp ( steps ) hero . moveRight ( 2 ) hero . moveDown ( step…" at bounding box center [615, 242] width 258 height 268
type textarea "hero.moveRight(2) hero.moveDown(steps)"
click at [516, 200] on div "steps = 2 hero . moveUp ( steps ) hero . moveRight ( 2 ) hero . moveDown ( step…" at bounding box center [615, 242] width 258 height 268
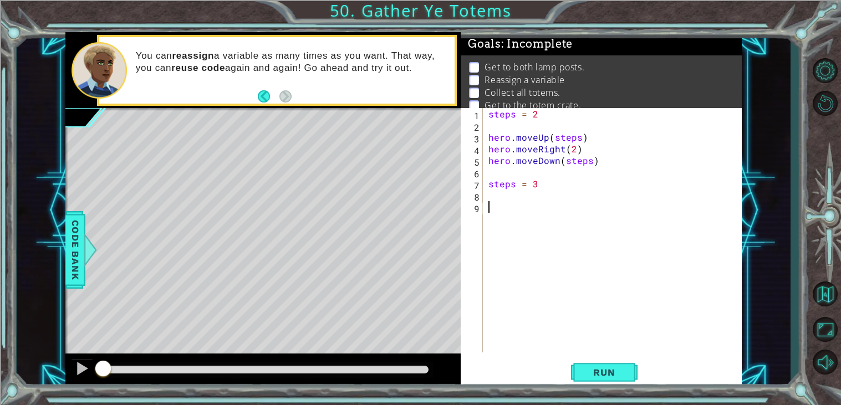
paste textarea "hero.moveDown(steps)"
type textarea "hero.moveDown(steps)"
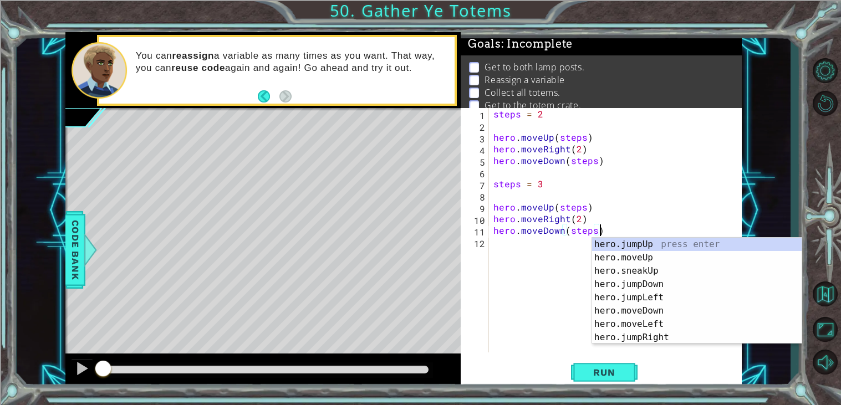
click at [532, 242] on div "steps = 2 hero . moveUp ( steps ) hero . moveRight ( 2 ) hero . moveDown ( step…" at bounding box center [617, 242] width 253 height 268
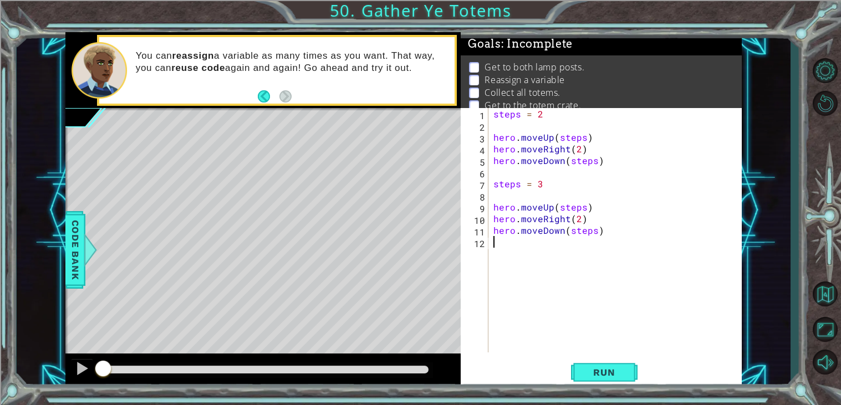
click at [552, 187] on div "steps = 2 hero . moveUp ( steps ) hero . moveRight ( 2 ) hero . moveDown ( step…" at bounding box center [617, 242] width 253 height 268
click at [591, 373] on span "Run" at bounding box center [604, 372] width 44 height 11
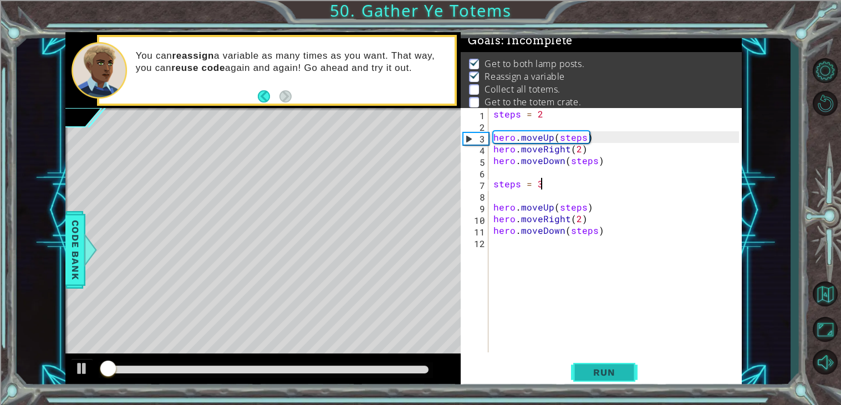
scroll to position [4, 0]
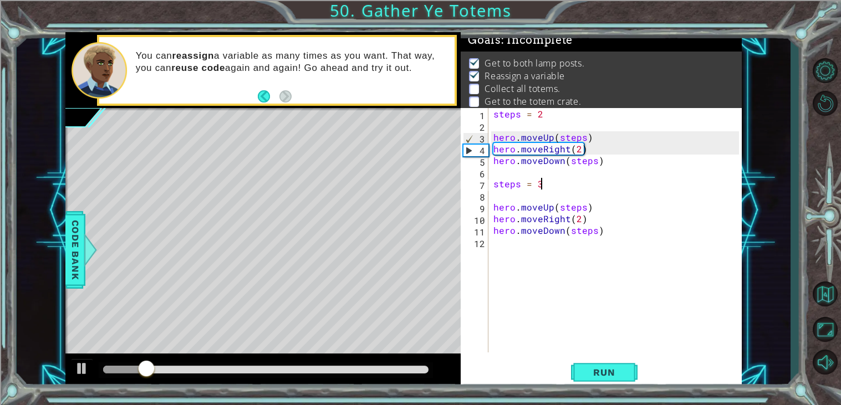
click at [621, 230] on div "steps = 2 hero . moveUp ( steps ) hero . moveRight ( 2 ) hero . moveDown ( step…" at bounding box center [617, 242] width 253 height 268
type textarea "hero.moveDown(steps)"
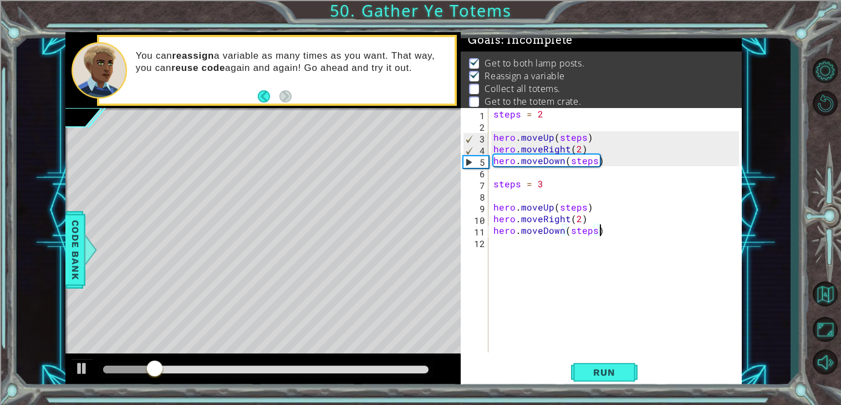
click at [533, 245] on div "steps = 2 hero . moveUp ( steps ) hero . moveRight ( 2 ) hero . moveDown ( step…" at bounding box center [617, 242] width 253 height 268
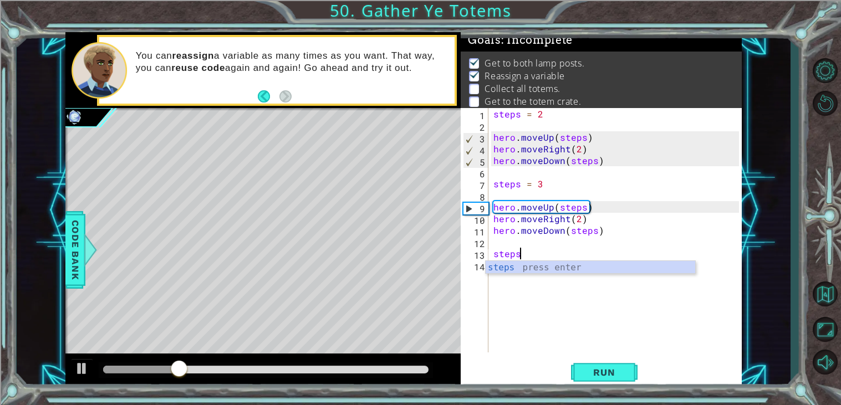
scroll to position [0, 1]
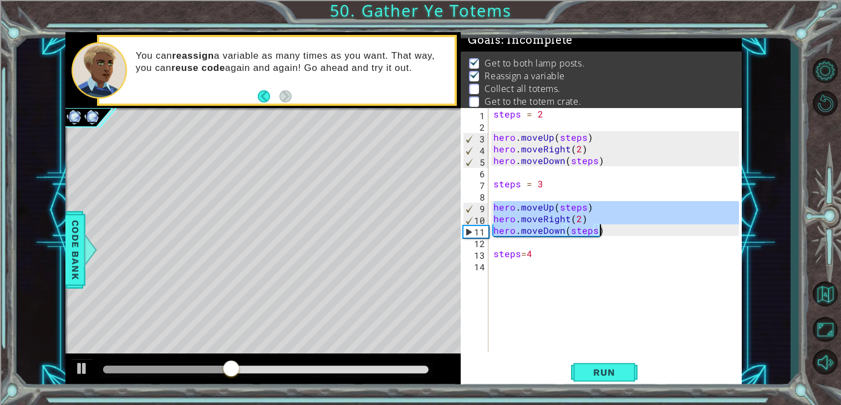
drag, startPoint x: 493, startPoint y: 210, endPoint x: 603, endPoint y: 234, distance: 111.8
click at [603, 234] on div "steps = 2 hero . moveUp ( steps ) hero . moveRight ( 2 ) hero . moveDown ( step…" at bounding box center [617, 242] width 253 height 268
type textarea "hero.moveRight(2) hero.moveDown(steps)"
click at [520, 270] on div "steps = 2 hero . moveUp ( steps ) hero . moveRight ( 2 ) hero . moveDown ( step…" at bounding box center [617, 242] width 253 height 268
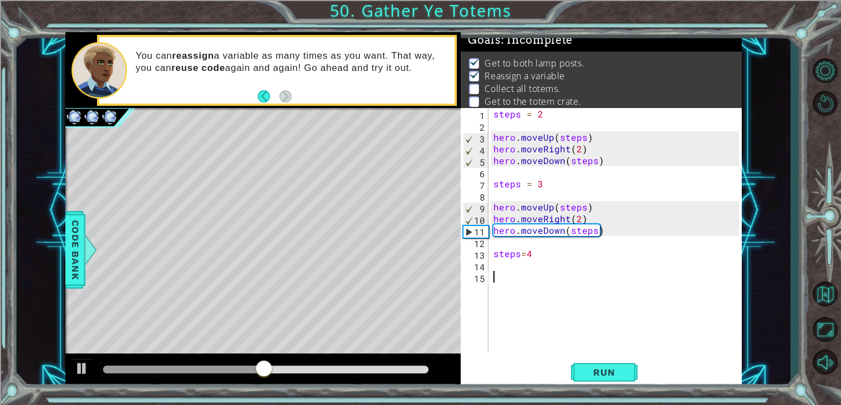
paste textarea "hero.moveDown(steps)"
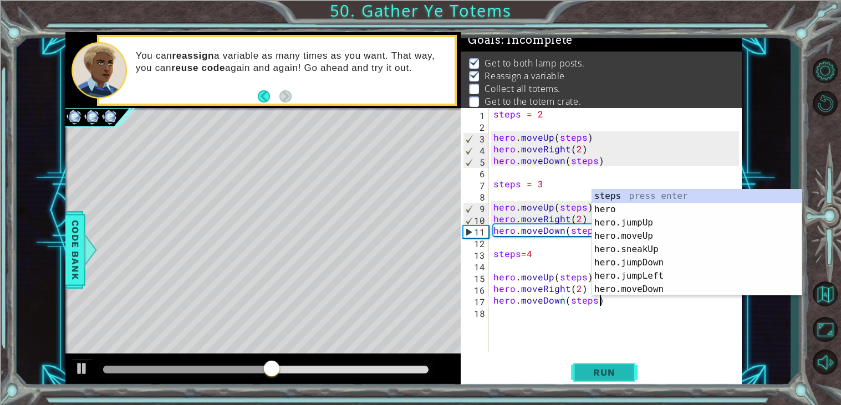
type textarea "hero.moveDown(steps)"
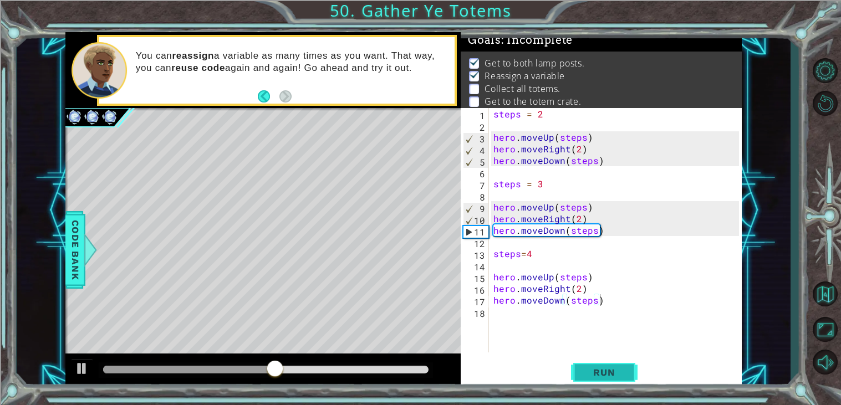
click at [605, 375] on span "Run" at bounding box center [604, 372] width 44 height 11
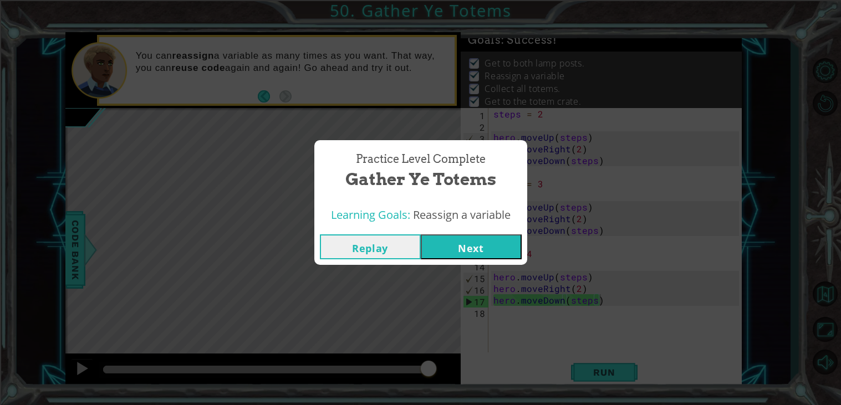
click at [454, 248] on button "Next" at bounding box center [471, 247] width 101 height 25
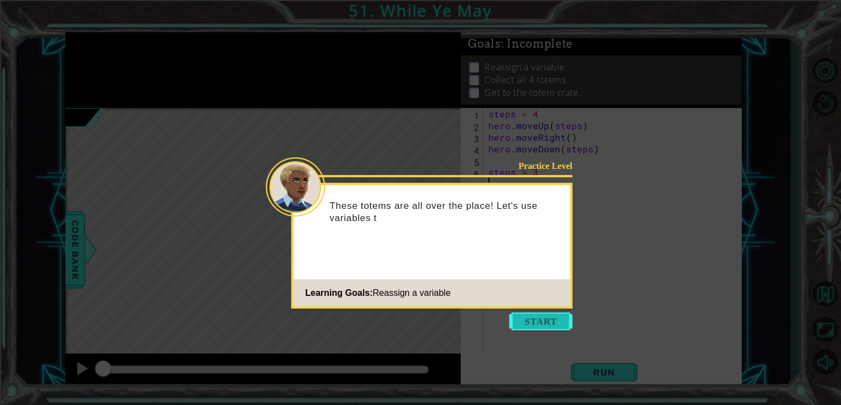
click at [512, 318] on button "Start" at bounding box center [541, 322] width 63 height 18
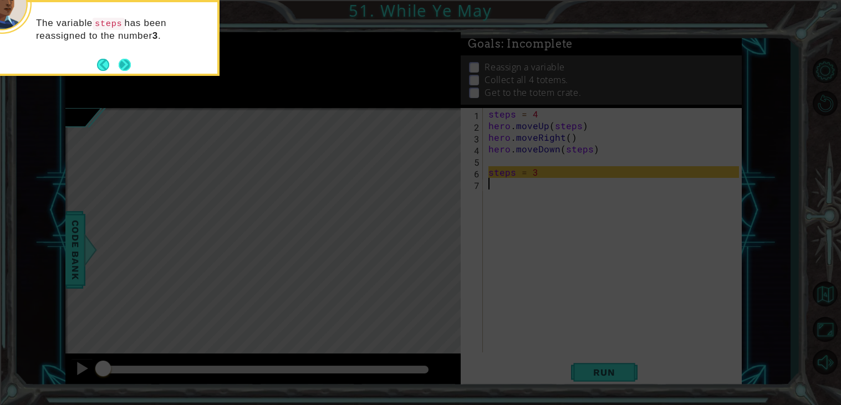
click at [125, 67] on button "Next" at bounding box center [125, 65] width 12 height 12
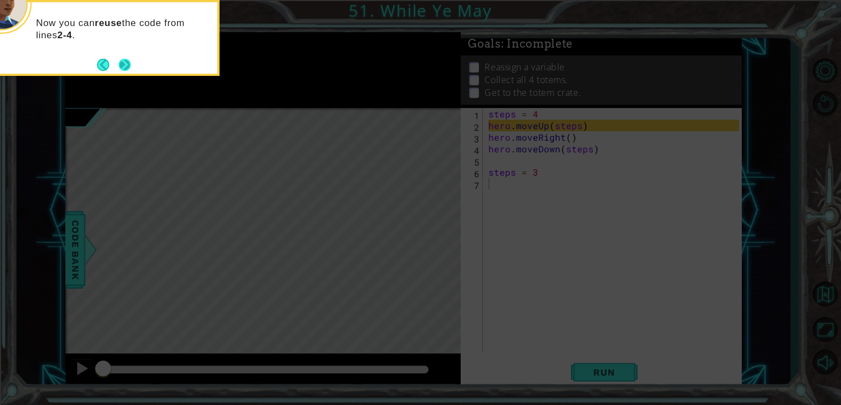
click at [128, 69] on button "Next" at bounding box center [125, 65] width 12 height 12
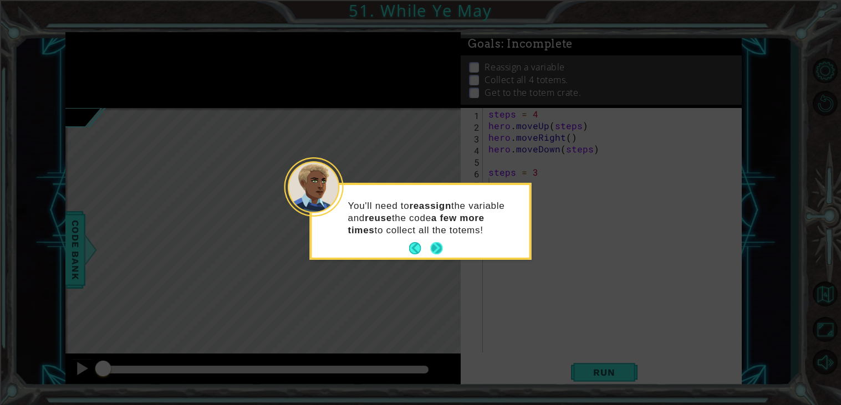
click at [436, 247] on button "Next" at bounding box center [436, 248] width 12 height 12
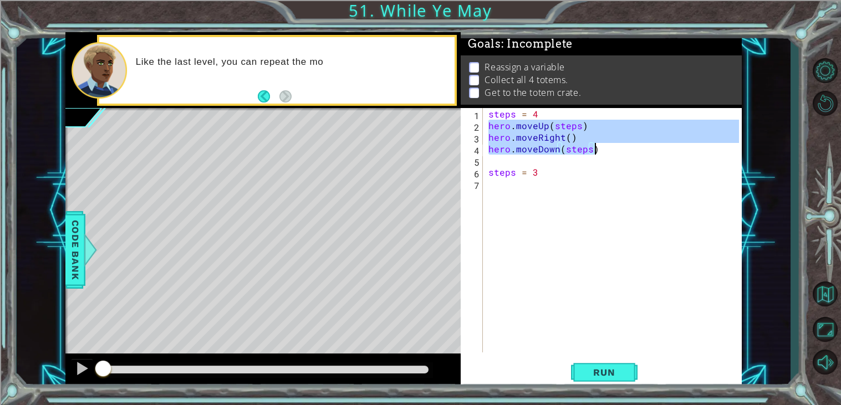
drag, startPoint x: 489, startPoint y: 125, endPoint x: 605, endPoint y: 151, distance: 118.7
click at [605, 151] on div "steps = 4 hero . moveUp ( steps ) hero . moveRight ( ) hero . moveDown ( steps …" at bounding box center [615, 242] width 258 height 268
type textarea "hero.moveRight() hero.moveDown(steps)"
click at [493, 182] on div "steps = 4 hero . moveUp ( steps ) hero . moveRight ( ) hero . moveDown ( steps …" at bounding box center [615, 242] width 258 height 268
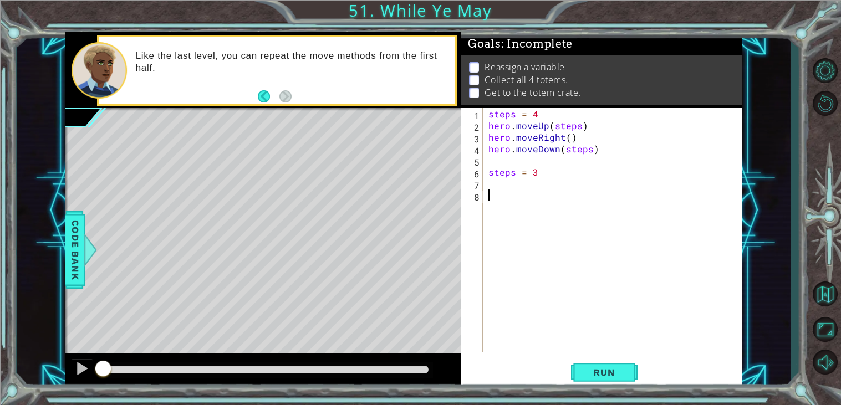
paste textarea "hero.moveDown(steps)"
type textarea "hero.moveDown(steps)"
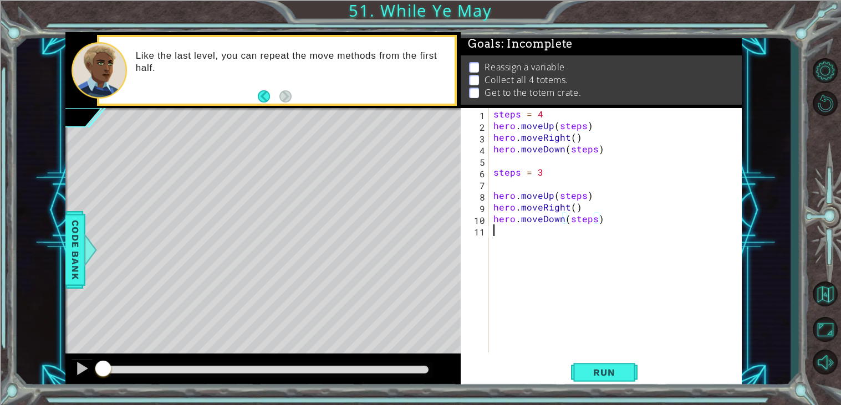
click at [497, 232] on div "steps = 4 hero . moveUp ( steps ) hero . moveRight ( ) hero . moveDown ( steps …" at bounding box center [617, 242] width 253 height 268
type textarea "steps = 2"
paste textarea "hero.moveDown(steps)"
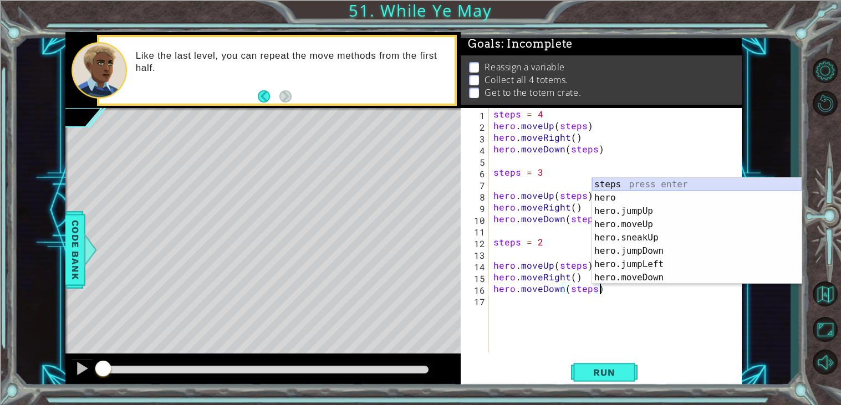
click at [678, 184] on div "steps press enter hero press enter hero.jumpUp press enter hero.moveUp press en…" at bounding box center [697, 244] width 210 height 133
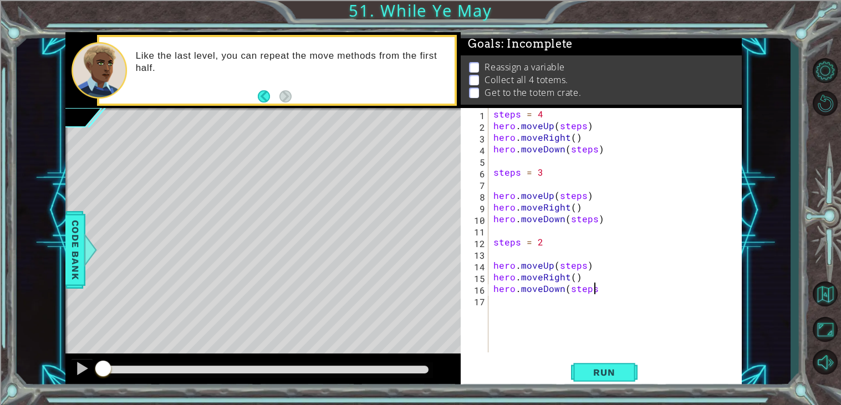
type textarea "hero.moveDown(steps)"
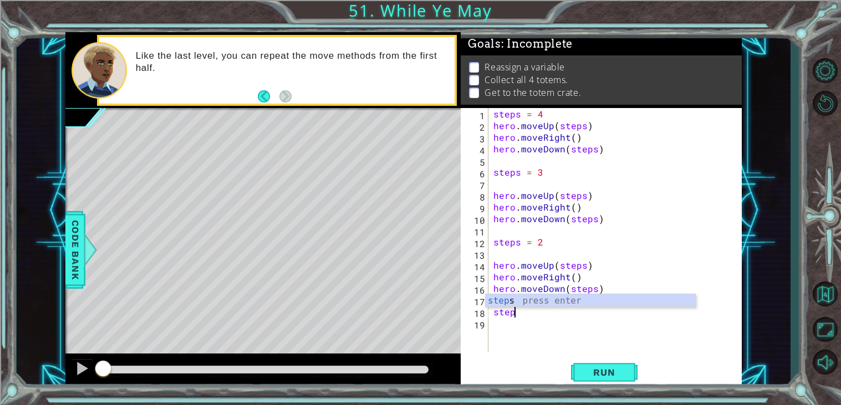
scroll to position [0, 1]
type textarea "steps = 1"
paste textarea "hero.moveDown(steps)"
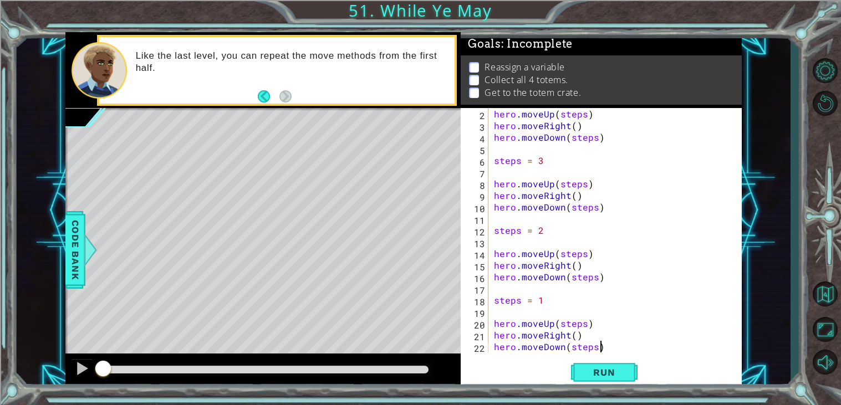
scroll to position [23, 0]
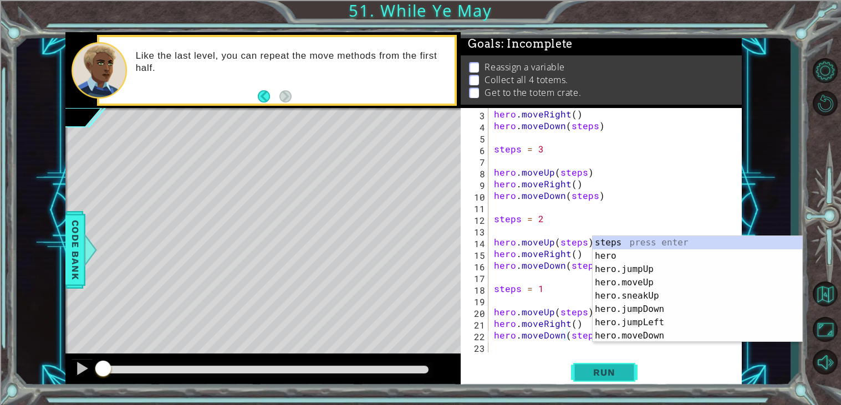
type textarea "hero.moveDown(steps)"
click at [592, 376] on span "Run" at bounding box center [604, 372] width 44 height 11
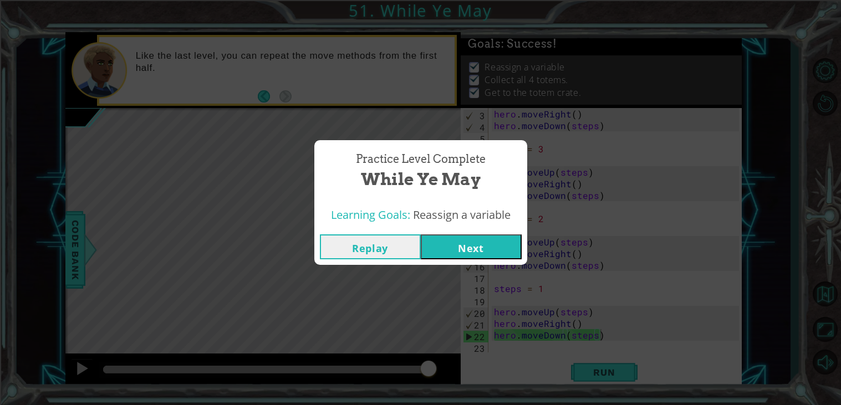
click at [453, 241] on button "Next" at bounding box center [471, 247] width 101 height 25
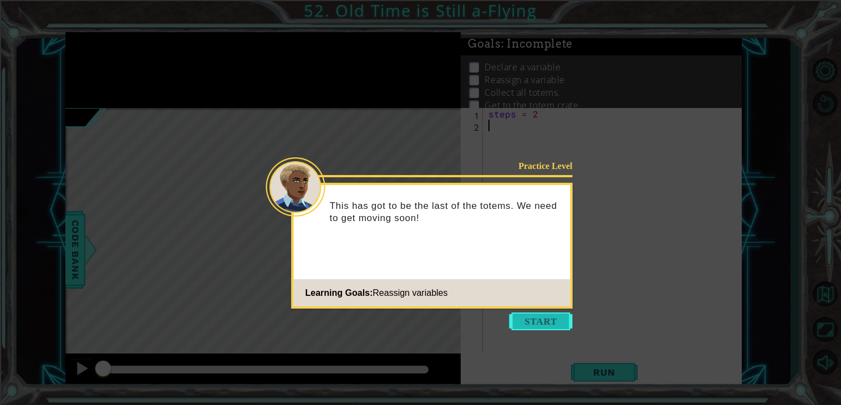
click at [541, 323] on button "Start" at bounding box center [541, 322] width 63 height 18
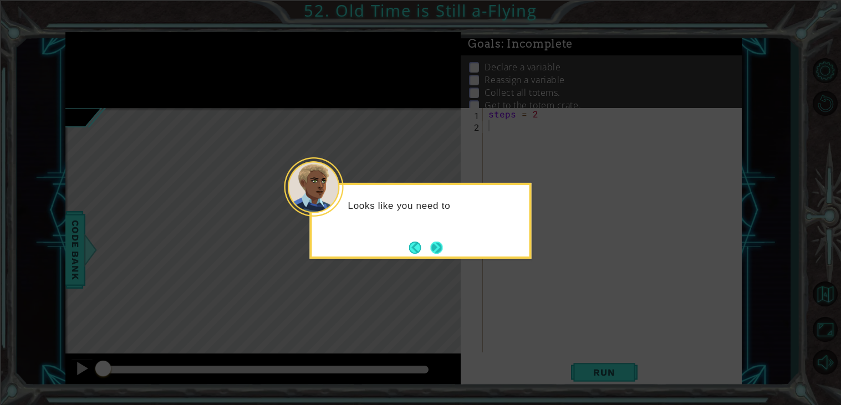
click at [437, 242] on button "Next" at bounding box center [436, 248] width 12 height 12
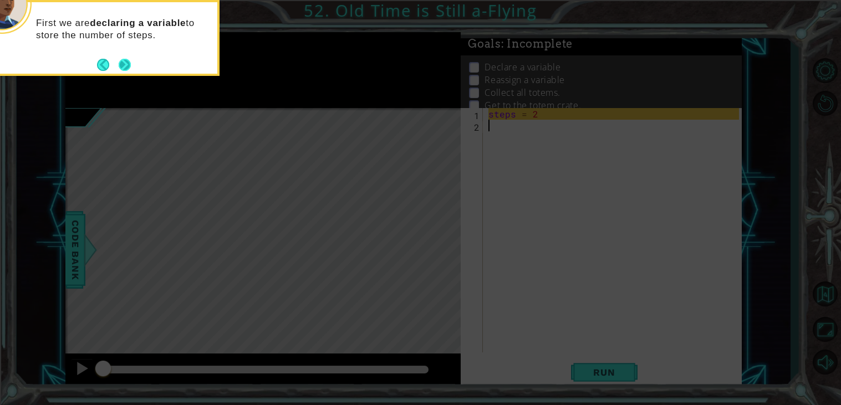
click at [120, 61] on button "Next" at bounding box center [125, 65] width 12 height 12
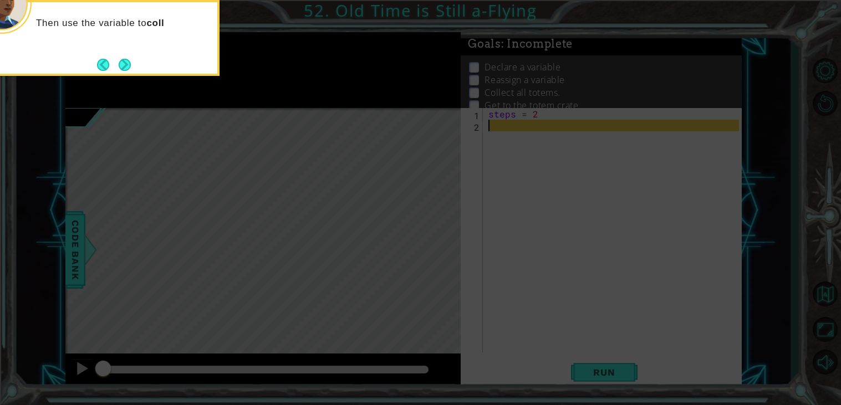
click at [120, 61] on button "Next" at bounding box center [125, 64] width 13 height 13
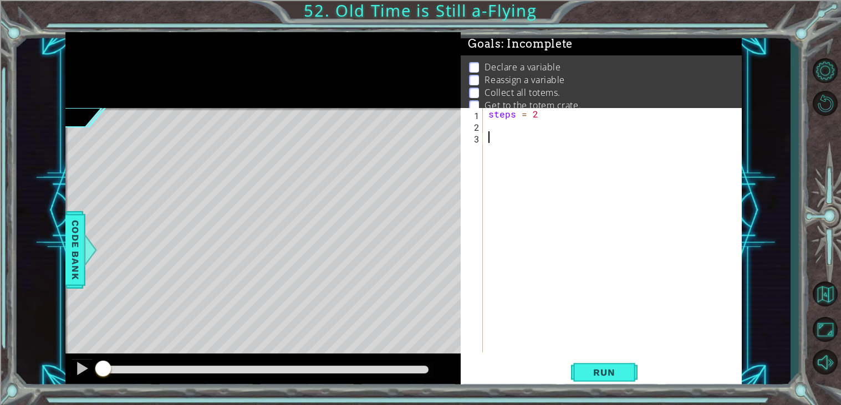
paste textarea "hero.moveDown(steps)"
click at [569, 151] on div "steps = 2 hero . moveUp ( steps ) hero . moveRight ( ) hero . moveDown ( steps )" at bounding box center [615, 242] width 258 height 268
drag, startPoint x: 561, startPoint y: 149, endPoint x: 536, endPoint y: 151, distance: 25.1
click at [536, 151] on div "steps = 2 hero . moveUp ( steps ) hero . moveRight ( ) hero . moveDown ( steps )" at bounding box center [615, 242] width 258 height 268
drag, startPoint x: 537, startPoint y: 136, endPoint x: 545, endPoint y: 137, distance: 7.8
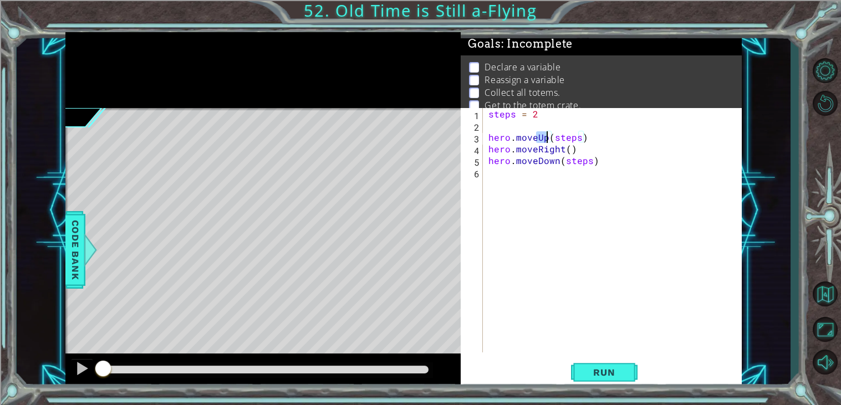
click at [545, 137] on div "steps = 2 hero . moveUp ( steps ) hero . moveRight ( ) hero . moveDown ( steps )" at bounding box center [615, 242] width 258 height 268
paste textarea "Right"
drag, startPoint x: 539, startPoint y: 162, endPoint x: 558, endPoint y: 162, distance: 18.9
click at [558, 162] on div "steps = 2 hero . moveRight ( steps ) hero . moveRight ( ) hero . moveDown ( ste…" at bounding box center [615, 242] width 258 height 268
drag, startPoint x: 561, startPoint y: 146, endPoint x: 538, endPoint y: 149, distance: 23.4
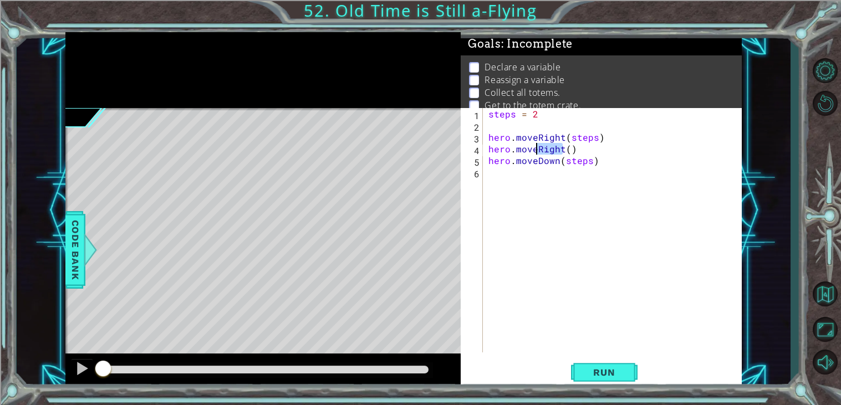
click at [538, 149] on div "steps = 2 hero . moveRight ( steps ) hero . moveRight ( ) hero . moveDown ( ste…" at bounding box center [615, 242] width 258 height 268
paste textarea "Down"
click at [561, 150] on div "steps = 2 hero . moveRight ( steps ) hero . moveDown ( ) hero . moveDown ( step…" at bounding box center [615, 242] width 258 height 268
click at [554, 165] on div "steps = 2 hero . moveRight ( steps ) hero . moveDown ( ) hero . moveDown ( step…" at bounding box center [615, 242] width 258 height 268
click at [558, 164] on div "steps = 2 hero . moveRight ( steps ) hero . moveDown ( ) hero . moveDown ( step…" at bounding box center [615, 242] width 258 height 268
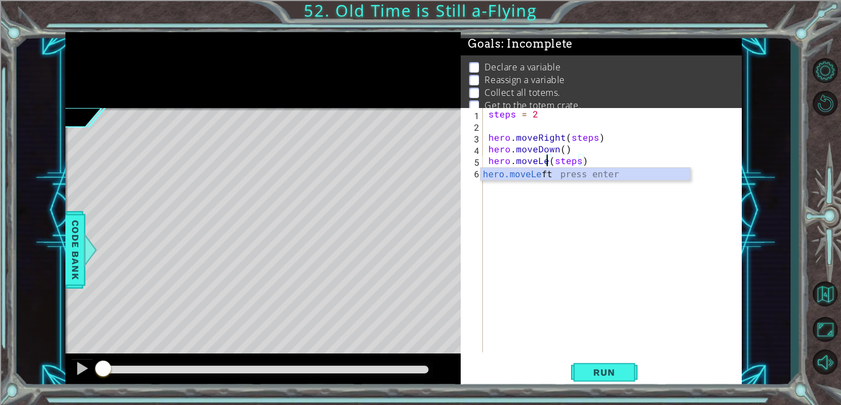
scroll to position [0, 4]
type textarea "hero.moveLeft(steps)"
click at [600, 159] on div "steps = 2 hero . moveRight ( steps ) hero . moveDown ( ) hero . moveLeft ( step…" at bounding box center [615, 242] width 258 height 268
click at [489, 167] on div "steps = 2 hero . moveRight ( steps ) hero . moveDown ( ) hero . moveLeft ( step…" at bounding box center [615, 242] width 258 height 268
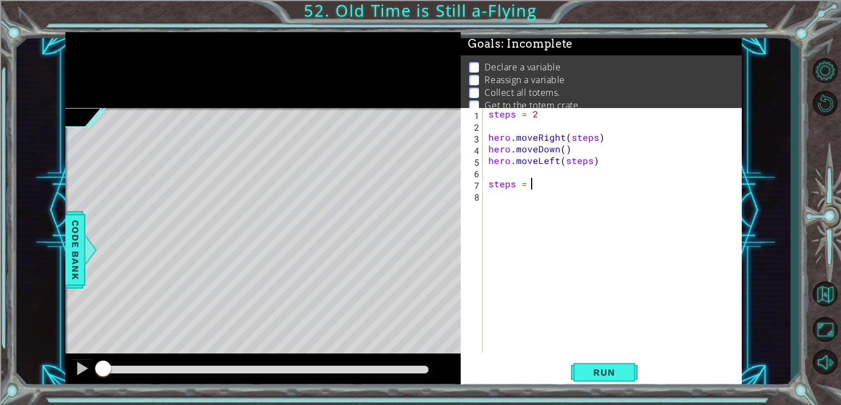
type textarea "steps = 4"
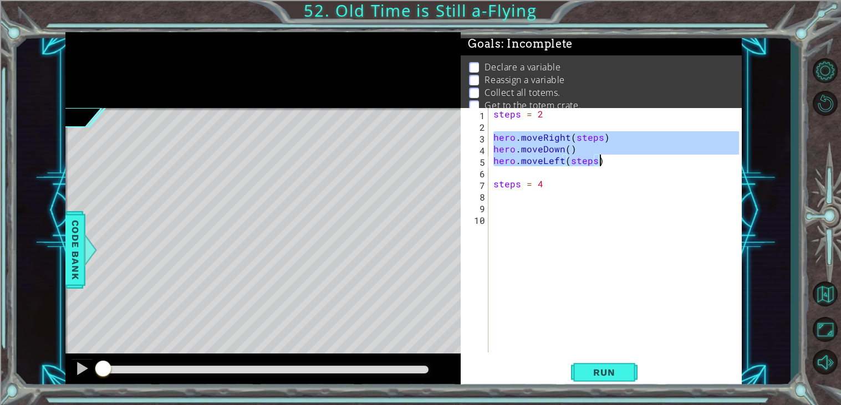
drag, startPoint x: 493, startPoint y: 136, endPoint x: 600, endPoint y: 164, distance: 110.7
click at [600, 164] on div "steps = 2 hero . moveRight ( steps ) hero . moveDown ( ) hero . moveLeft ( step…" at bounding box center [617, 242] width 253 height 268
type textarea "hero.moveDown() hero.moveLeft(steps)"
click at [501, 209] on div "steps = 2 hero . moveRight ( steps ) hero . moveDown ( ) hero . moveLeft ( step…" at bounding box center [617, 242] width 253 height 268
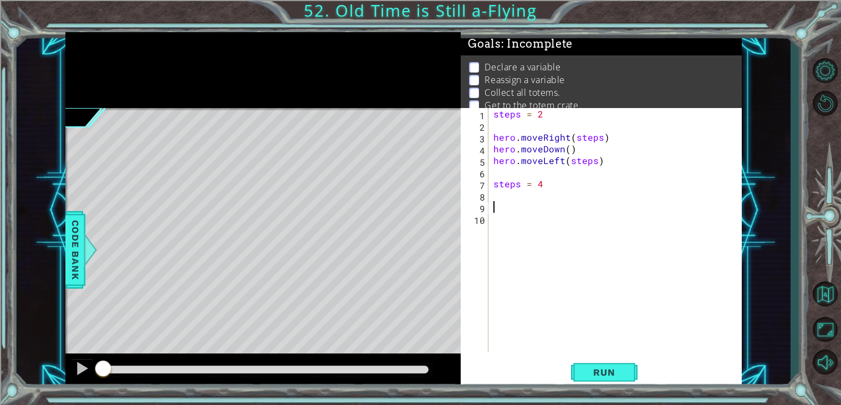
paste textarea "hero.moveLeft(steps)"
type textarea "hero.moveLeft(steps)"
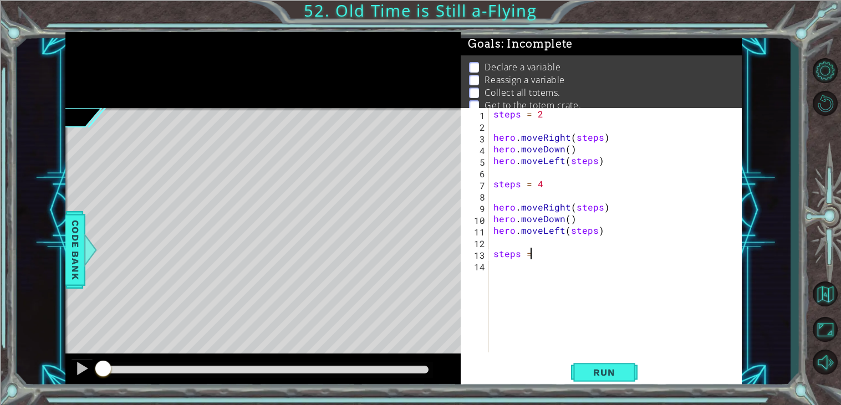
scroll to position [0, 1]
type textarea "steps = 6"
paste textarea "hero.moveLeft(steps)"
type textarea "hero.moveLeft(steps)"
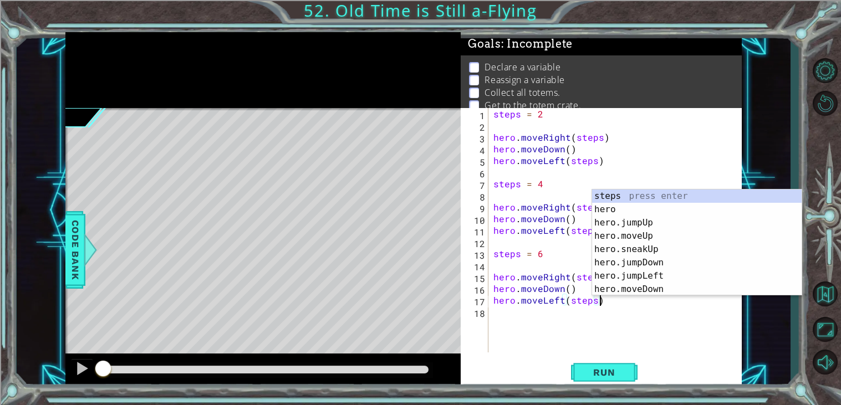
click at [609, 328] on div "steps = 2 hero . moveRight ( steps ) hero . moveDown ( ) hero . moveLeft ( step…" at bounding box center [617, 242] width 253 height 268
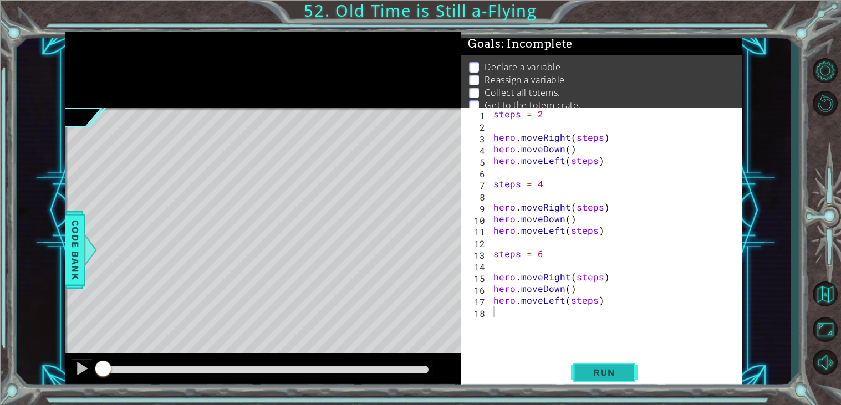
click at [600, 374] on span "Run" at bounding box center [604, 372] width 44 height 11
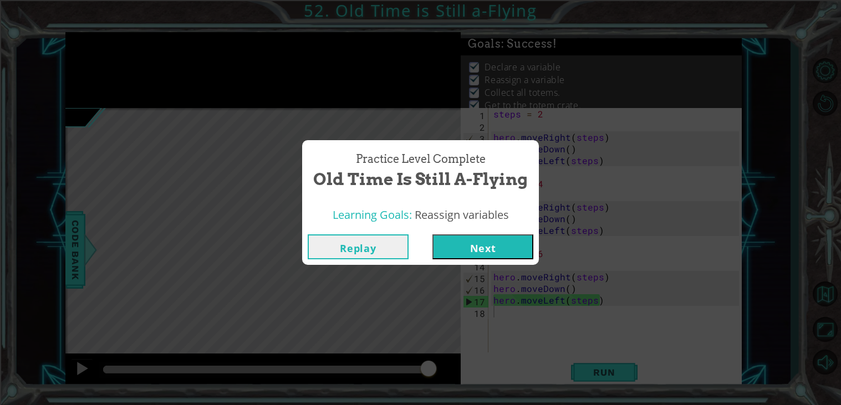
click at [516, 255] on button "Next" at bounding box center [482, 247] width 101 height 25
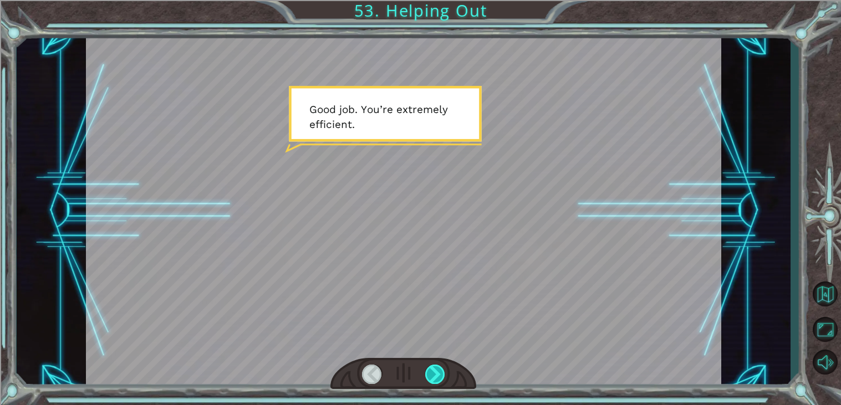
click at [426, 375] on div at bounding box center [435, 374] width 20 height 19
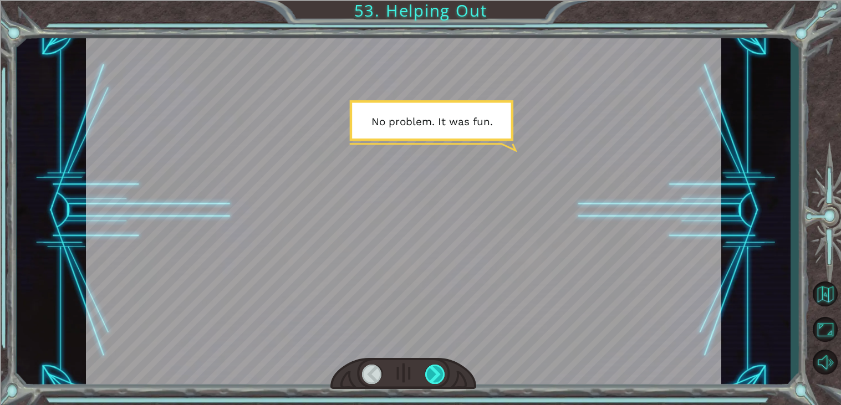
click at [427, 381] on div at bounding box center [435, 374] width 20 height 19
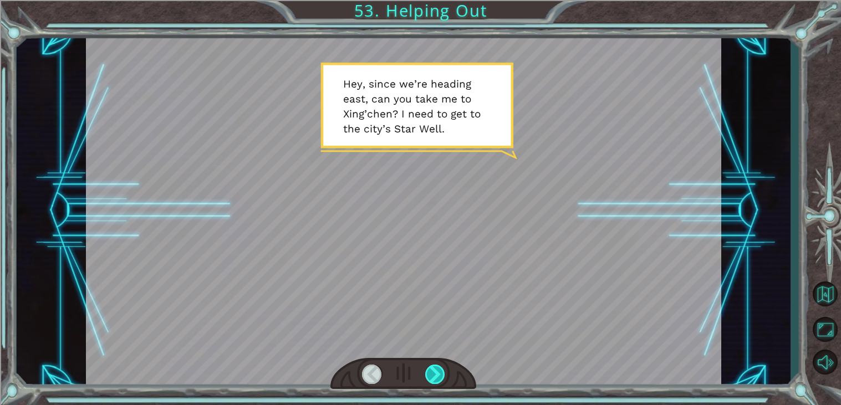
click at [432, 378] on div at bounding box center [435, 374] width 20 height 19
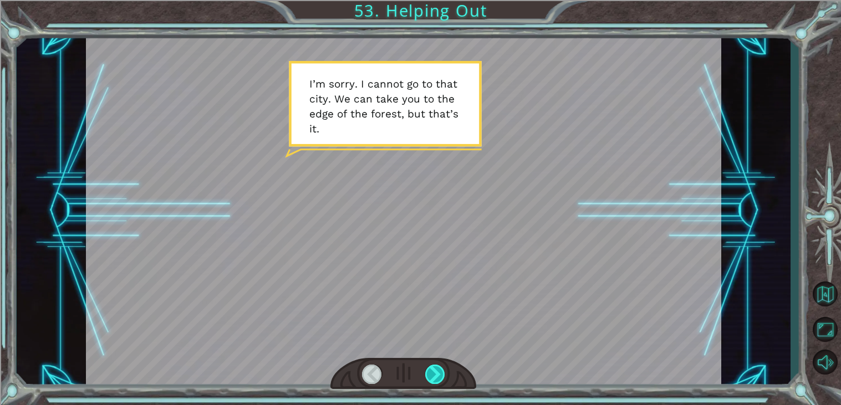
click at [431, 376] on div at bounding box center [435, 374] width 20 height 19
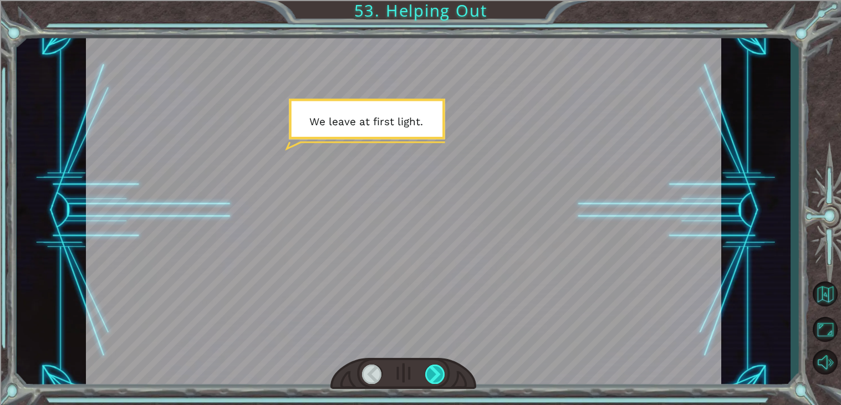
click at [427, 372] on div at bounding box center [435, 374] width 20 height 19
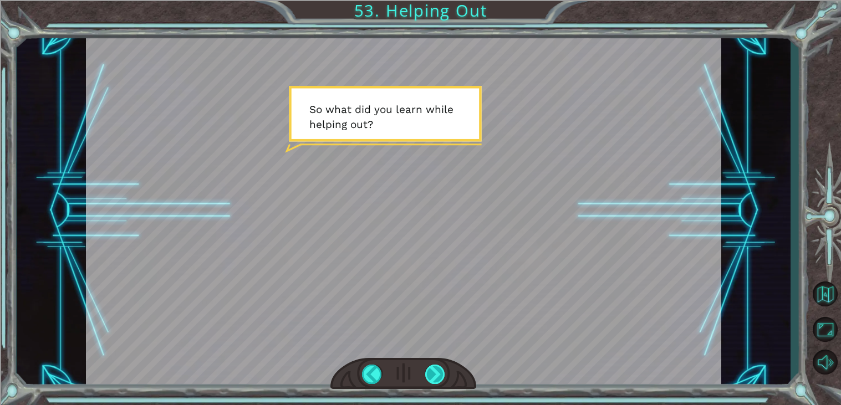
click at [439, 374] on div at bounding box center [435, 374] width 20 height 19
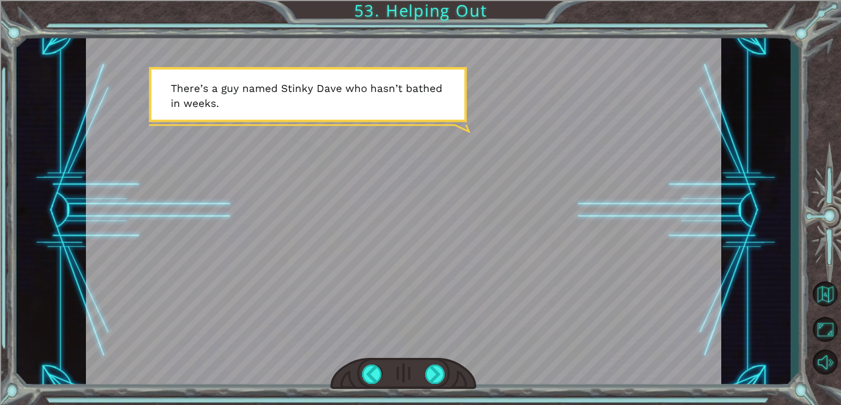
click at [445, 365] on div at bounding box center [403, 374] width 146 height 32
click at [439, 371] on div at bounding box center [435, 374] width 20 height 19
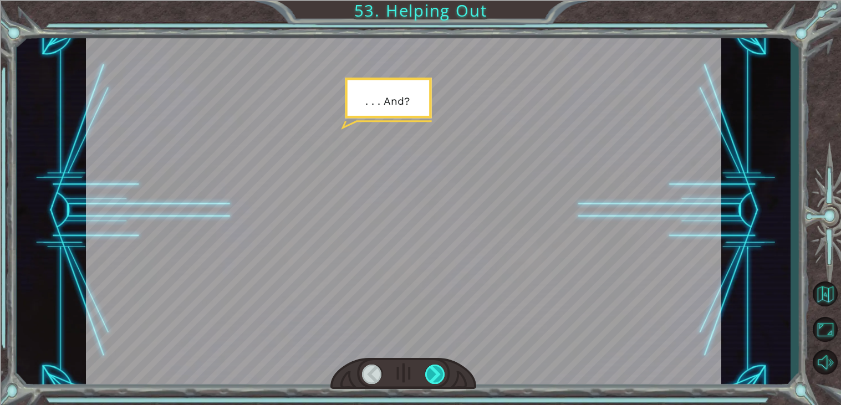
click at [439, 371] on div at bounding box center [435, 374] width 20 height 19
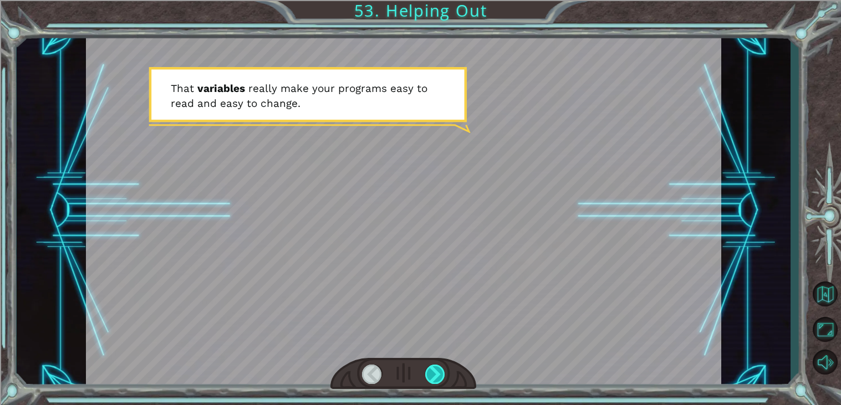
click at [439, 369] on div at bounding box center [435, 374] width 20 height 19
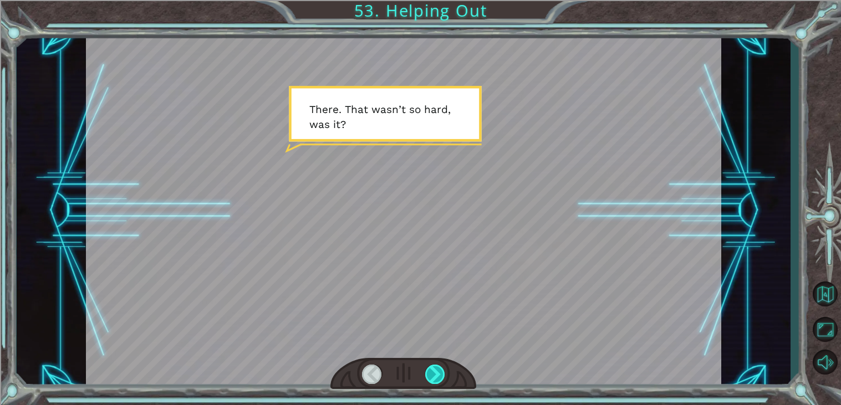
click at [439, 369] on div at bounding box center [435, 374] width 20 height 19
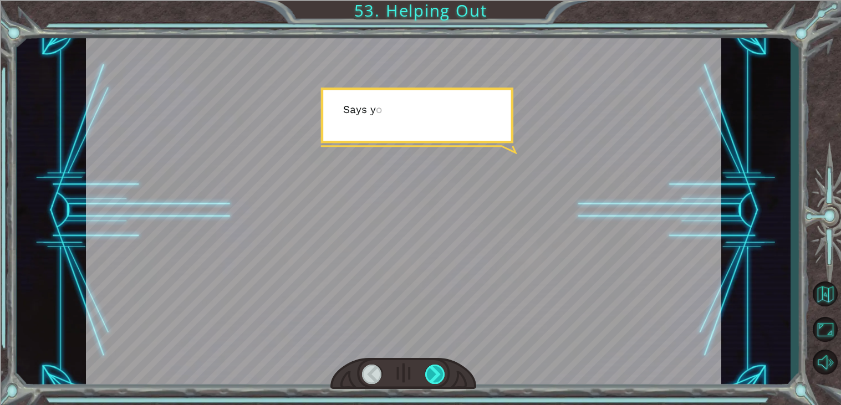
click at [439, 369] on div at bounding box center [435, 374] width 20 height 19
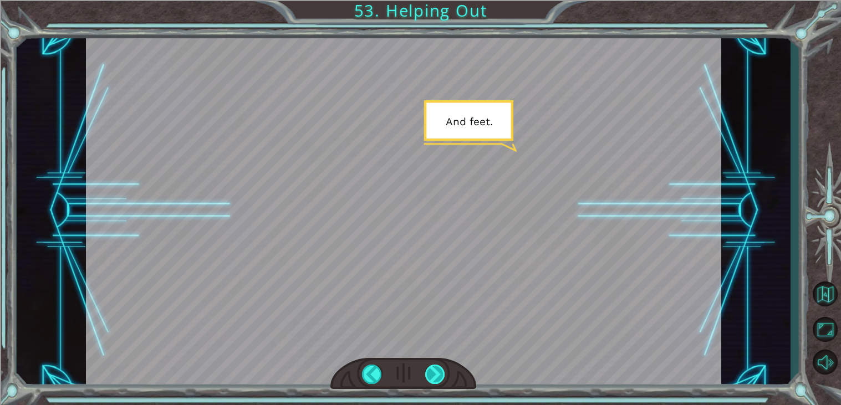
click at [439, 369] on div at bounding box center [435, 374] width 20 height 19
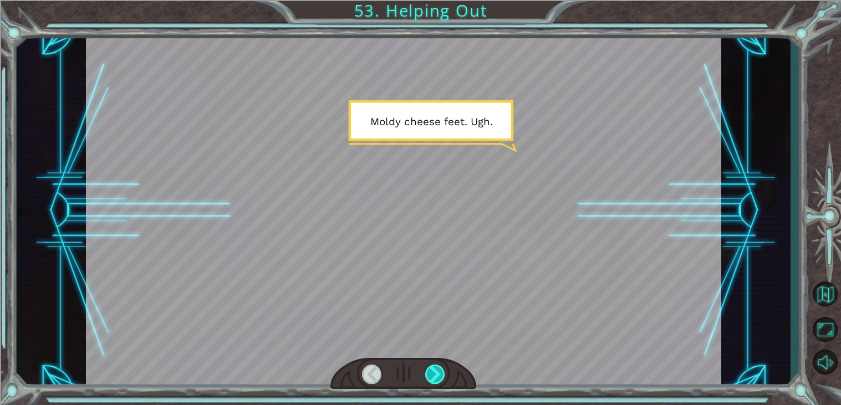
click at [439, 369] on div at bounding box center [435, 374] width 20 height 19
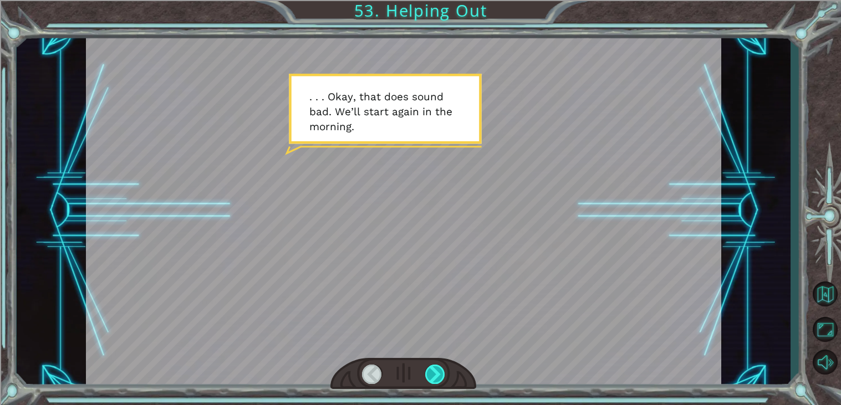
click at [439, 369] on div at bounding box center [435, 374] width 20 height 19
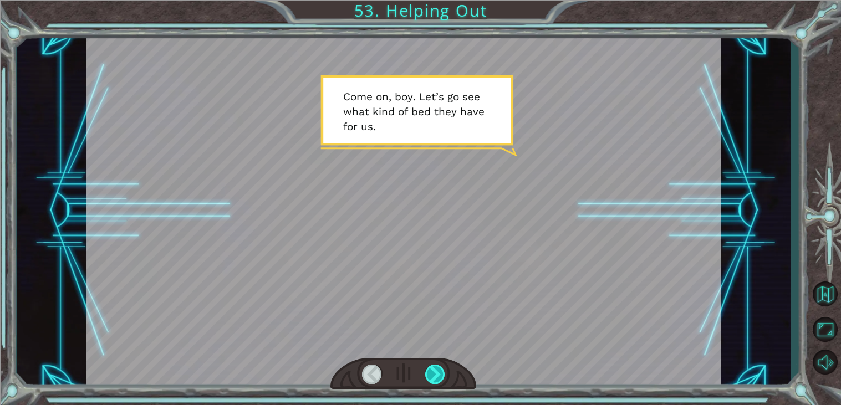
click at [439, 369] on div at bounding box center [435, 374] width 20 height 19
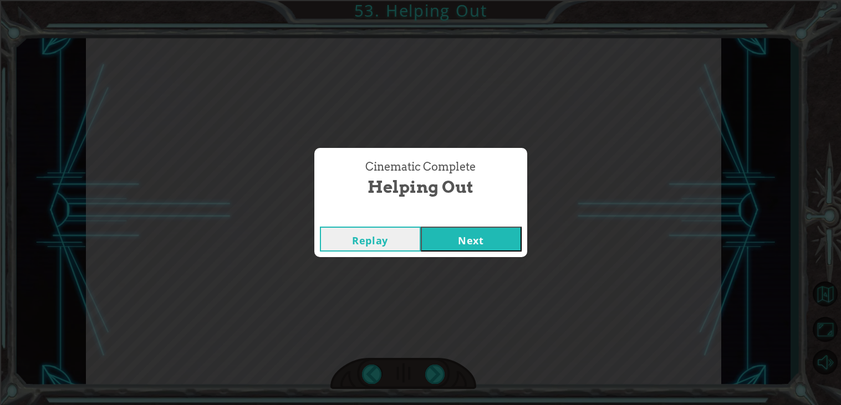
click at [466, 233] on button "Next" at bounding box center [471, 239] width 101 height 25
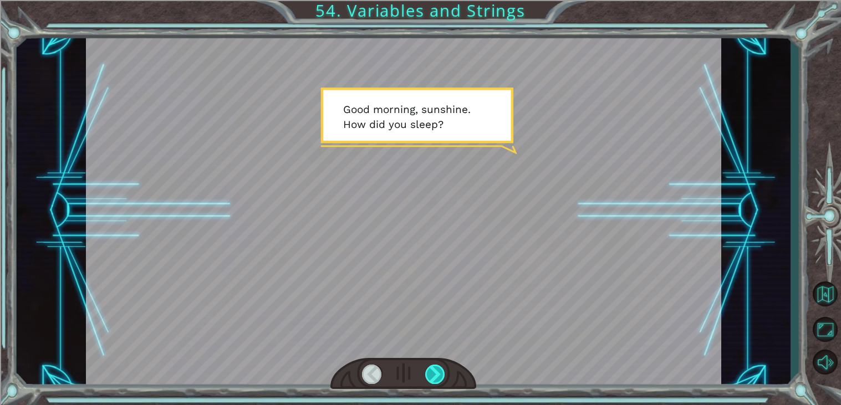
click at [436, 375] on div at bounding box center [435, 374] width 20 height 19
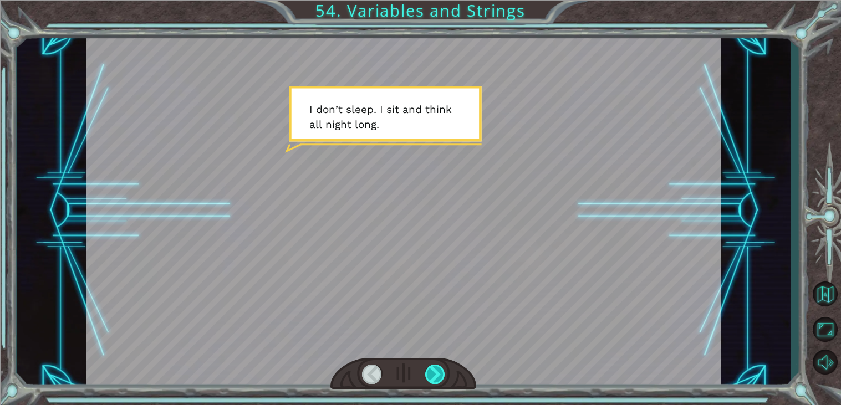
click at [436, 375] on div at bounding box center [435, 374] width 20 height 19
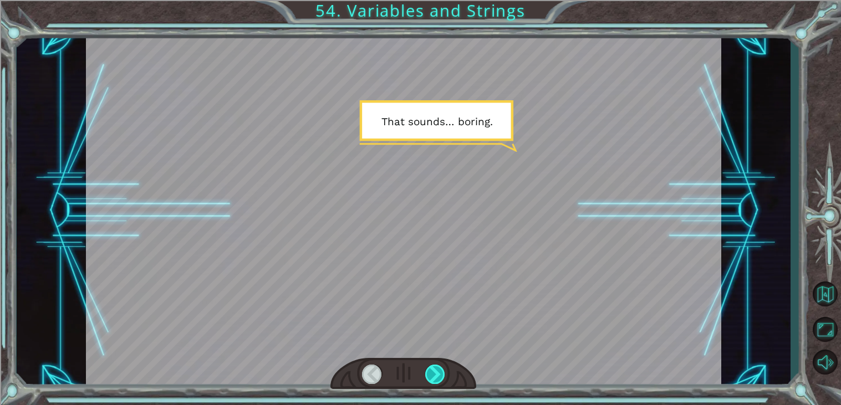
click at [436, 375] on div at bounding box center [435, 374] width 20 height 19
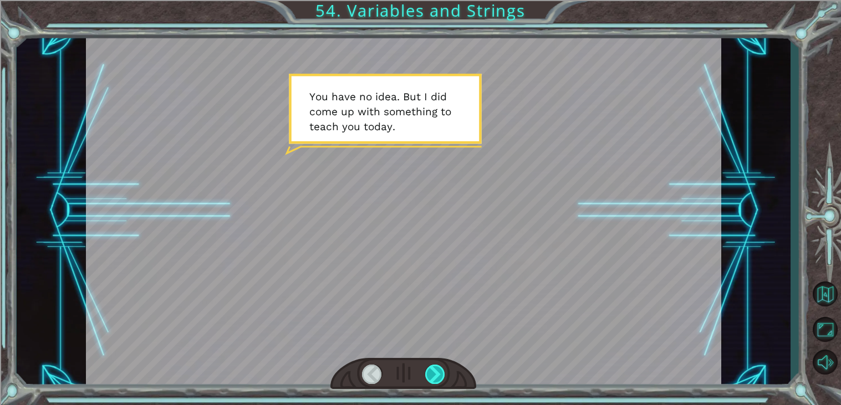
click at [436, 375] on div at bounding box center [435, 374] width 20 height 19
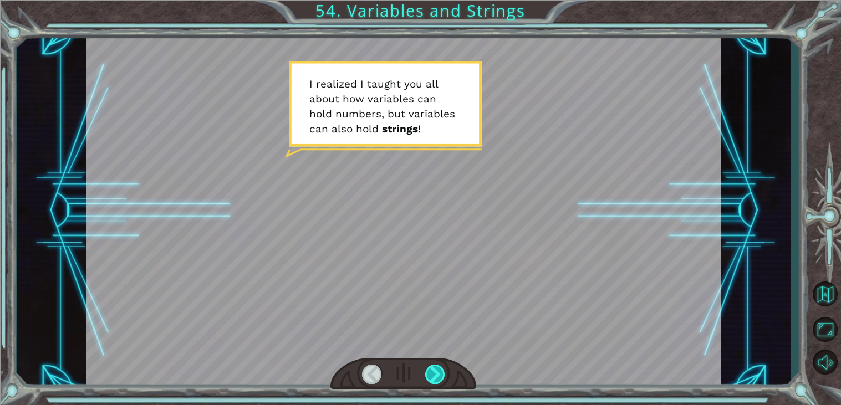
click at [436, 375] on div at bounding box center [435, 374] width 20 height 19
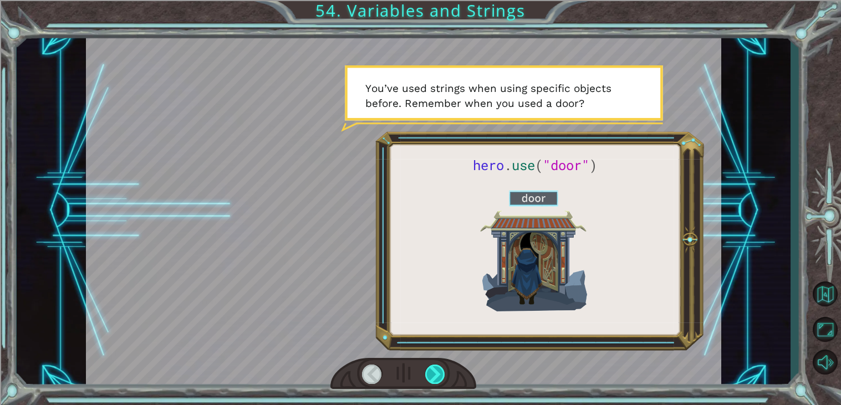
click at [436, 375] on div at bounding box center [435, 374] width 20 height 19
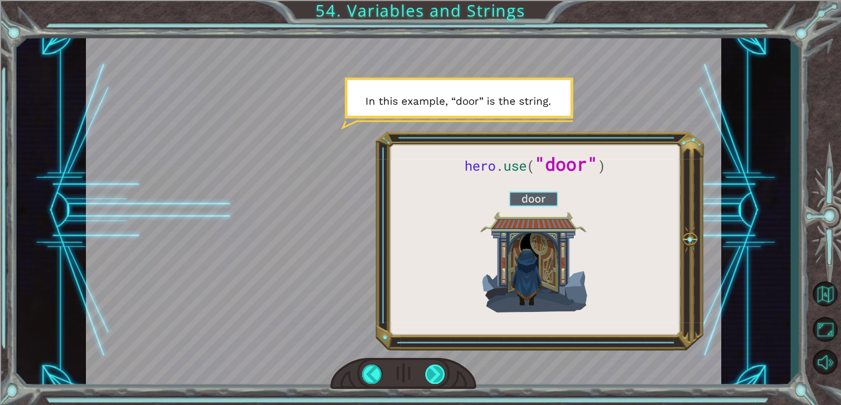
click at [436, 375] on div at bounding box center [435, 374] width 20 height 19
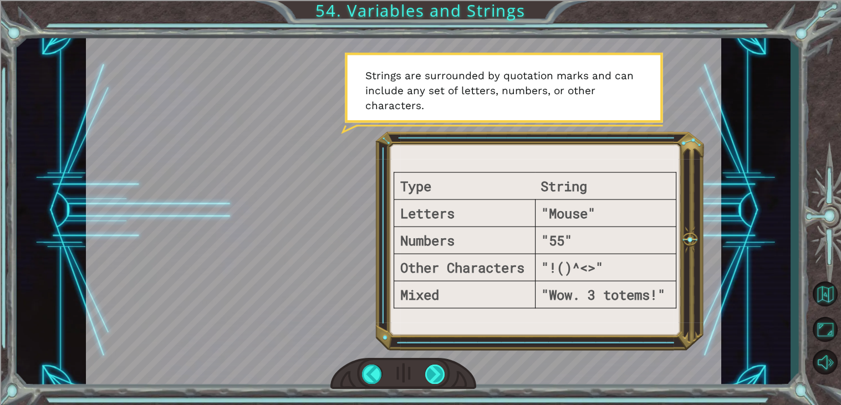
click at [436, 375] on div at bounding box center [435, 374] width 20 height 19
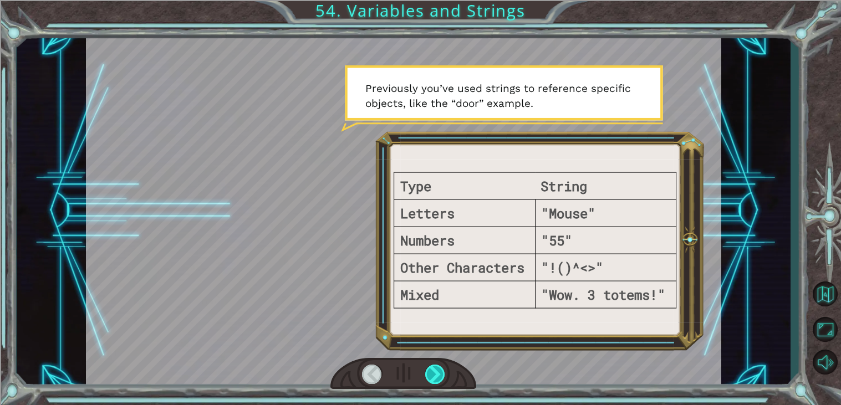
click at [436, 375] on div at bounding box center [435, 374] width 20 height 19
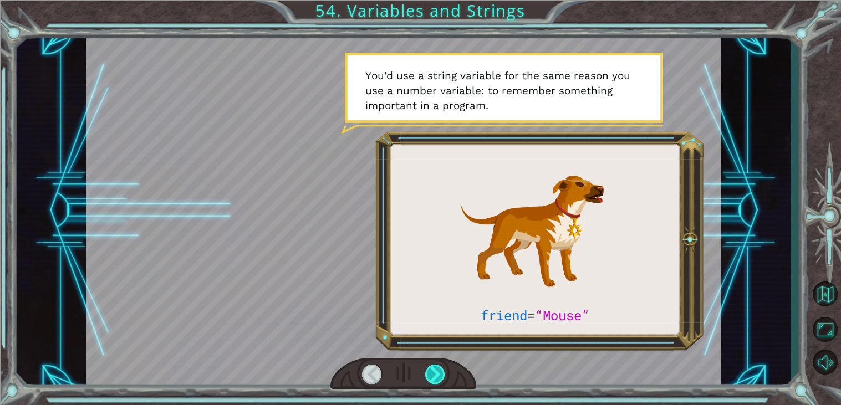
click at [436, 375] on div at bounding box center [435, 374] width 20 height 19
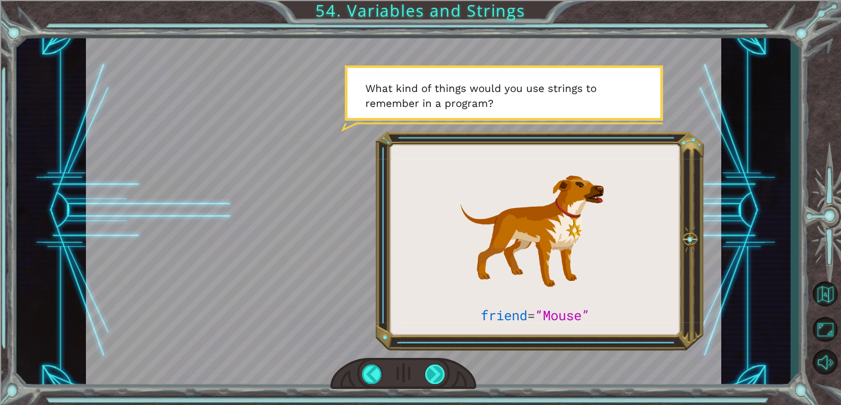
click at [430, 368] on div at bounding box center [435, 374] width 20 height 19
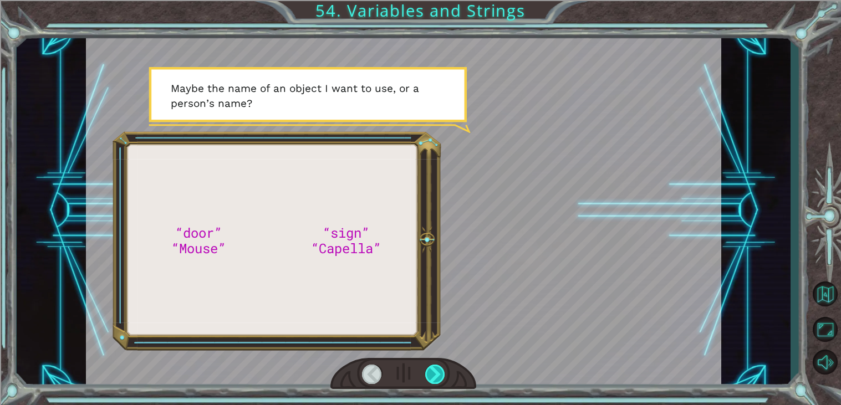
click at [430, 368] on div at bounding box center [435, 374] width 20 height 19
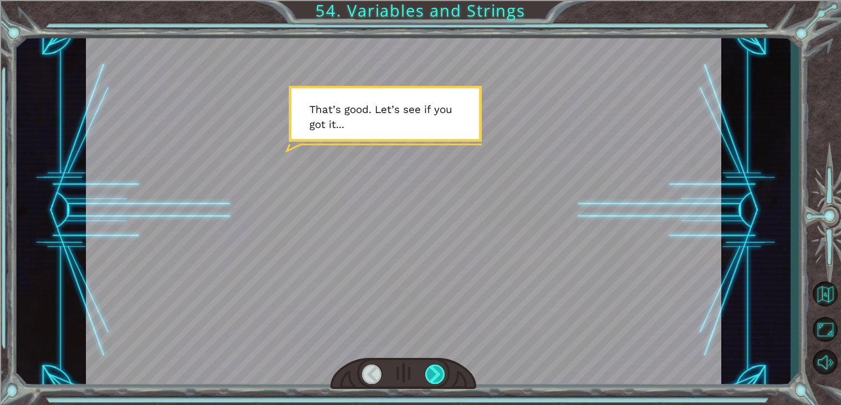
click at [430, 368] on div at bounding box center [435, 374] width 20 height 19
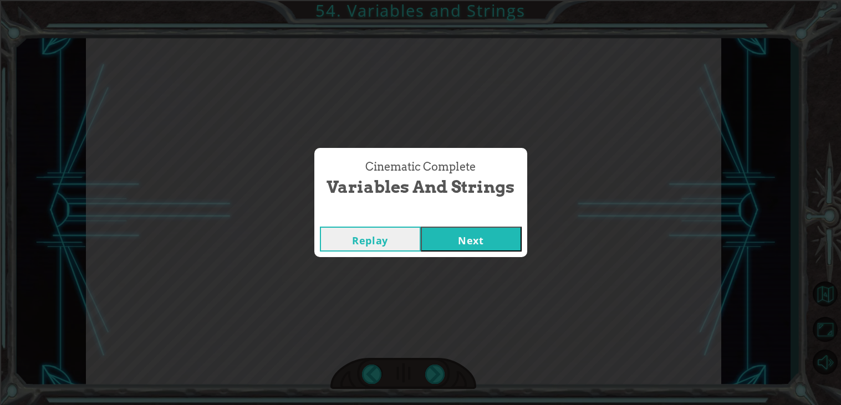
click at [452, 246] on button "Next" at bounding box center [471, 239] width 101 height 25
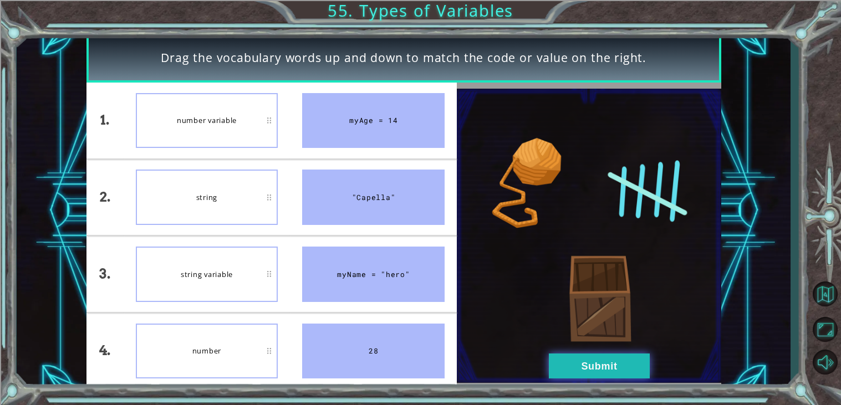
click at [605, 368] on button "Submit" at bounding box center [599, 366] width 101 height 25
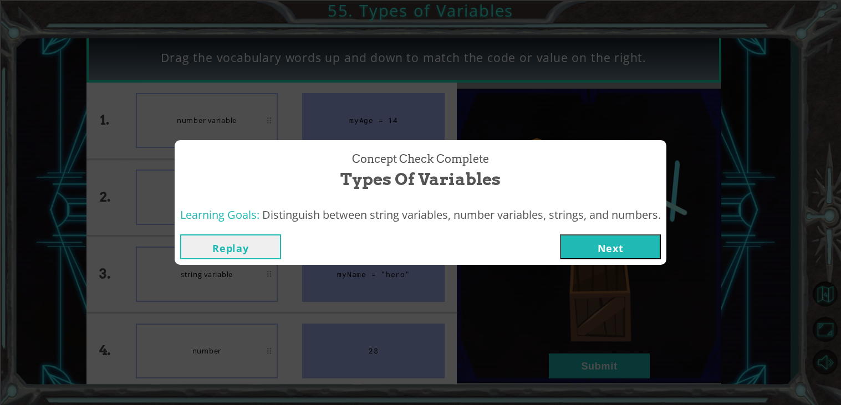
click at [623, 231] on div "Replay Next" at bounding box center [421, 247] width 492 height 36
click at [625, 235] on button "Next" at bounding box center [610, 247] width 101 height 25
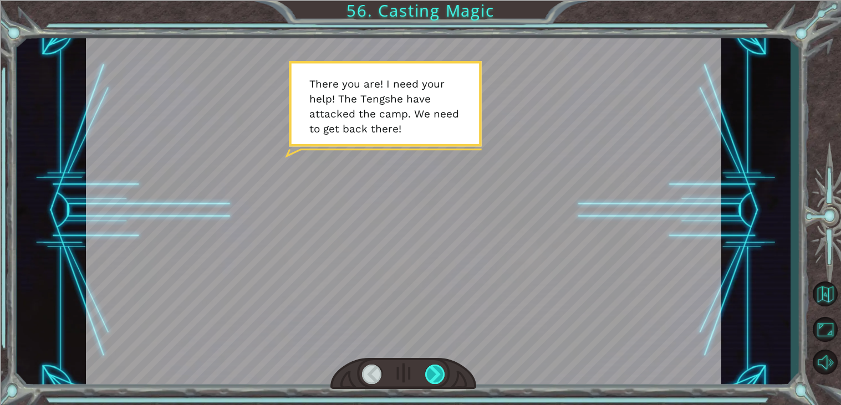
click at [437, 371] on div at bounding box center [435, 374] width 20 height 19
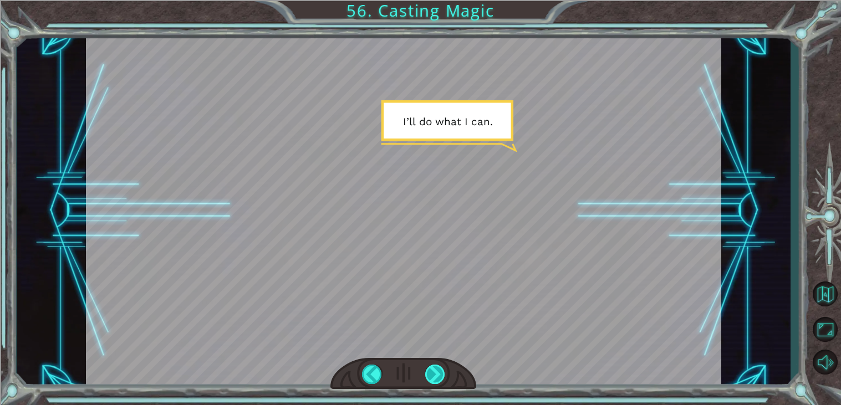
click at [436, 373] on div at bounding box center [435, 374] width 20 height 19
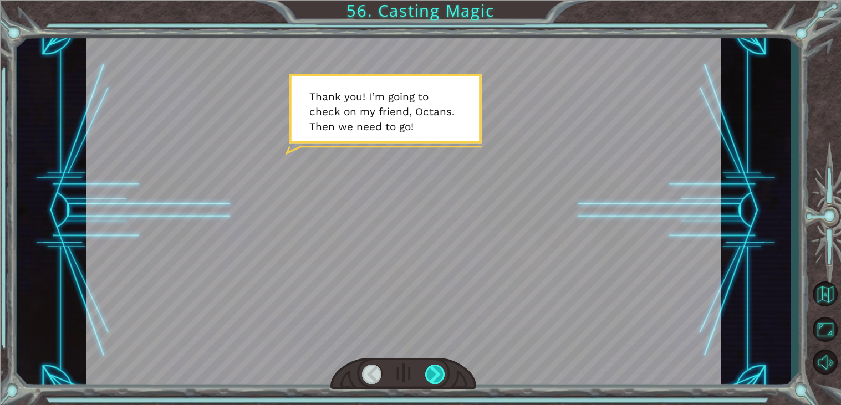
click at [436, 372] on div at bounding box center [435, 374] width 20 height 19
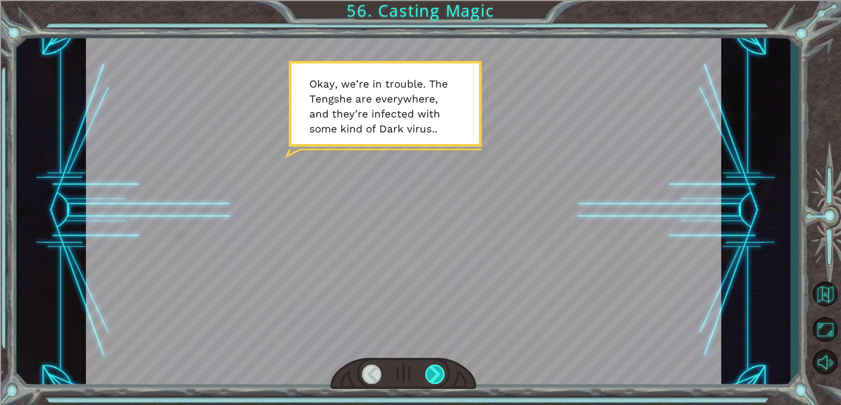
click at [438, 367] on div at bounding box center [435, 374] width 20 height 19
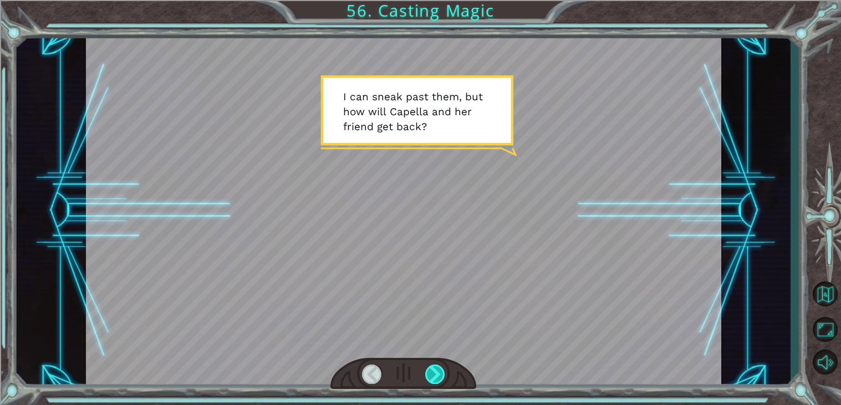
click at [438, 367] on div at bounding box center [435, 374] width 20 height 19
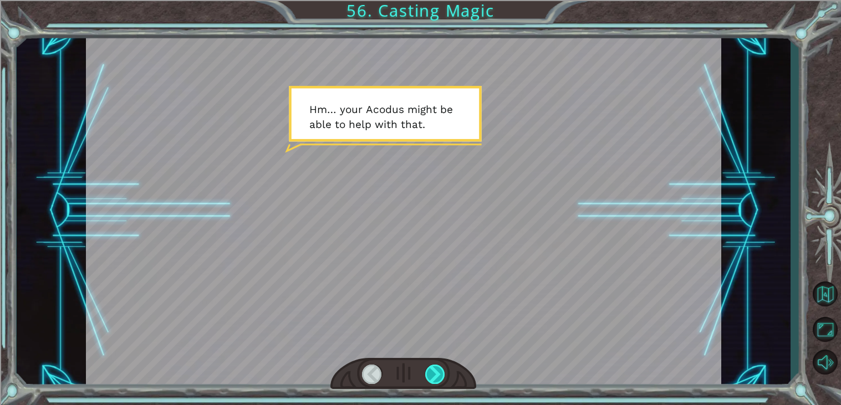
click at [438, 367] on div at bounding box center [435, 374] width 20 height 19
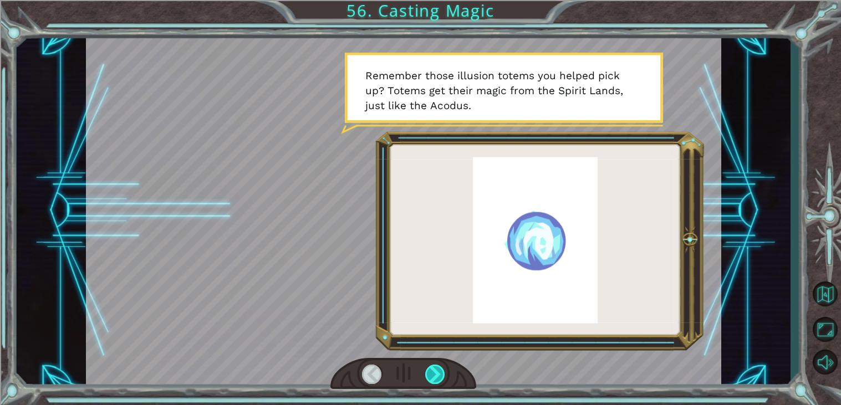
click at [438, 367] on div at bounding box center [435, 374] width 20 height 19
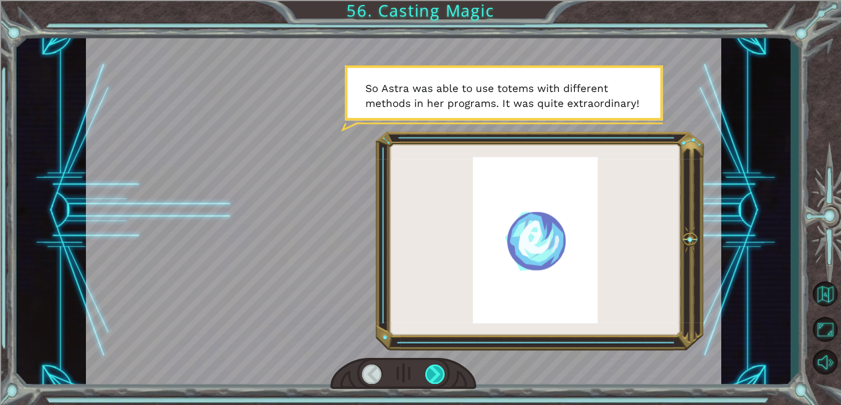
click at [438, 367] on div at bounding box center [435, 374] width 20 height 19
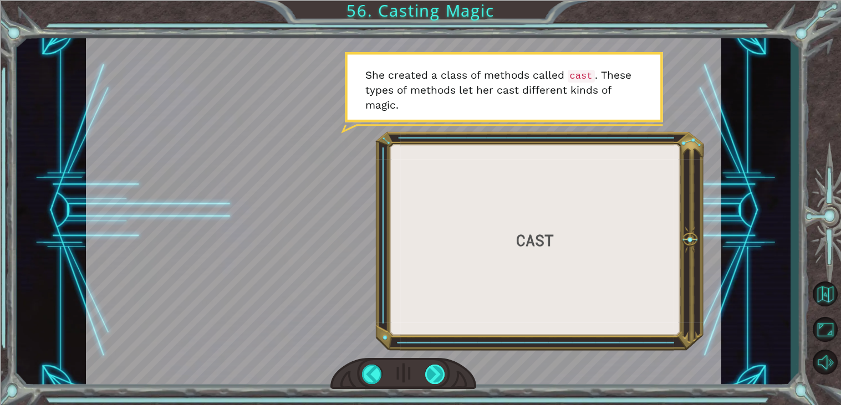
click at [438, 367] on div at bounding box center [435, 374] width 20 height 19
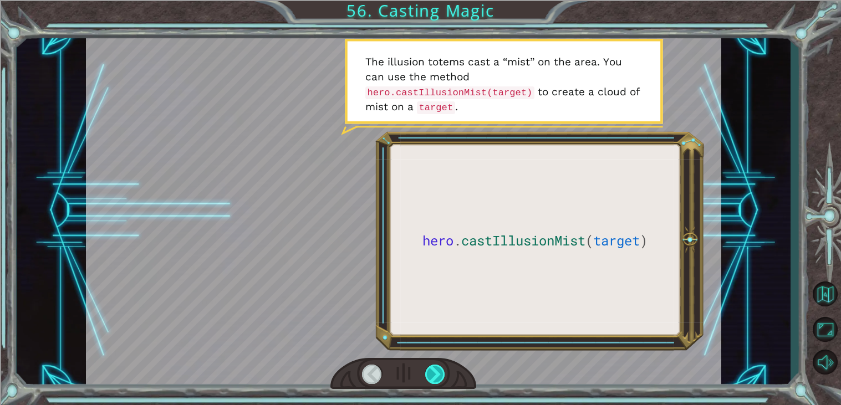
click at [438, 367] on div at bounding box center [435, 374] width 20 height 19
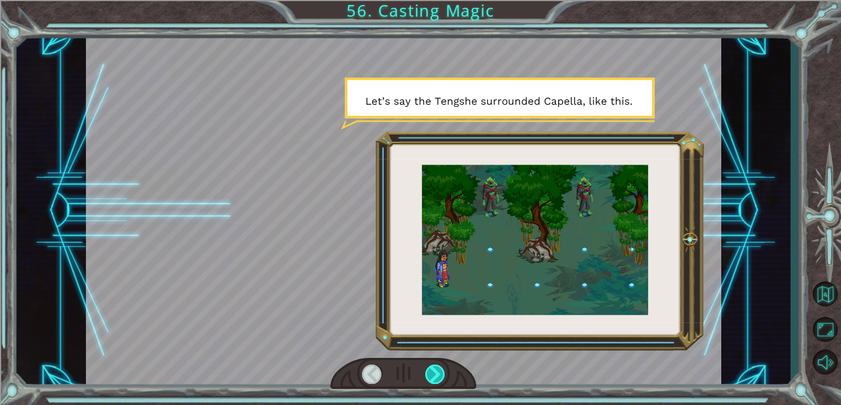
click at [438, 367] on div at bounding box center [435, 374] width 20 height 19
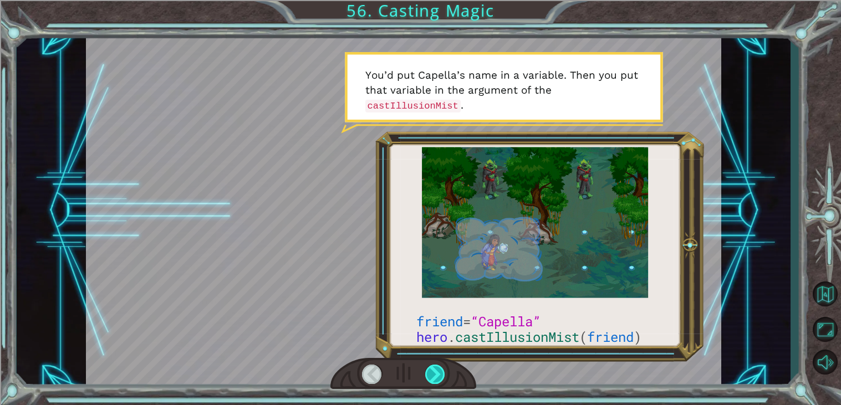
click at [436, 370] on div at bounding box center [435, 374] width 20 height 19
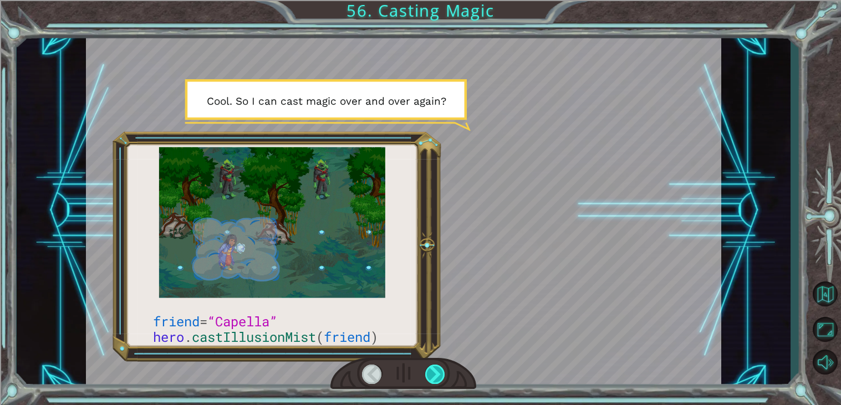
click at [436, 370] on div at bounding box center [435, 374] width 20 height 19
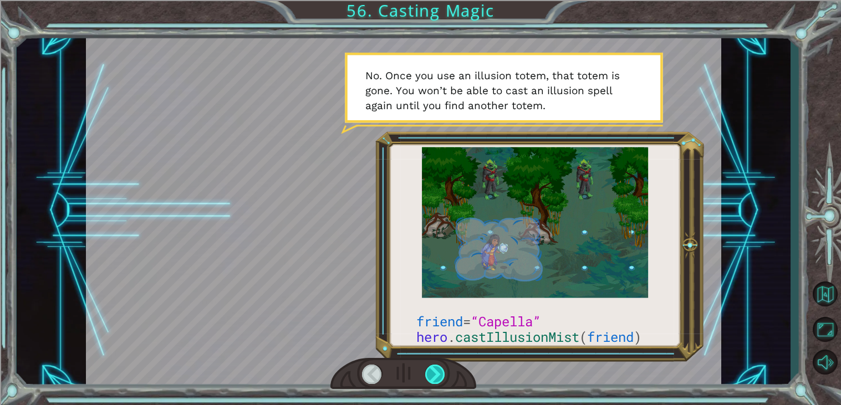
click at [436, 369] on div at bounding box center [435, 374] width 20 height 19
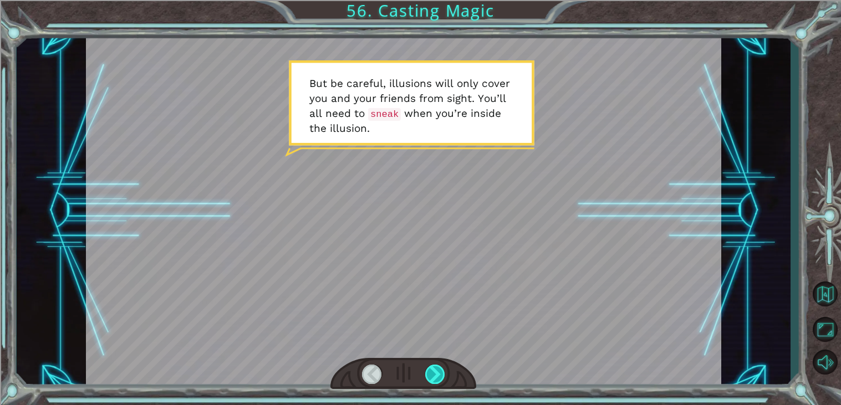
click at [436, 369] on div at bounding box center [435, 374] width 20 height 19
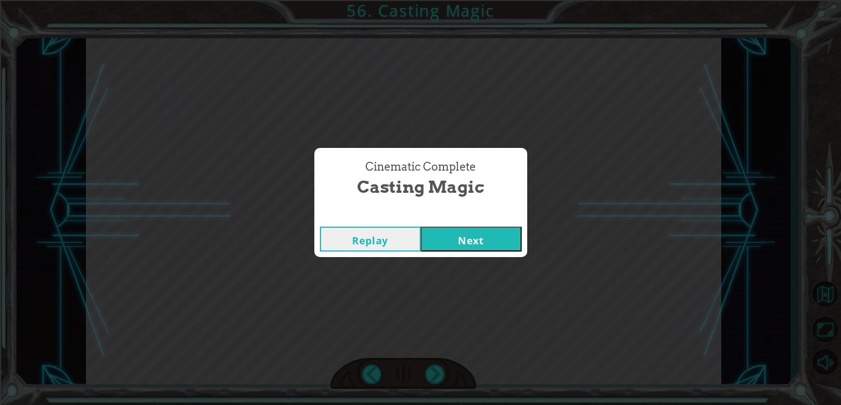
click at [506, 230] on button "Next" at bounding box center [471, 239] width 101 height 25
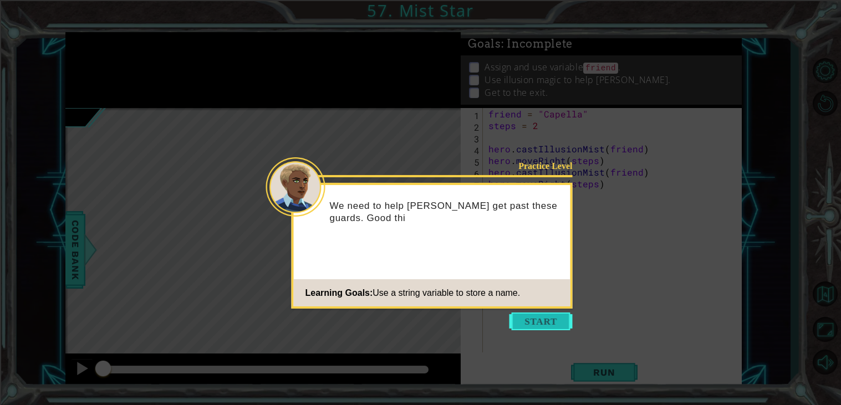
click at [536, 315] on button "Start" at bounding box center [541, 322] width 63 height 18
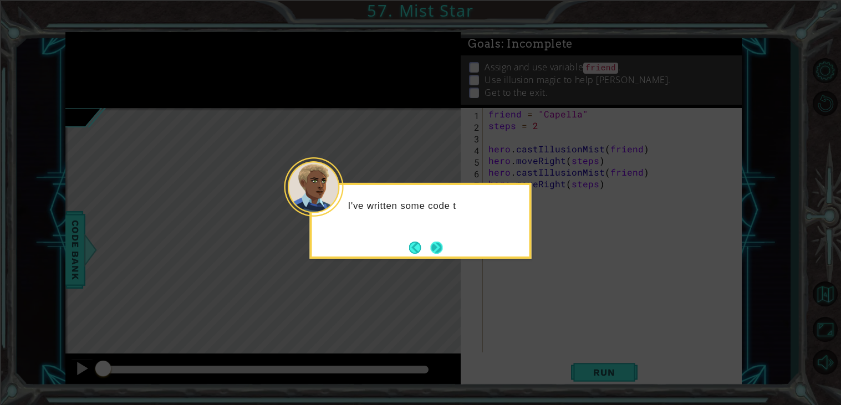
click at [437, 247] on button "Next" at bounding box center [437, 248] width 12 height 12
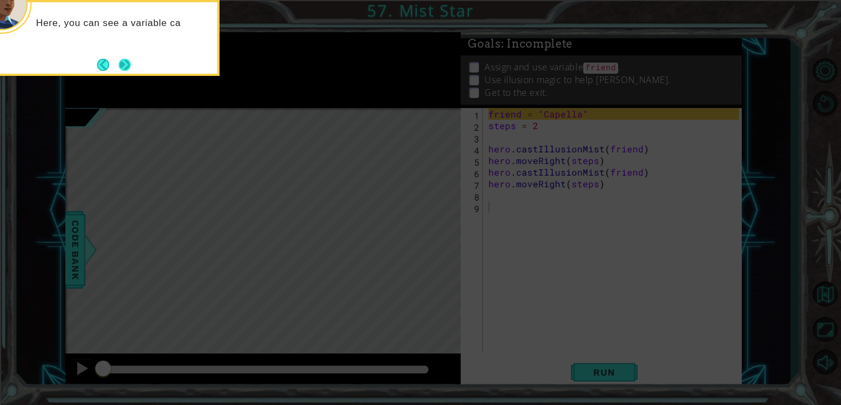
click at [130, 62] on button "Next" at bounding box center [125, 65] width 12 height 12
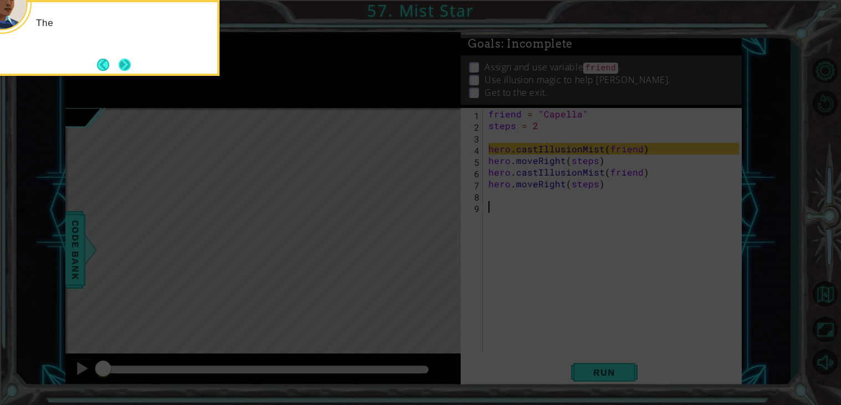
click at [127, 63] on button "Next" at bounding box center [125, 65] width 12 height 12
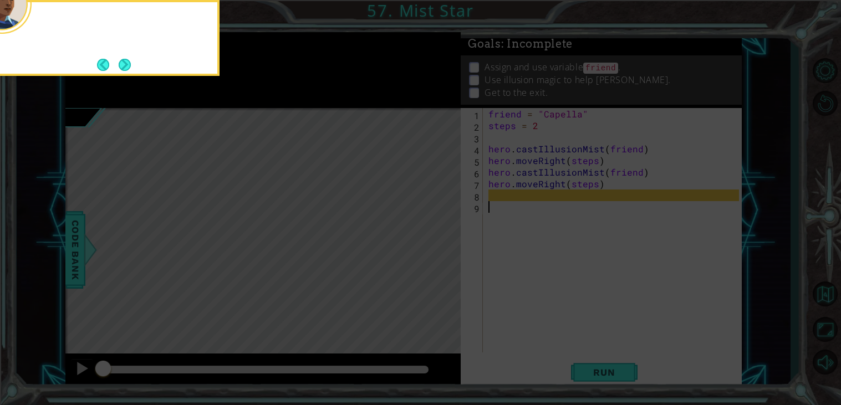
click at [127, 63] on button "Next" at bounding box center [125, 65] width 12 height 12
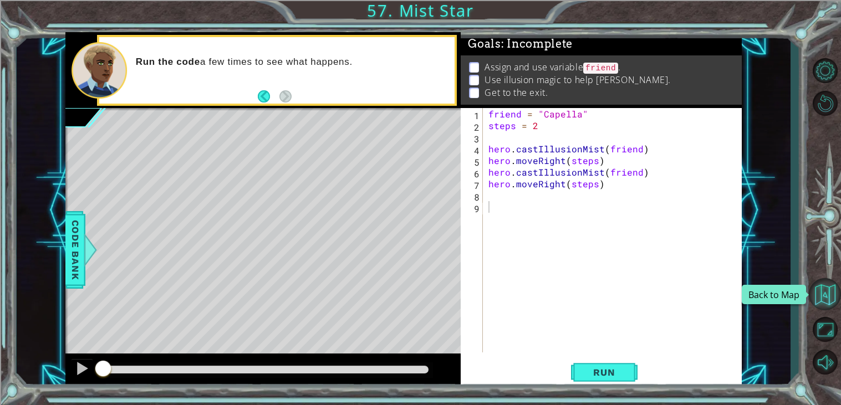
click at [828, 294] on button "Back to Map" at bounding box center [825, 294] width 32 height 32
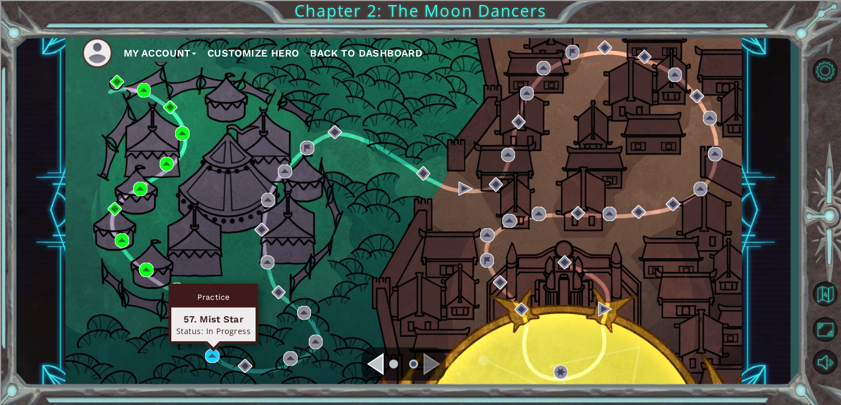
click at [211, 344] on div "Practice 57. Mist Star Status: In Progress" at bounding box center [214, 314] width 90 height 60
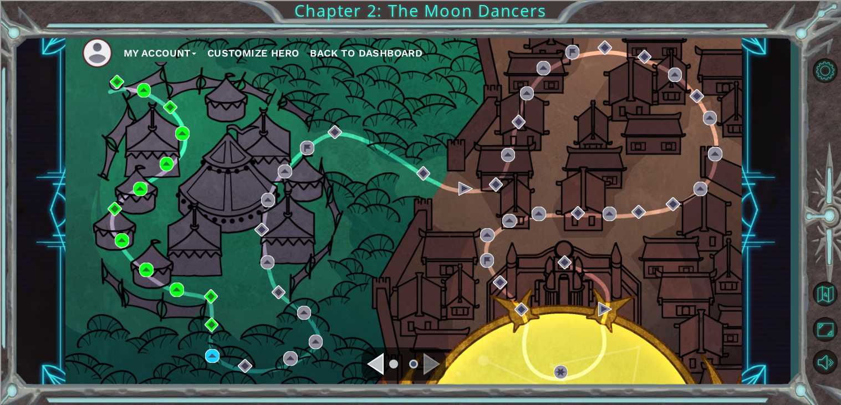
click at [375, 367] on div "Navigate to the previous page" at bounding box center [375, 364] width 17 height 22
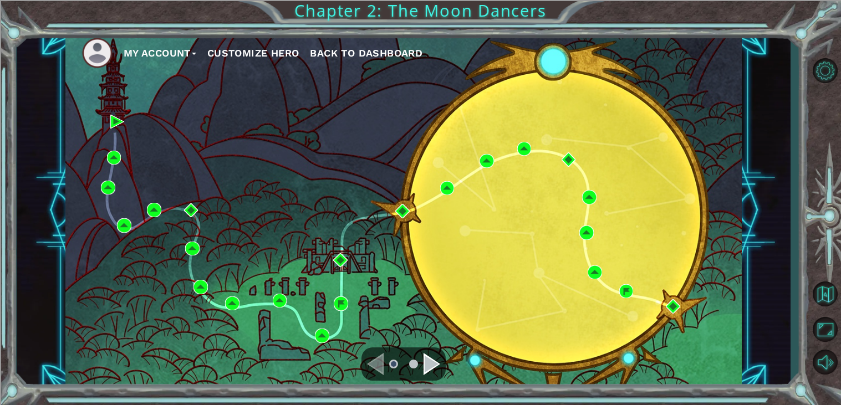
click at [433, 364] on div "Navigate to the next page" at bounding box center [432, 364] width 17 height 22
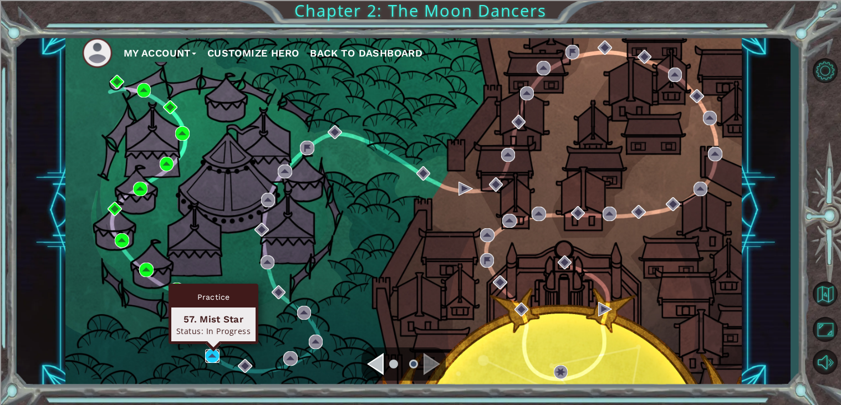
click at [213, 357] on img at bounding box center [212, 356] width 14 height 14
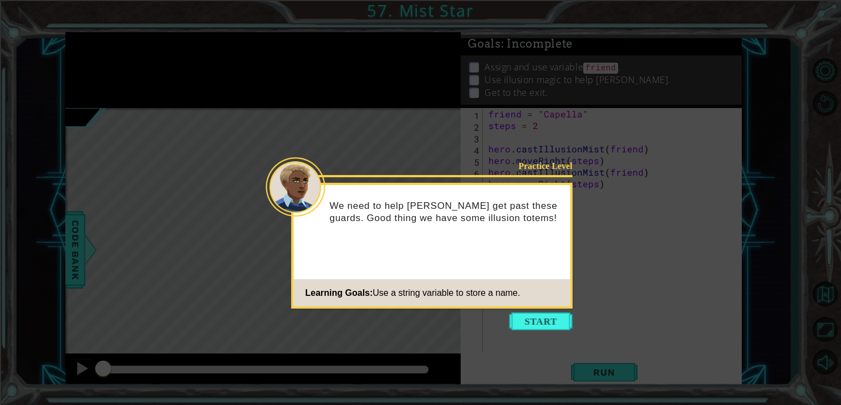
click at [528, 309] on icon at bounding box center [420, 202] width 841 height 405
click at [536, 321] on button "Start" at bounding box center [541, 322] width 63 height 18
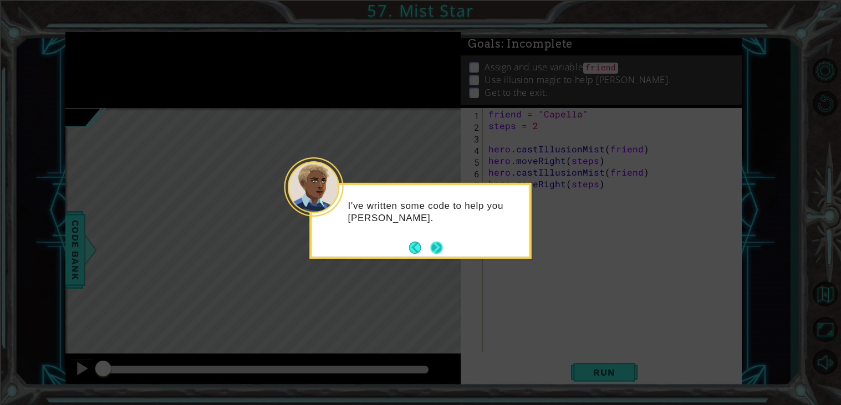
click at [436, 245] on button "Next" at bounding box center [436, 248] width 12 height 12
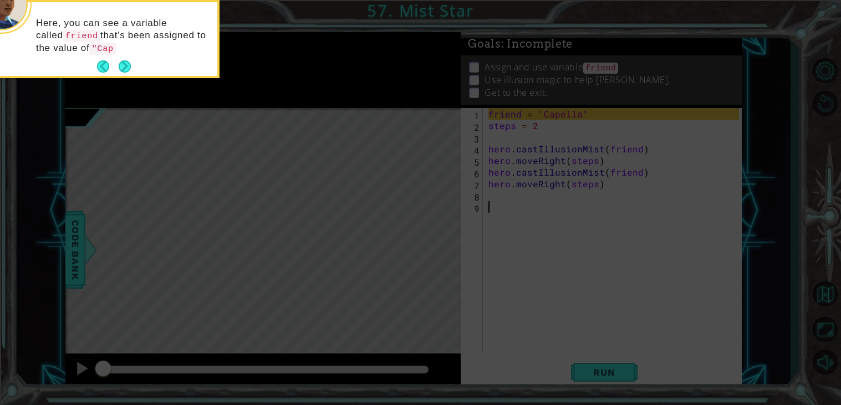
click at [126, 59] on button "Next" at bounding box center [125, 67] width 16 height 16
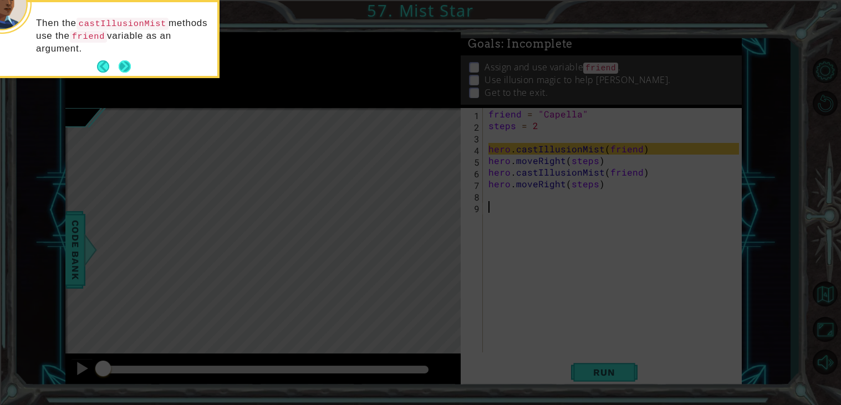
click at [126, 62] on button "Next" at bounding box center [125, 66] width 12 height 12
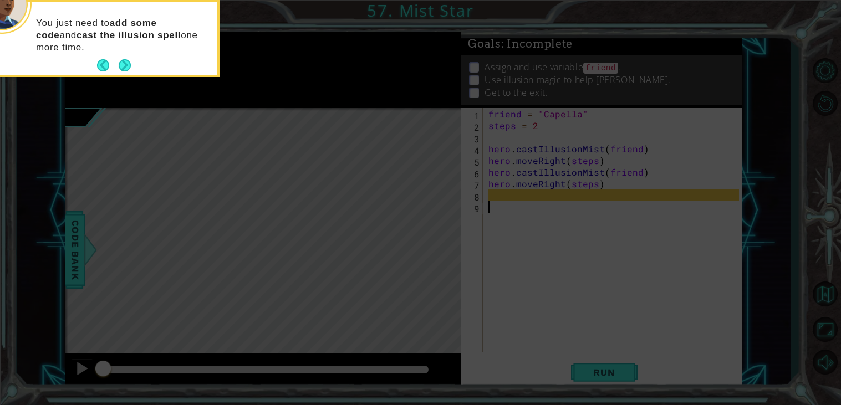
click at [126, 62] on button "Next" at bounding box center [125, 65] width 12 height 12
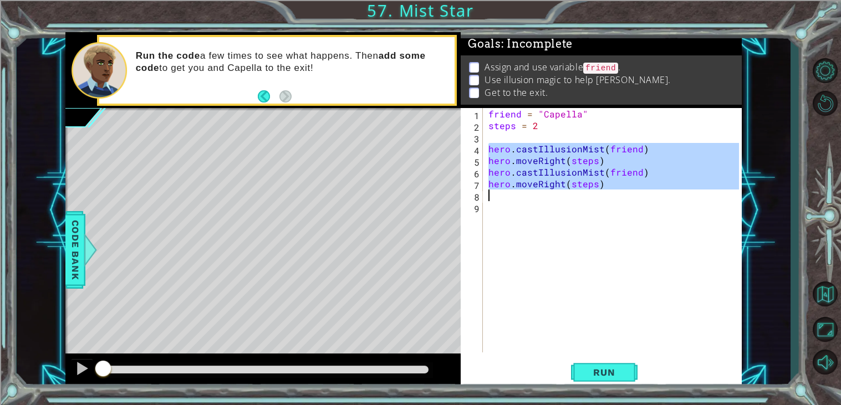
drag, startPoint x: 487, startPoint y: 149, endPoint x: 604, endPoint y: 192, distance: 124.7
click at [604, 192] on div "friend = "Capella" steps = 2 hero . castIllusionMist ( friend ) hero . moveRigh…" at bounding box center [615, 242] width 258 height 268
click at [605, 181] on div "friend = "Capella" steps = 2 hero . castIllusionMist ( friend ) hero . moveRigh…" at bounding box center [612, 230] width 253 height 245
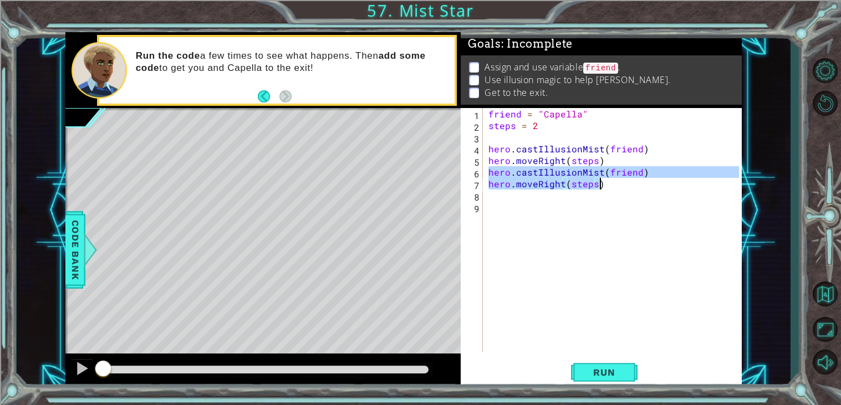
drag, startPoint x: 488, startPoint y: 170, endPoint x: 604, endPoint y: 187, distance: 117.1
click at [604, 187] on div "friend = "Capella" steps = 2 hero . castIllusionMist ( friend ) hero . moveRigh…" at bounding box center [615, 242] width 258 height 268
type textarea "hero.castIllusionMist(friend) hero.moveRight(steps)"
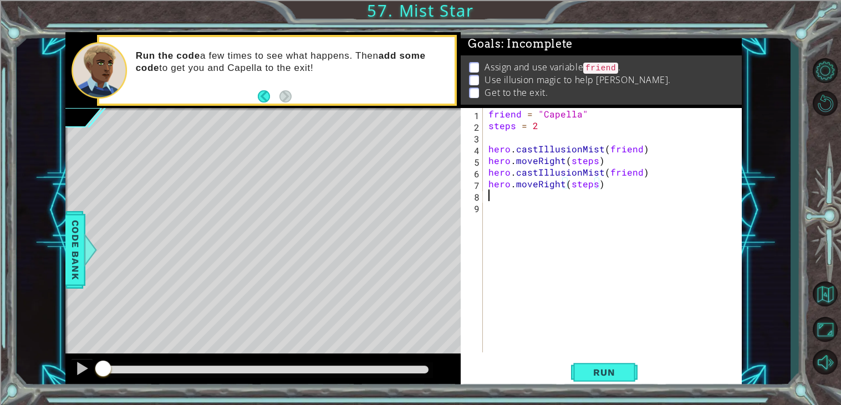
click at [500, 197] on div "friend = "Capella" steps = 2 hero . castIllusionMist ( friend ) hero . moveRigh…" at bounding box center [615, 242] width 258 height 268
paste textarea "hero.moveRight(steps)"
type textarea "hero.moveRight(steps)"
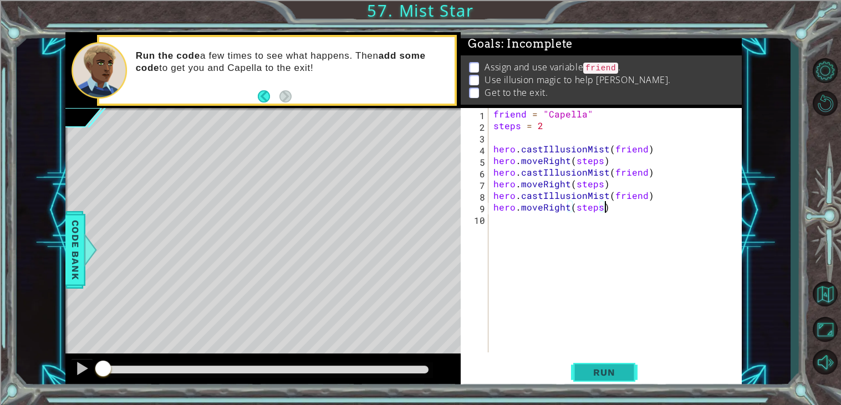
click at [588, 380] on button "Run" at bounding box center [604, 373] width 67 height 28
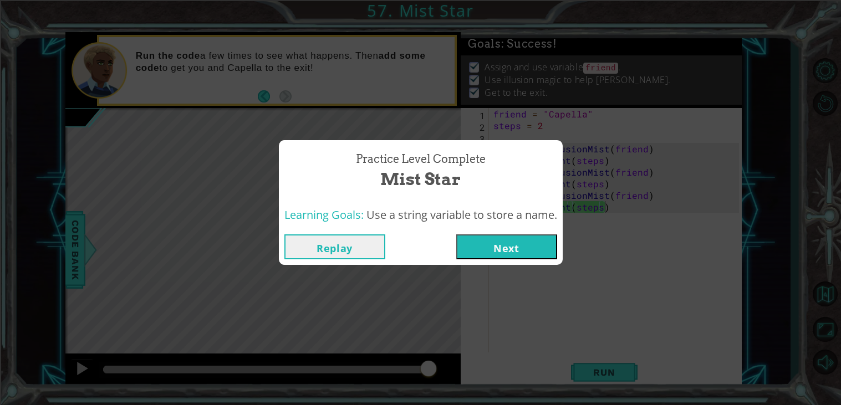
click at [509, 246] on button "Next" at bounding box center [506, 247] width 101 height 25
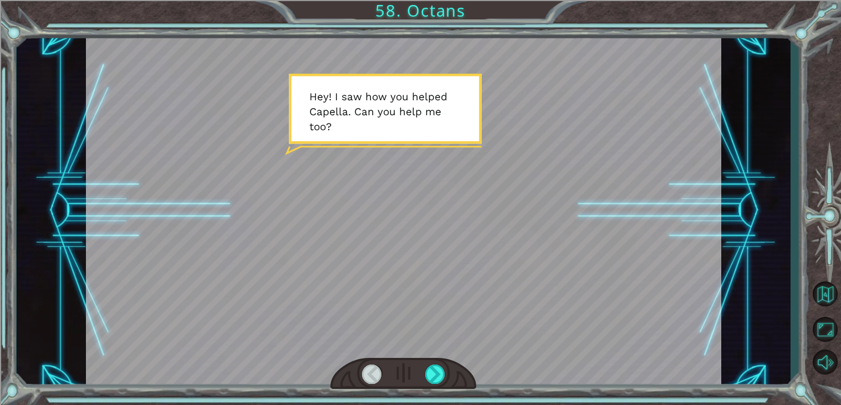
click at [466, 373] on div at bounding box center [403, 374] width 146 height 32
click at [444, 367] on div at bounding box center [435, 374] width 20 height 19
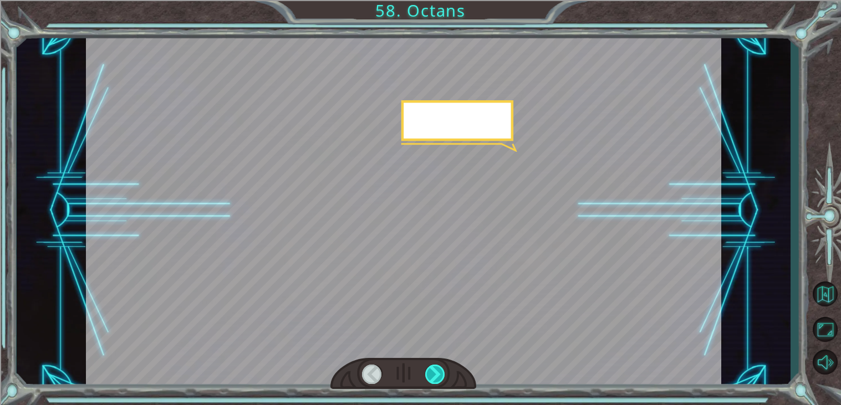
click at [427, 373] on div at bounding box center [435, 374] width 20 height 19
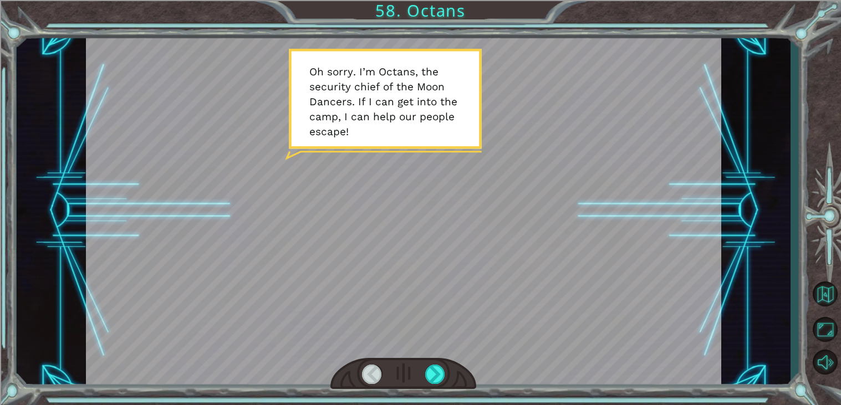
click at [449, 369] on div at bounding box center [403, 374] width 146 height 32
click at [441, 368] on div at bounding box center [435, 374] width 20 height 19
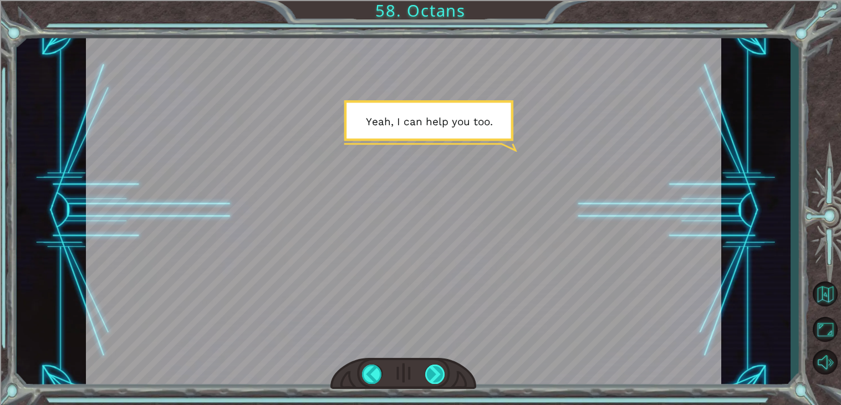
click at [430, 380] on div at bounding box center [435, 374] width 20 height 19
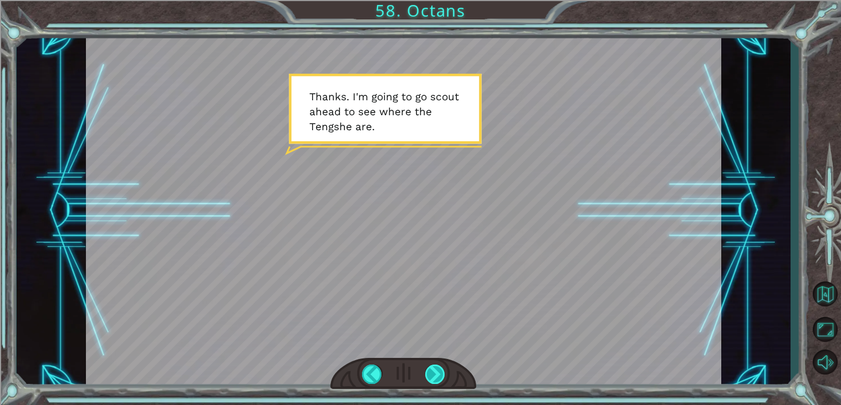
click at [430, 380] on div at bounding box center [435, 374] width 20 height 19
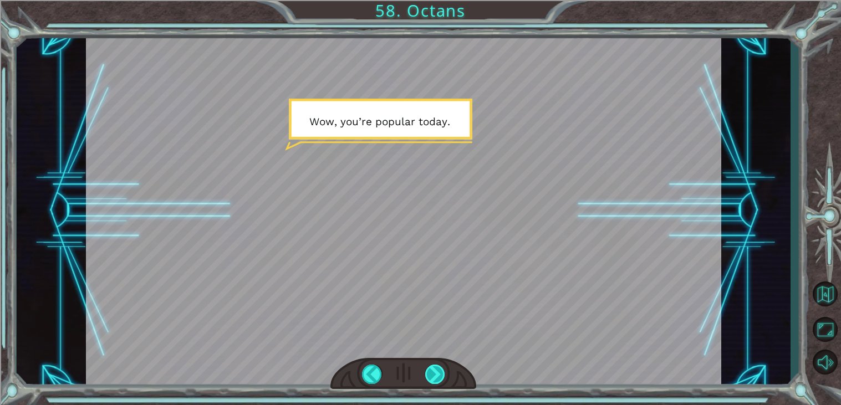
click at [430, 380] on div at bounding box center [435, 374] width 20 height 19
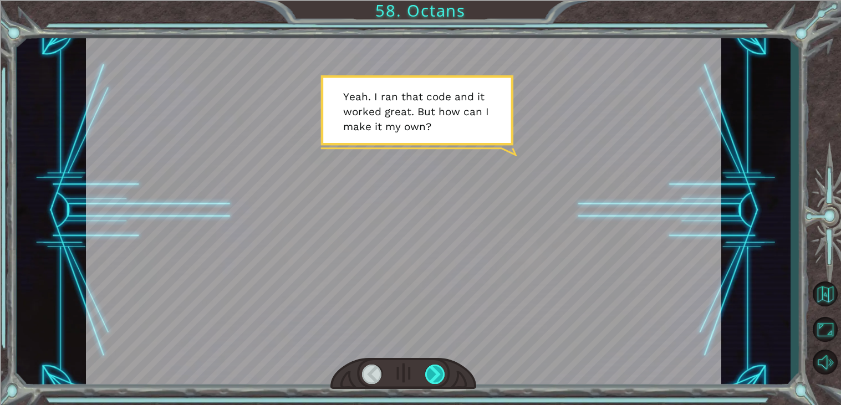
click at [430, 380] on div at bounding box center [435, 374] width 20 height 19
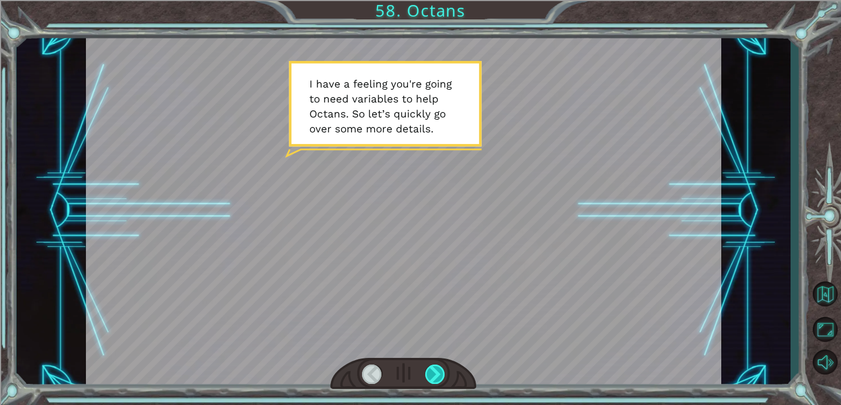
click at [430, 380] on div at bounding box center [435, 374] width 20 height 19
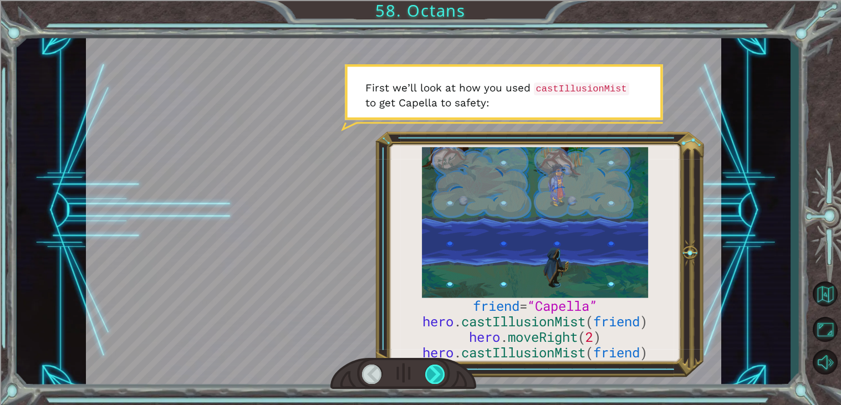
click at [430, 380] on div at bounding box center [435, 374] width 20 height 19
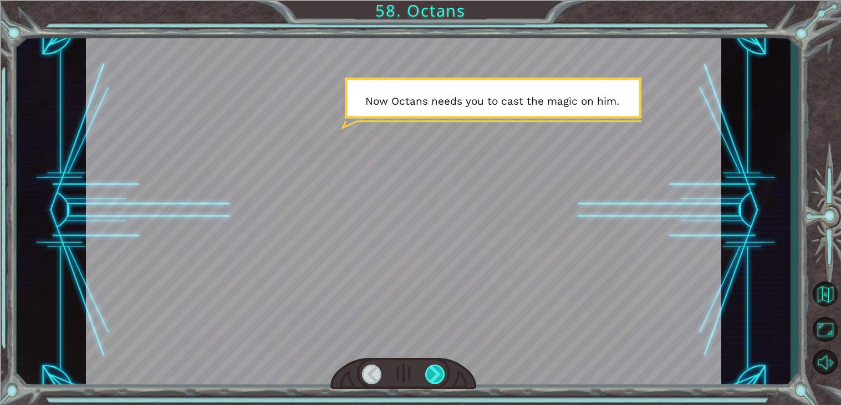
click at [430, 380] on div at bounding box center [435, 374] width 20 height 19
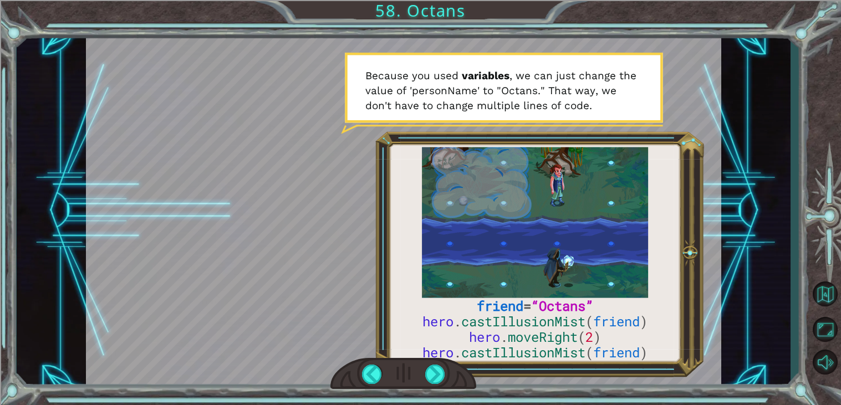
click at [424, 373] on div at bounding box center [403, 374] width 146 height 32
click at [435, 373] on div at bounding box center [435, 374] width 20 height 19
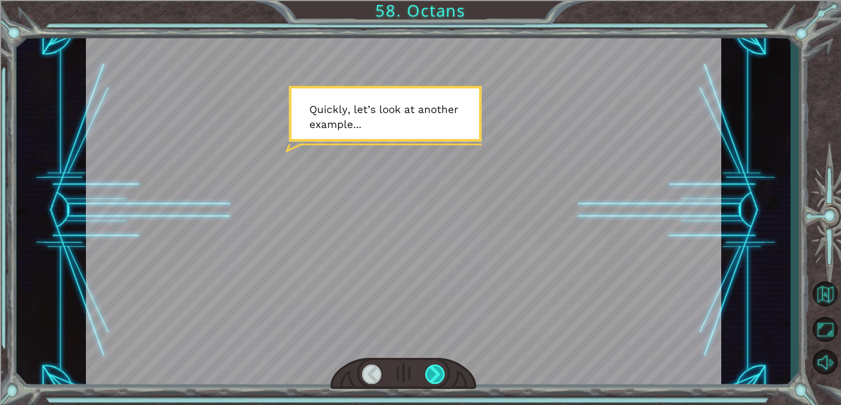
click at [435, 373] on div at bounding box center [435, 374] width 20 height 19
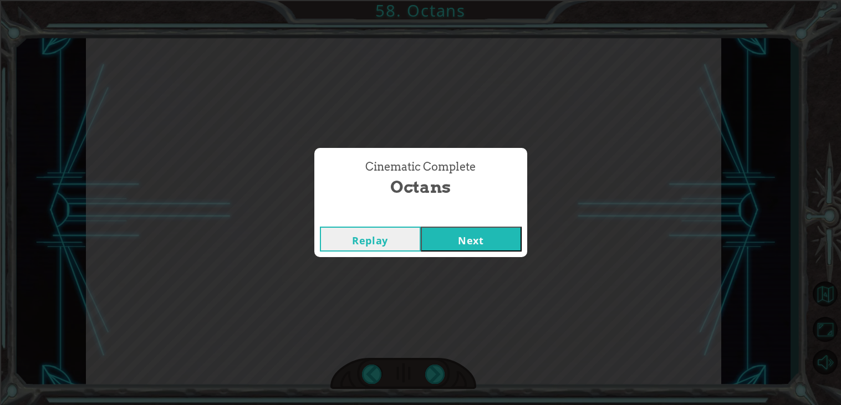
click at [495, 225] on div "Replay Next" at bounding box center [420, 239] width 213 height 36
click at [487, 236] on button "Next" at bounding box center [471, 239] width 101 height 25
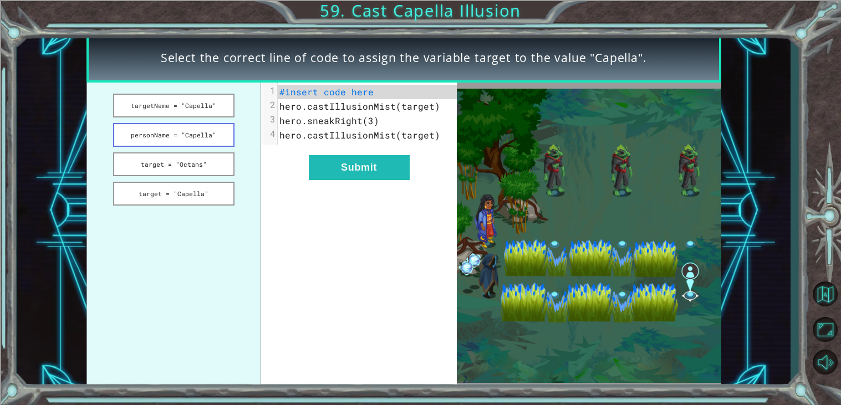
click at [214, 138] on button "personName = "Capella"" at bounding box center [173, 135] width 121 height 24
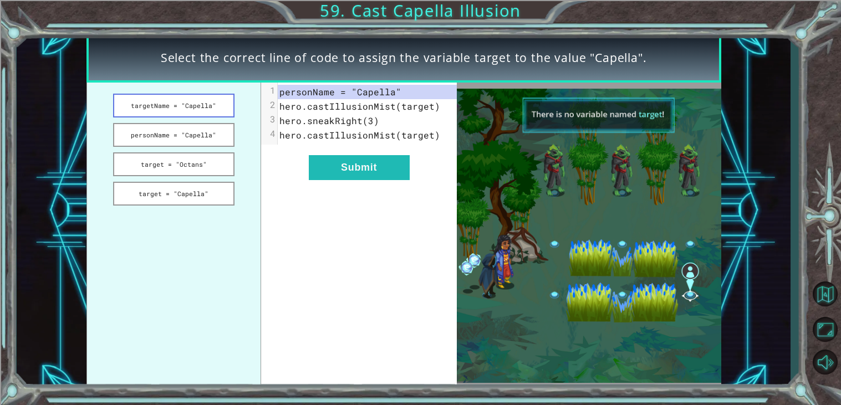
click at [207, 108] on button "targetName = "Capella"" at bounding box center [173, 106] width 121 height 24
click at [268, 164] on div "xxxxxxxxxx 4 1 targetName = "Capella" 2 hero.castIllusionMist(target) 3 hero.sn…" at bounding box center [359, 236] width 196 height 307
click at [212, 130] on button "personName = "Capella"" at bounding box center [173, 135] width 121 height 24
click at [357, 176] on button "Submit" at bounding box center [359, 167] width 101 height 25
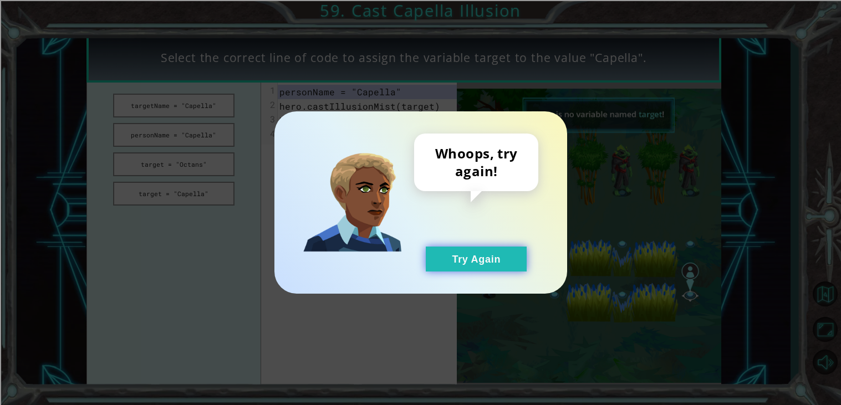
click at [440, 254] on button "Try Again" at bounding box center [476, 259] width 101 height 25
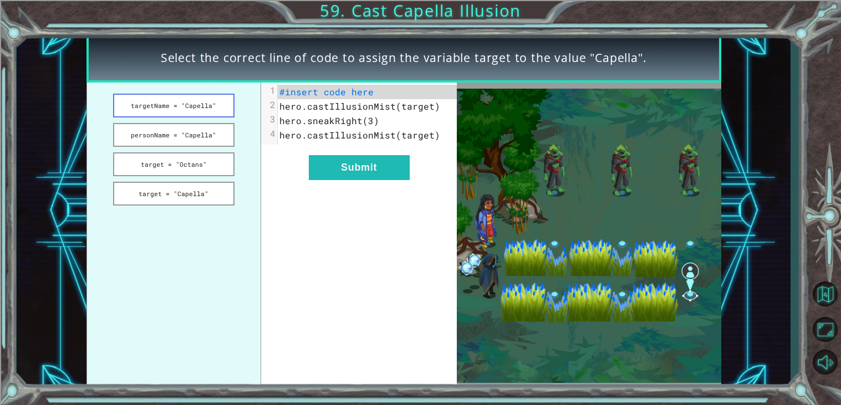
click at [213, 112] on button "targetName = "Capella"" at bounding box center [173, 106] width 121 height 24
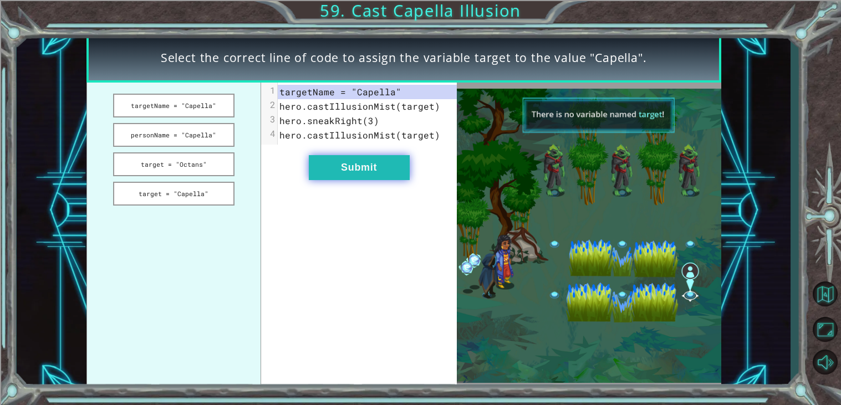
click at [365, 177] on button "Submit" at bounding box center [359, 167] width 101 height 25
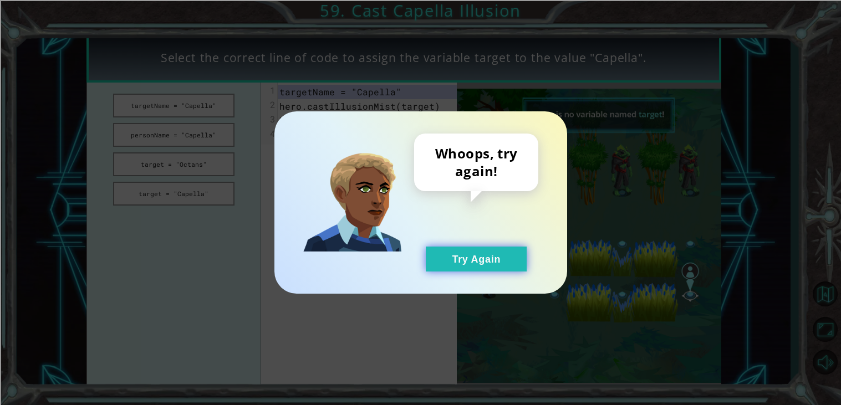
click at [482, 271] on button "Try Again" at bounding box center [476, 259] width 101 height 25
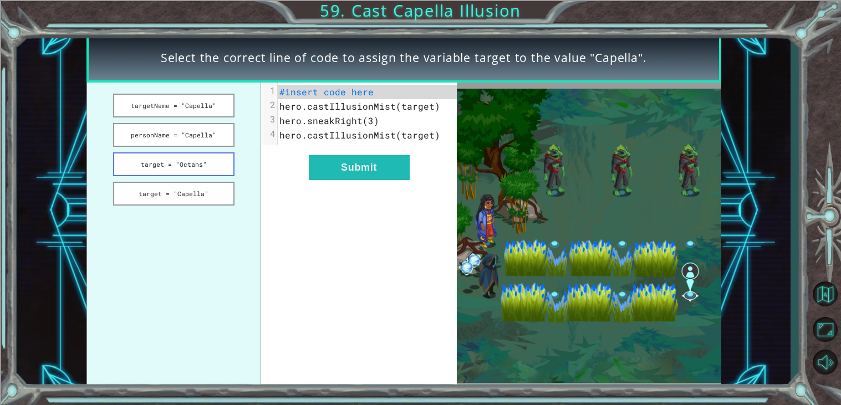
click at [215, 162] on button "target = "Octans"" at bounding box center [173, 164] width 121 height 24
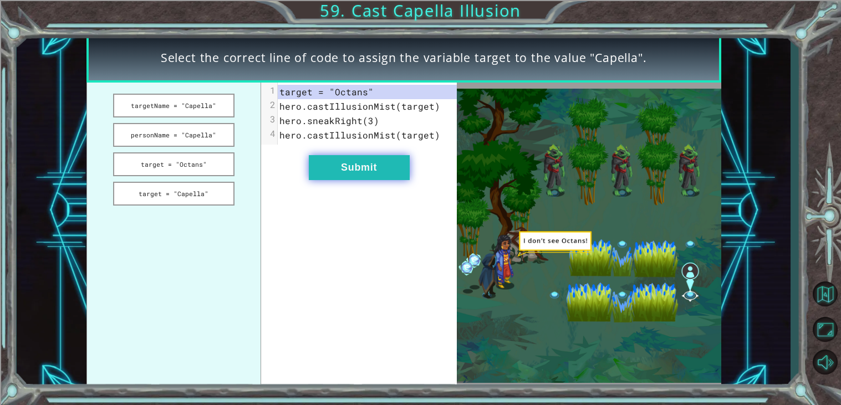
click at [320, 169] on button "Submit" at bounding box center [359, 167] width 101 height 25
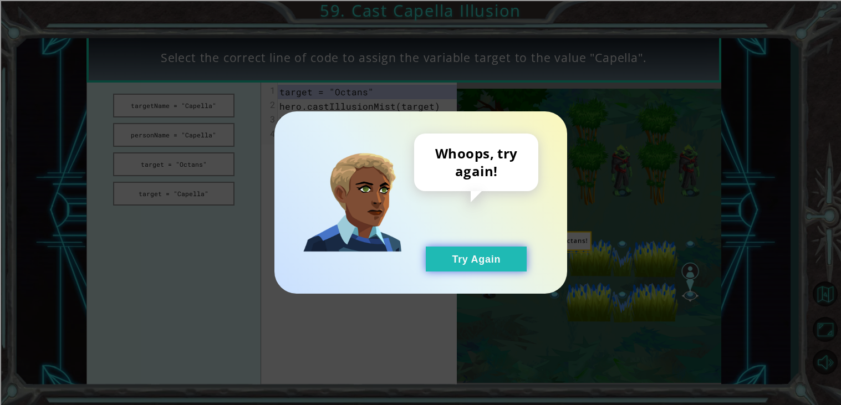
click at [460, 267] on button "Try Again" at bounding box center [476, 259] width 101 height 25
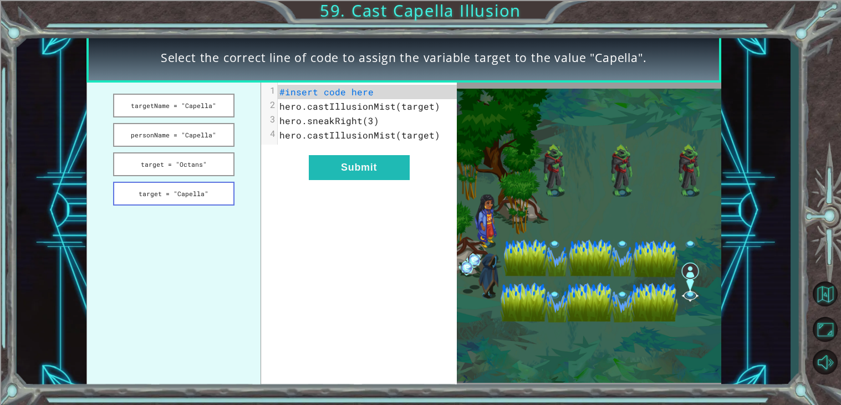
click at [227, 191] on button "target = "Capella"" at bounding box center [173, 194] width 121 height 24
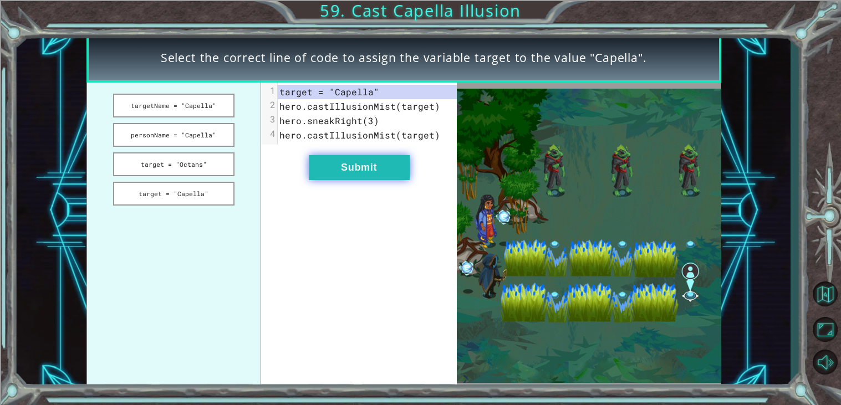
click at [345, 177] on button "Submit" at bounding box center [359, 167] width 101 height 25
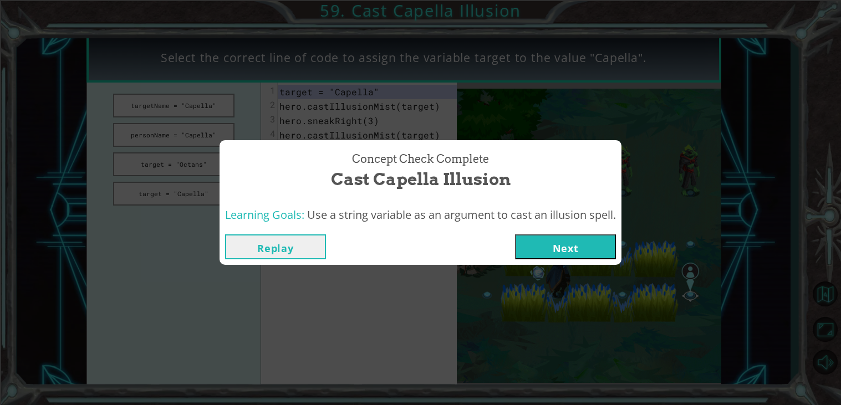
click at [595, 248] on button "Next" at bounding box center [565, 247] width 101 height 25
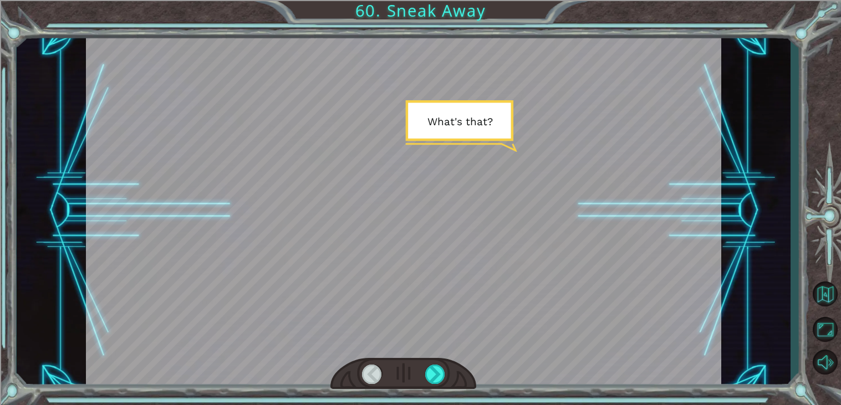
click at [595, 248] on div at bounding box center [403, 210] width 635 height 357
click at [416, 391] on div "Temporary Text W h a t ' s t h a t ? T h e T e n g s h e a r e g e t t i n g c …" at bounding box center [420, 202] width 841 height 405
click at [435, 373] on div at bounding box center [435, 374] width 20 height 19
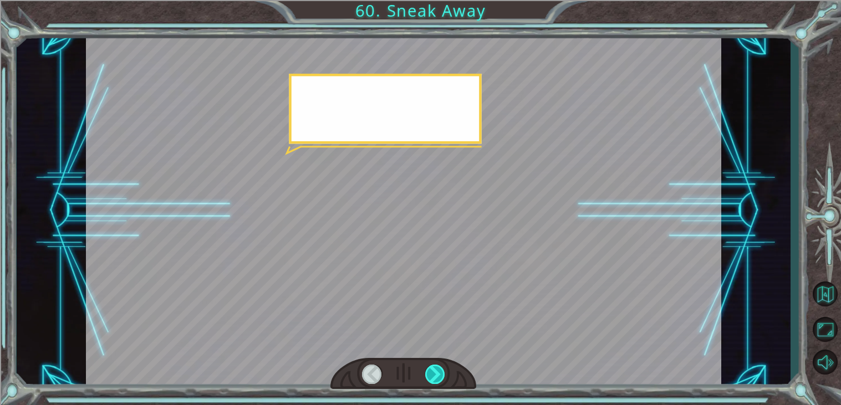
click at [435, 373] on div at bounding box center [435, 374] width 20 height 19
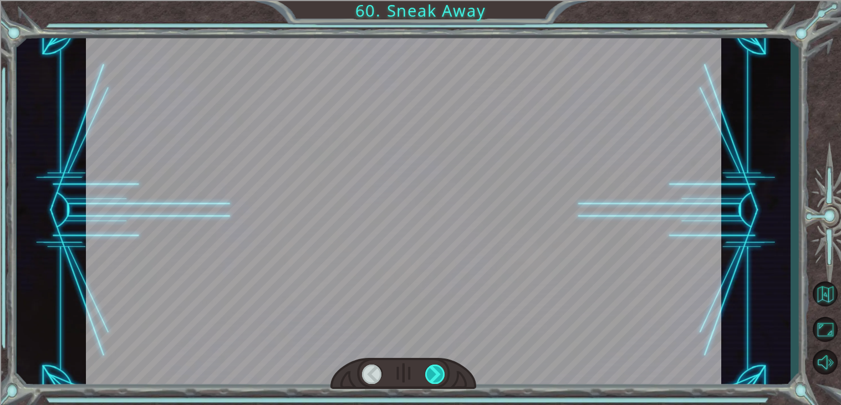
click at [435, 373] on div at bounding box center [435, 374] width 20 height 19
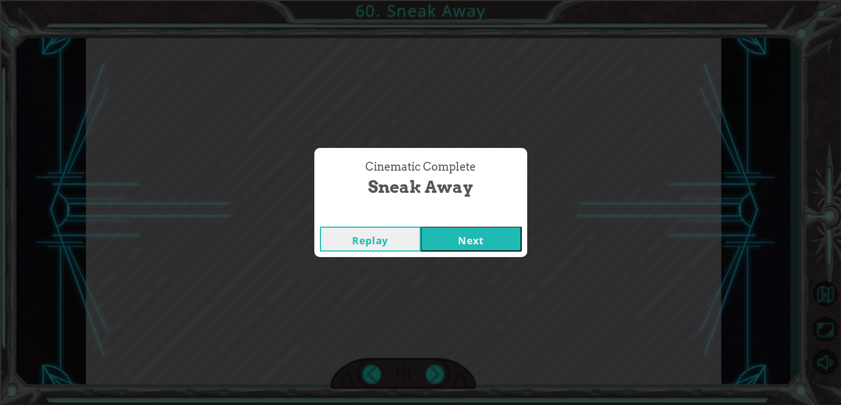
click at [474, 233] on button "Next" at bounding box center [471, 239] width 101 height 25
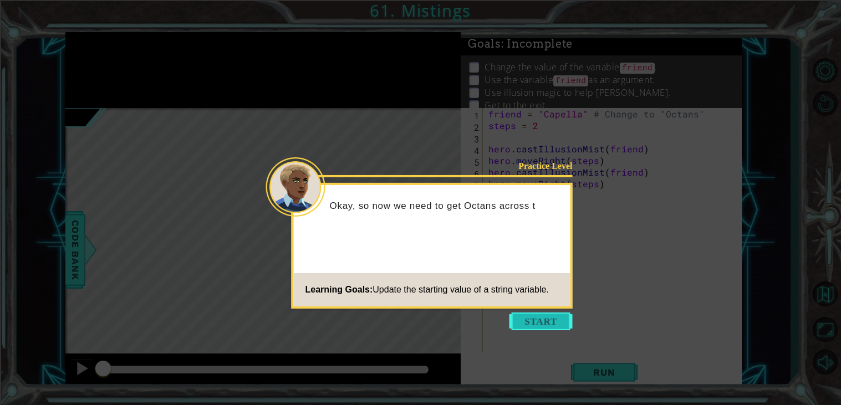
click at [522, 314] on button "Start" at bounding box center [541, 322] width 63 height 18
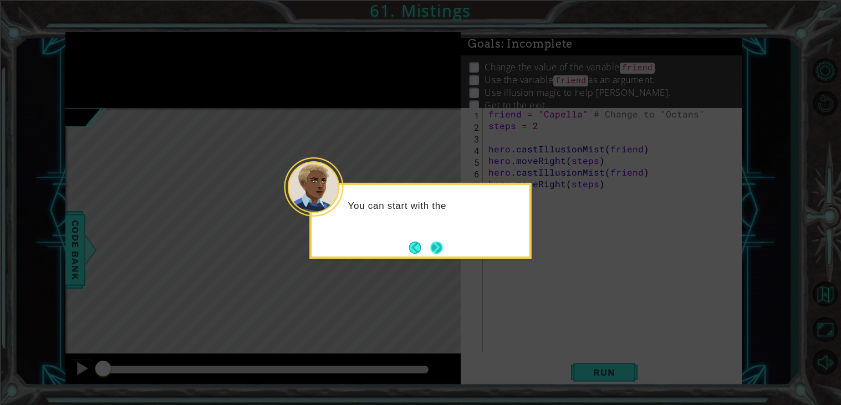
click at [435, 242] on button "Next" at bounding box center [436, 248] width 12 height 12
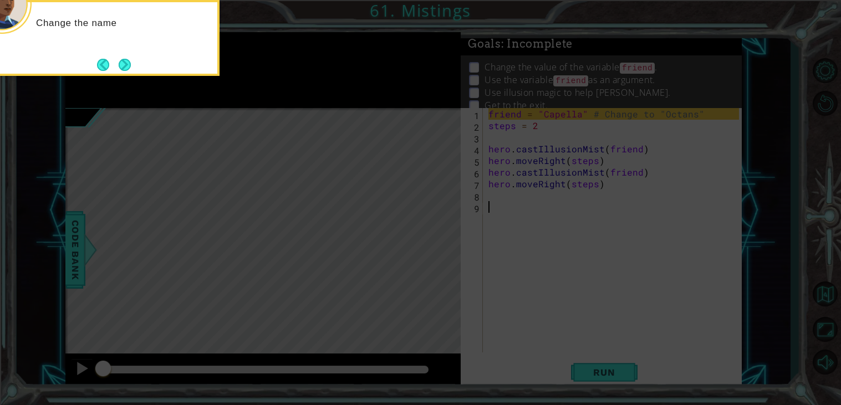
click at [111, 57] on footer at bounding box center [114, 65] width 34 height 17
click at [124, 63] on button "Next" at bounding box center [125, 65] width 12 height 12
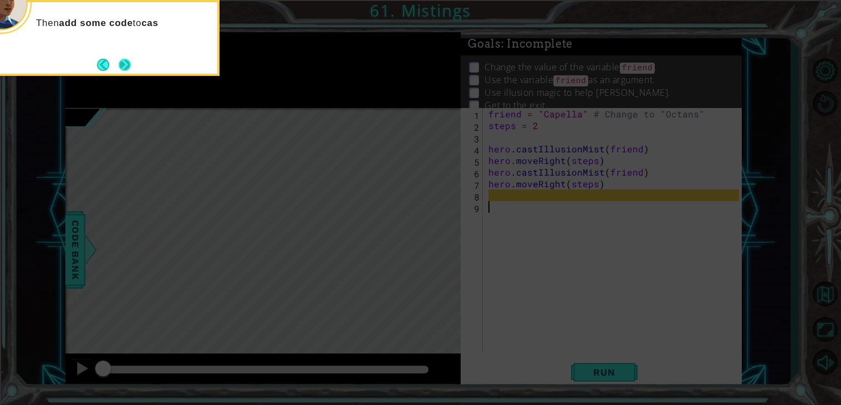
click at [120, 70] on button "Next" at bounding box center [125, 65] width 12 height 12
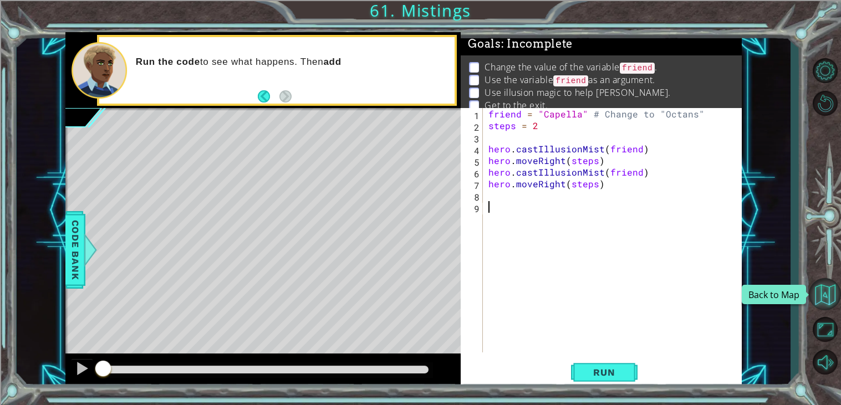
click at [825, 283] on button "Back to Map" at bounding box center [825, 294] width 32 height 32
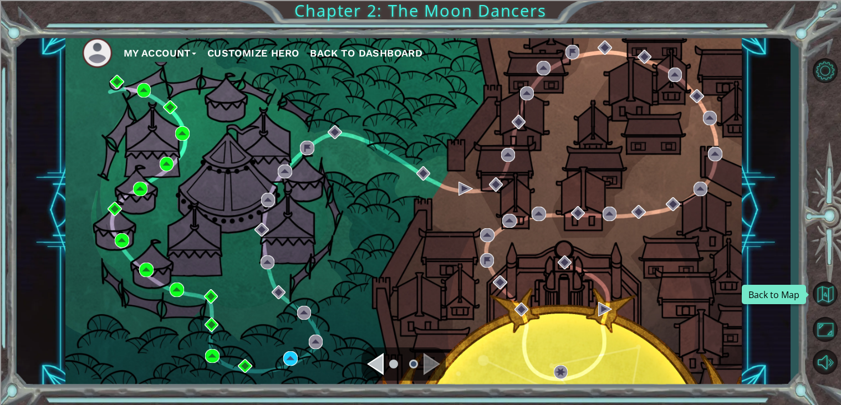
click at [825, 283] on button "Back to Map" at bounding box center [825, 294] width 32 height 32
